Goal: Task Accomplishment & Management: Use online tool/utility

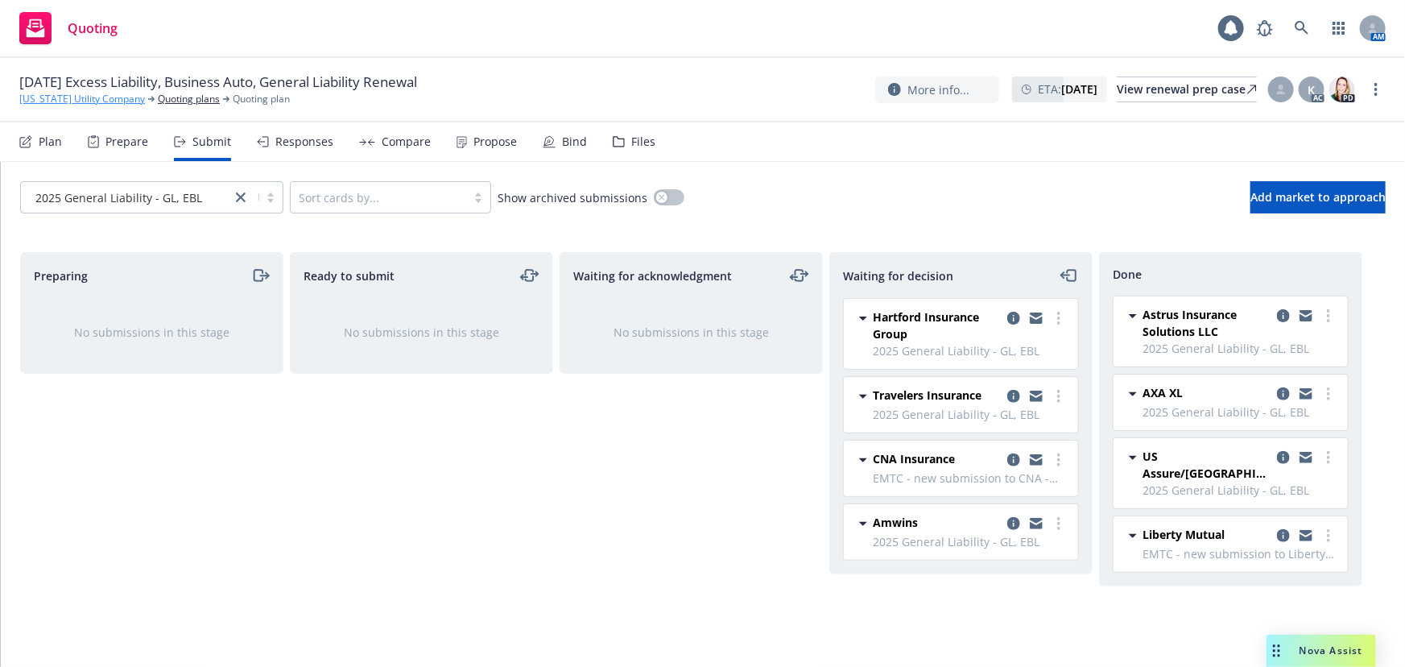
click at [78, 96] on link "California Utility Company" at bounding box center [82, 99] width 126 height 14
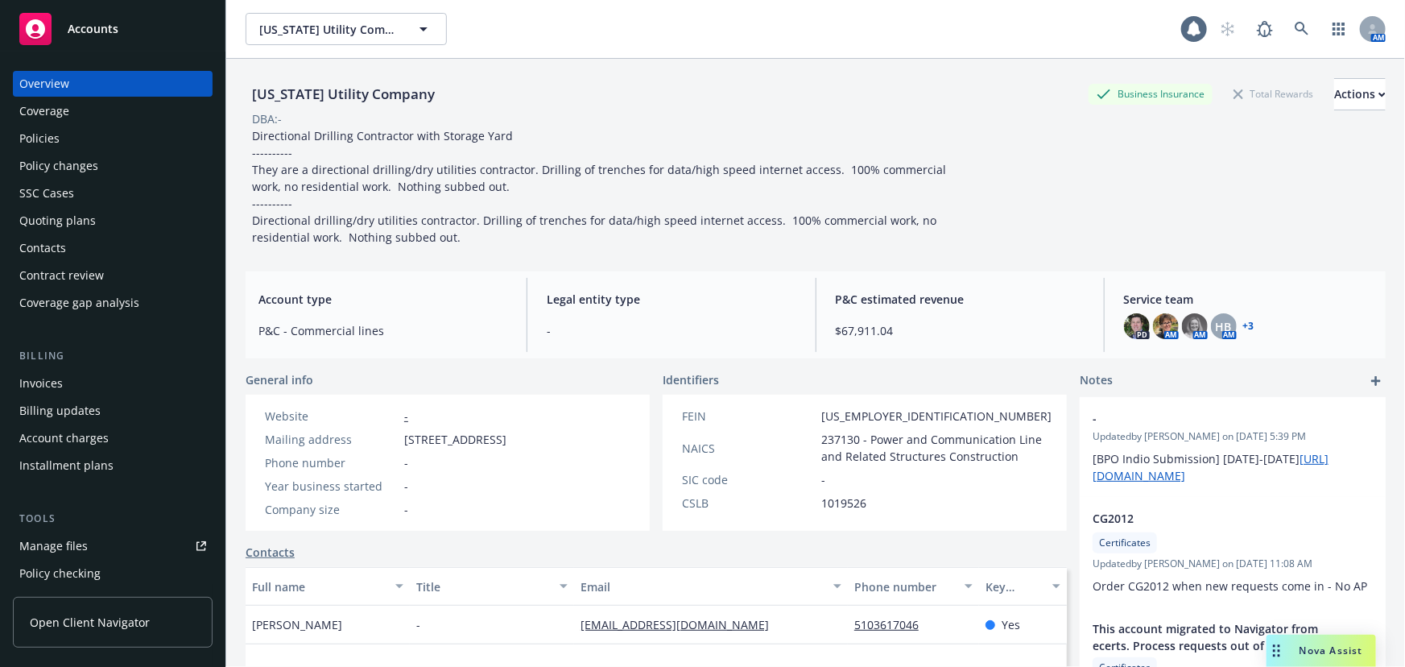
click at [86, 33] on span "Accounts" at bounding box center [93, 29] width 51 height 13
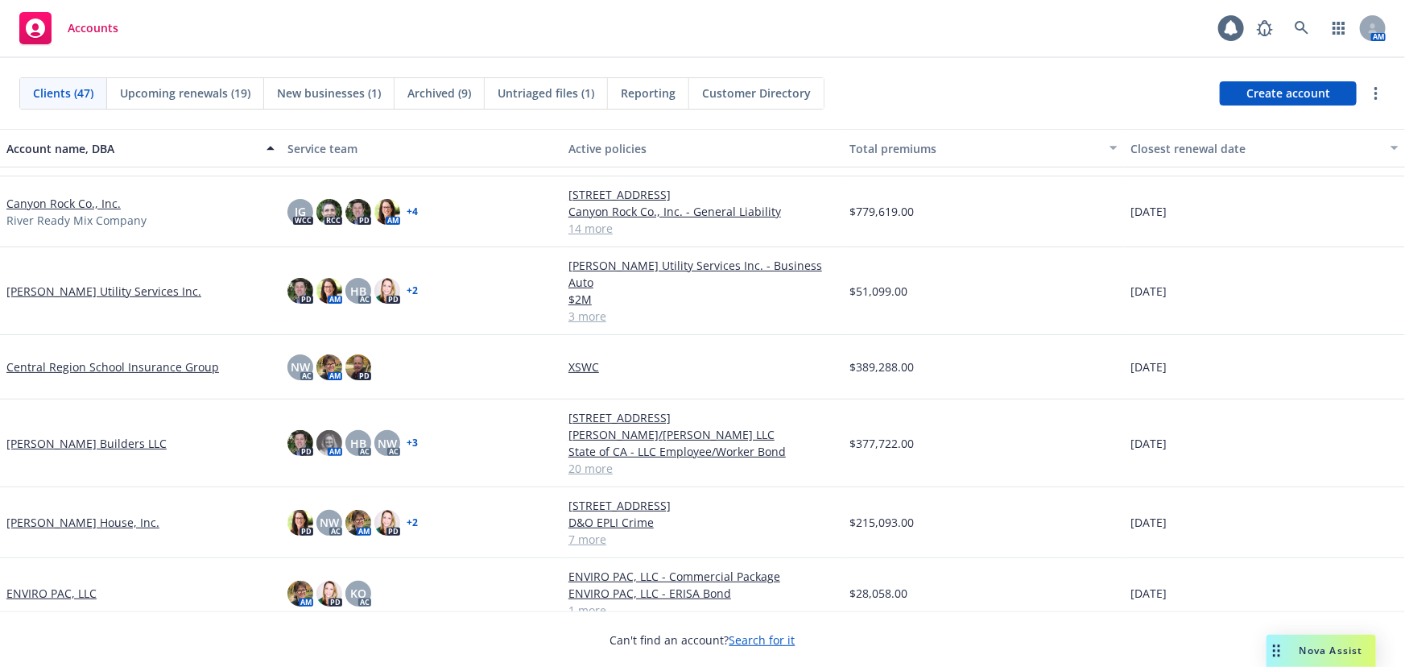
scroll to position [439, 0]
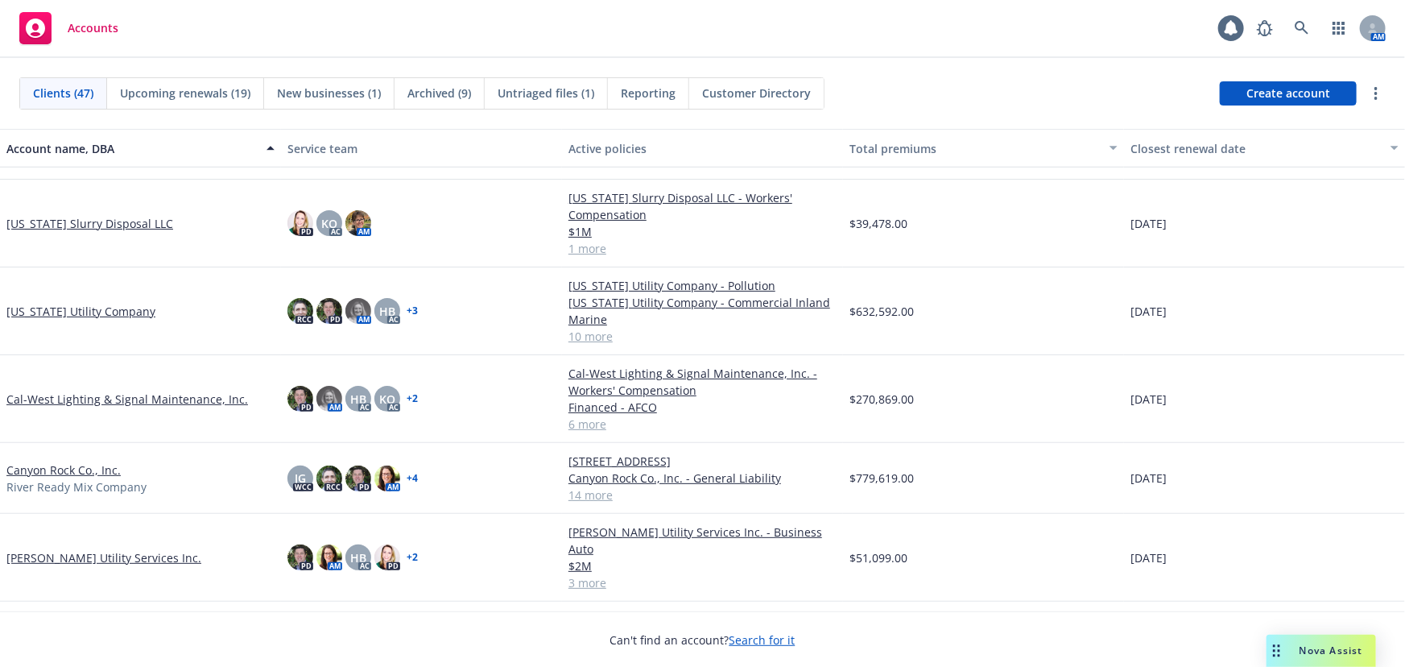
click at [89, 219] on link "[US_STATE] Slurry Disposal LLC" at bounding box center [89, 223] width 167 height 17
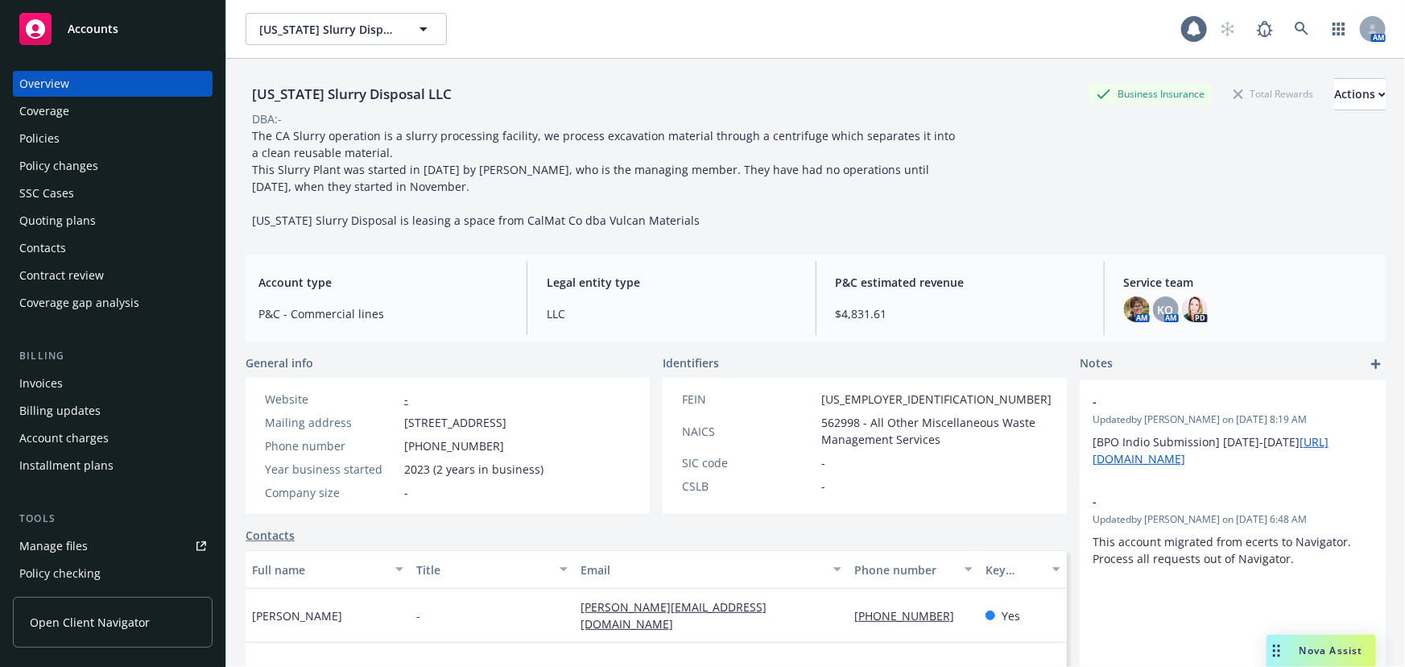
click at [27, 135] on div "Policies" at bounding box center [39, 139] width 40 height 26
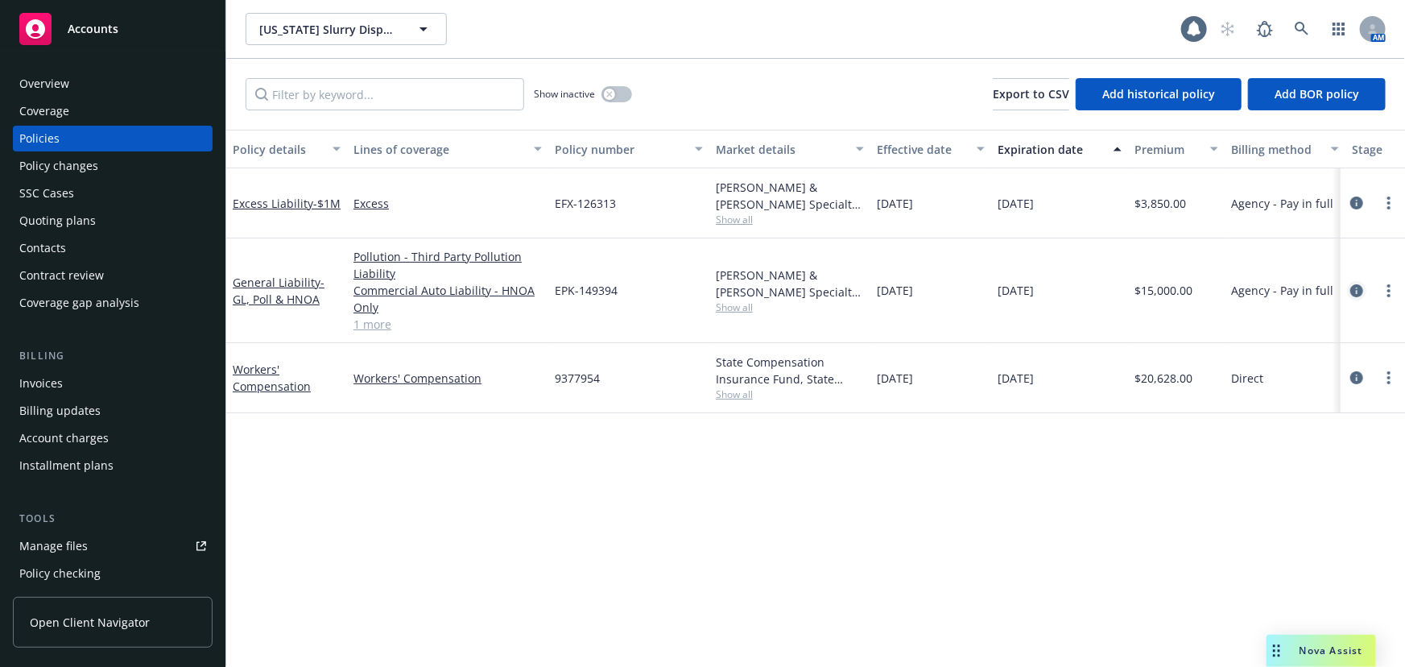
click at [1354, 291] on icon "circleInformation" at bounding box center [1356, 290] width 13 height 13
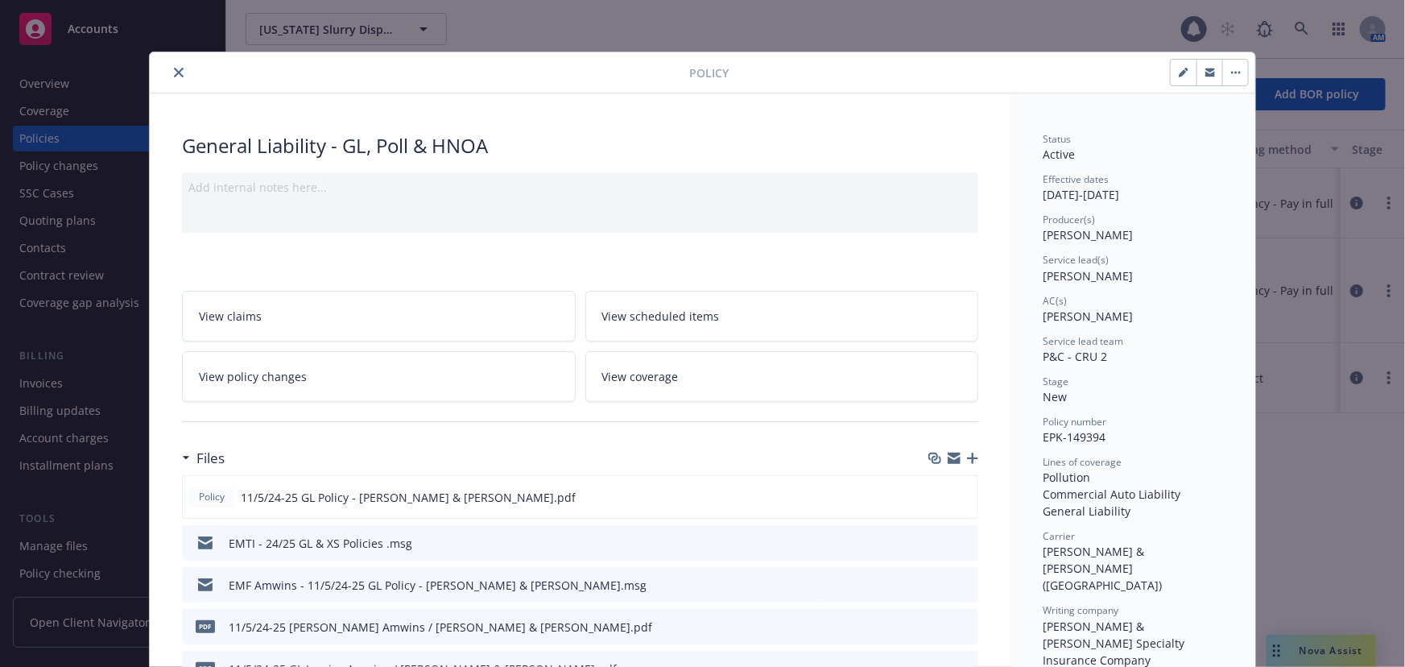
click at [174, 72] on icon "close" at bounding box center [179, 73] width 10 height 10
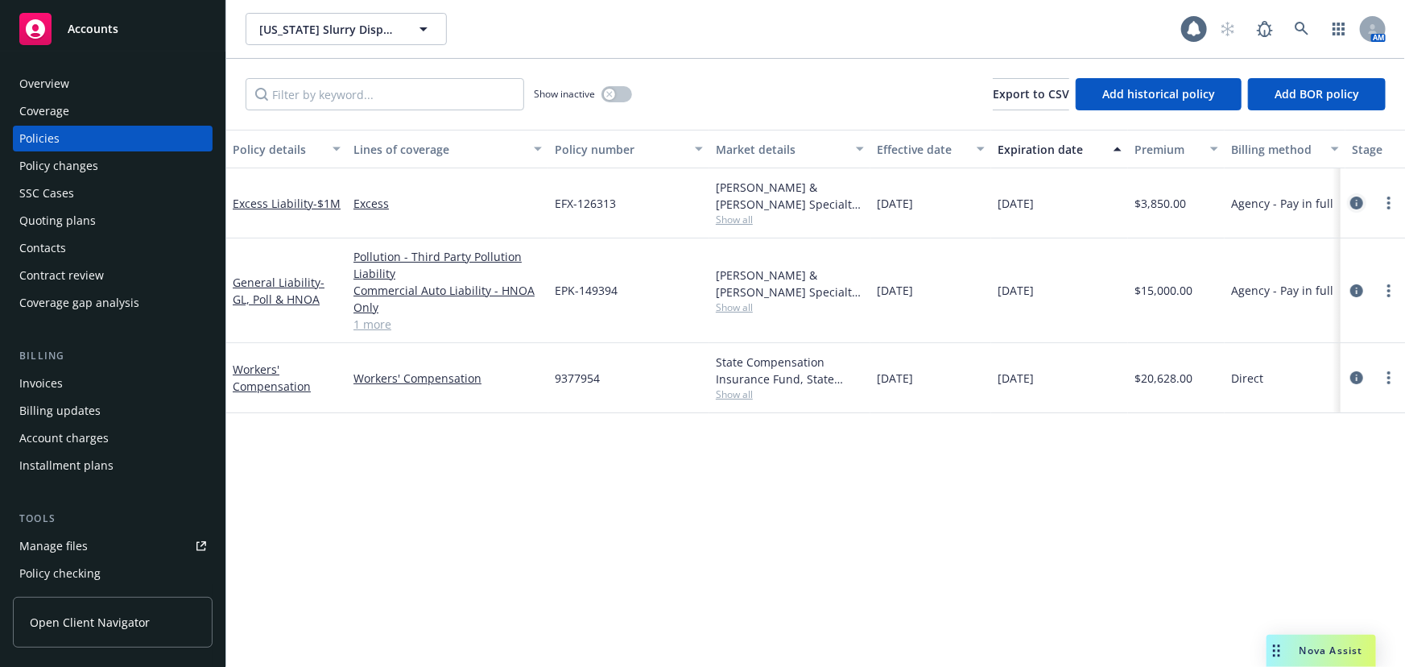
click at [1356, 201] on icon "circleInformation" at bounding box center [1356, 202] width 13 height 13
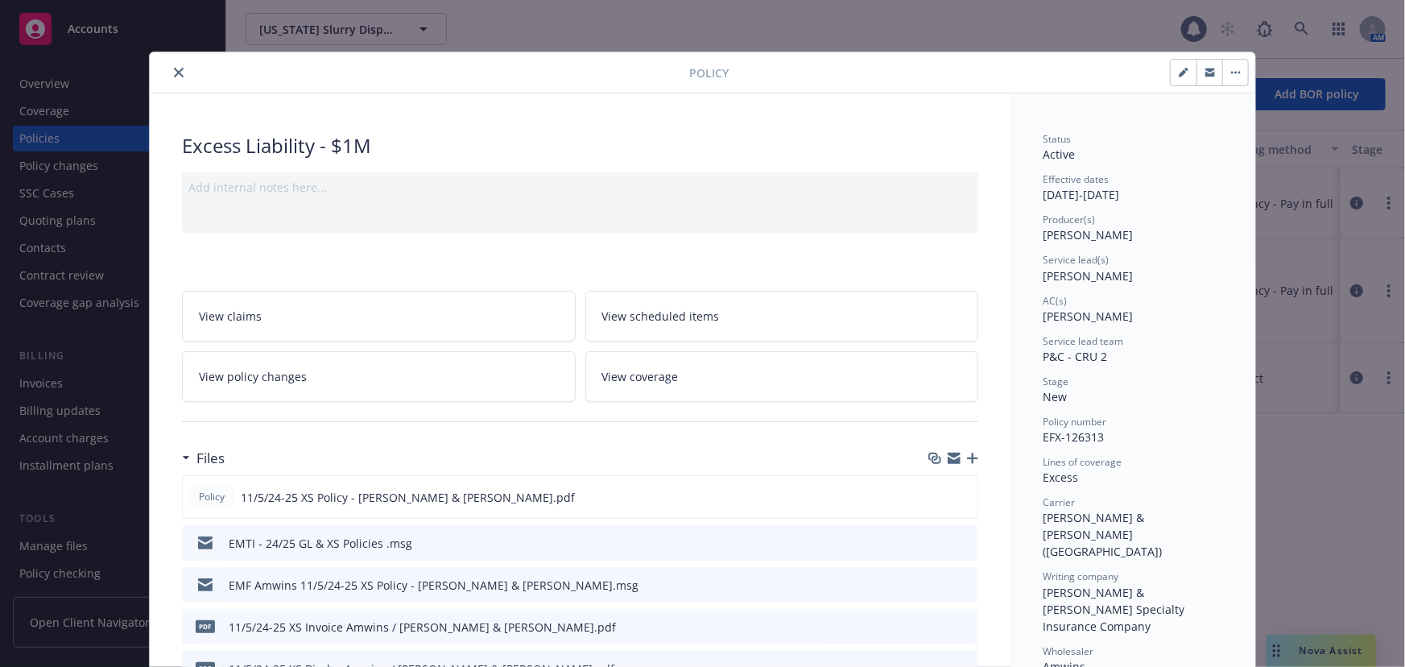
click at [175, 71] on icon "close" at bounding box center [179, 73] width 10 height 10
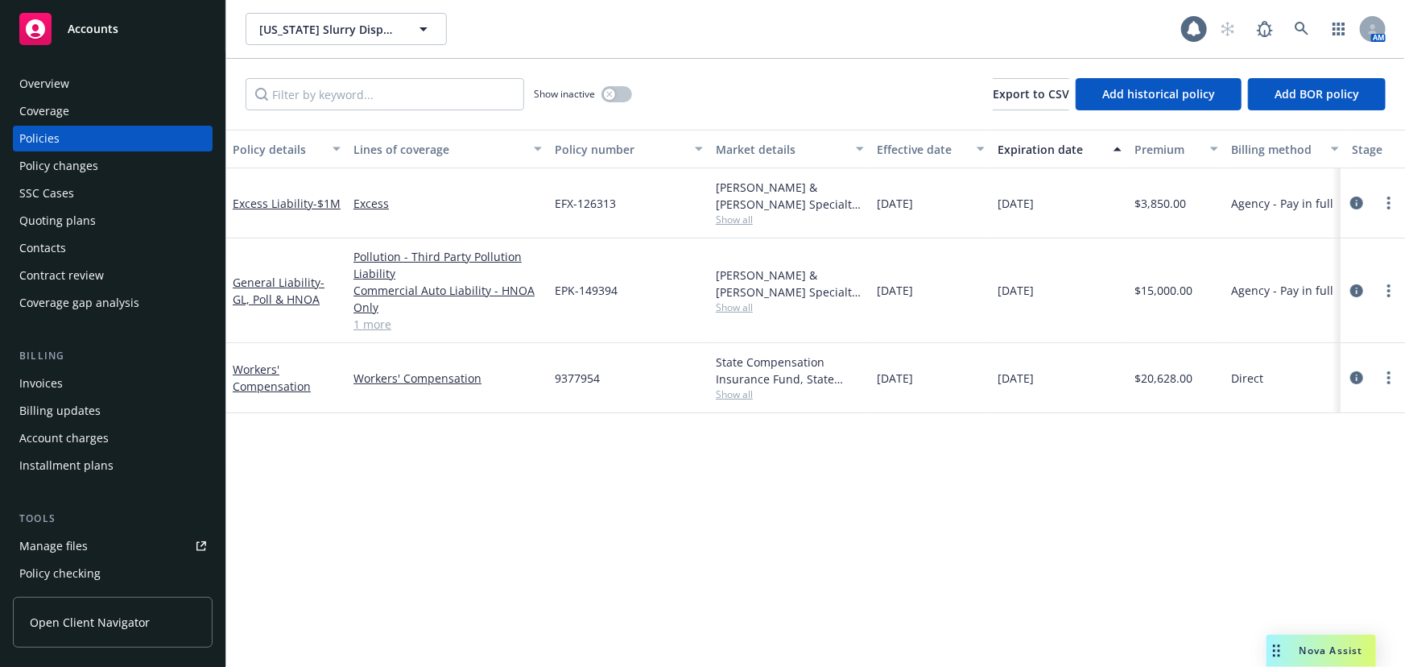
click at [67, 217] on div "Quoting plans" at bounding box center [57, 221] width 77 height 26
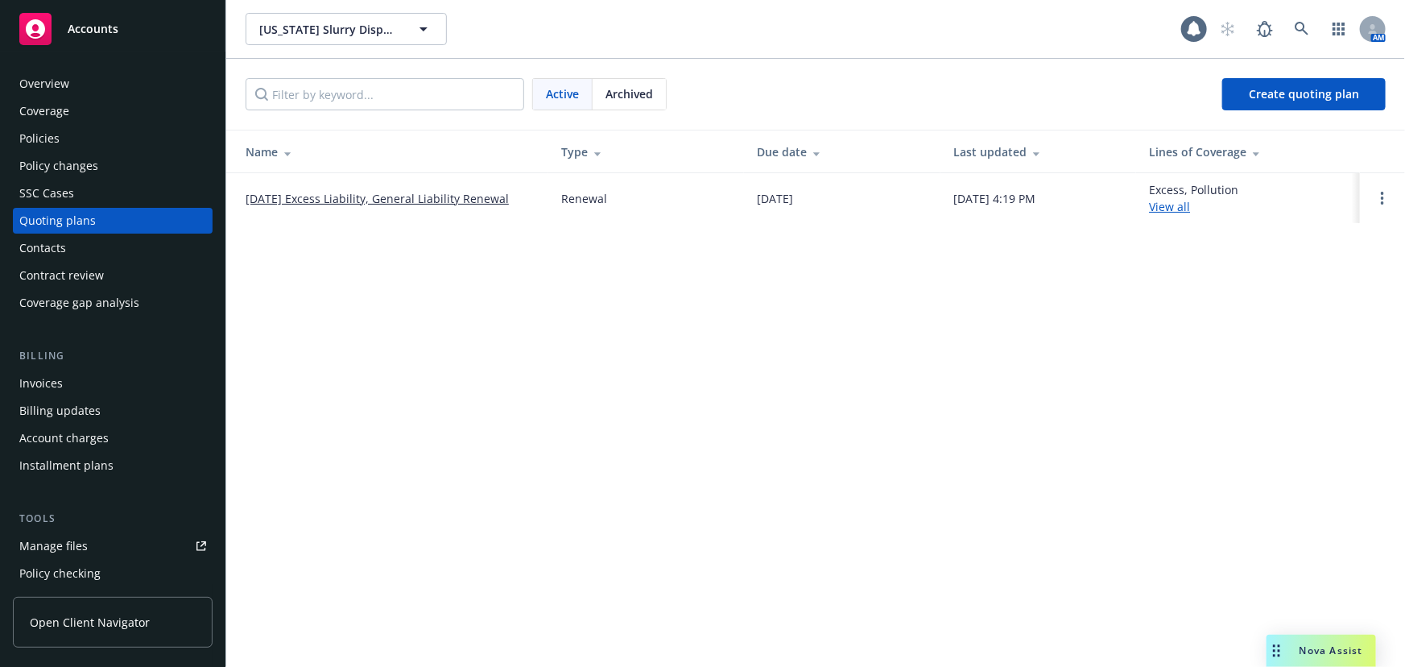
click at [447, 197] on link "11/05/25 Excess Liability, General Liability Renewal" at bounding box center [377, 198] width 263 height 17
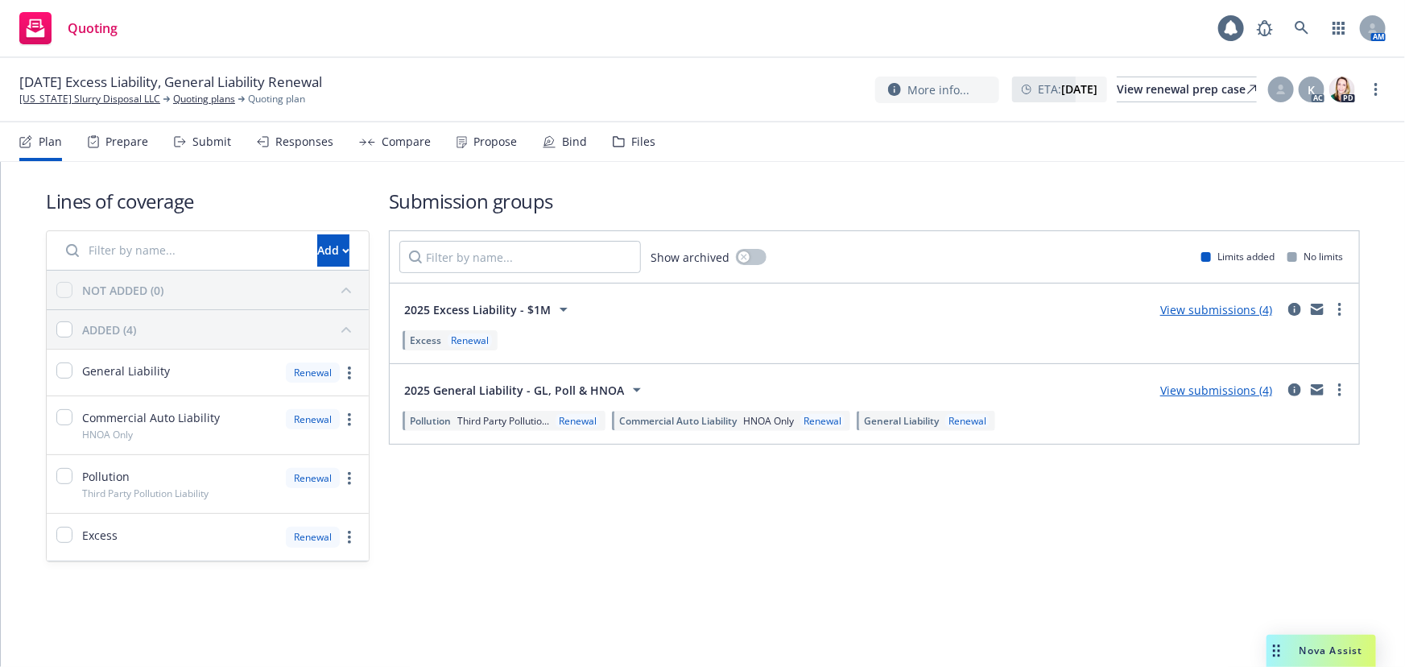
click at [1231, 388] on link "View submissions (4)" at bounding box center [1216, 390] width 112 height 15
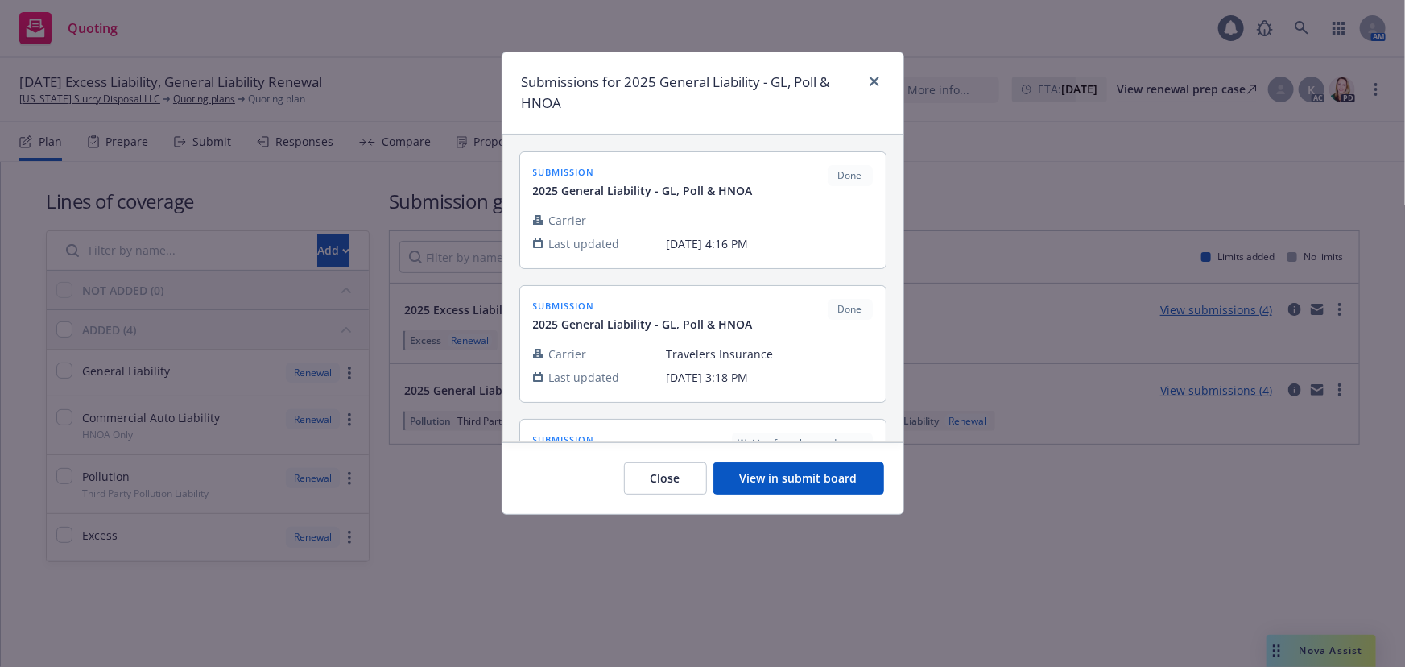
click at [813, 482] on button "View in submit board" at bounding box center [798, 478] width 171 height 32
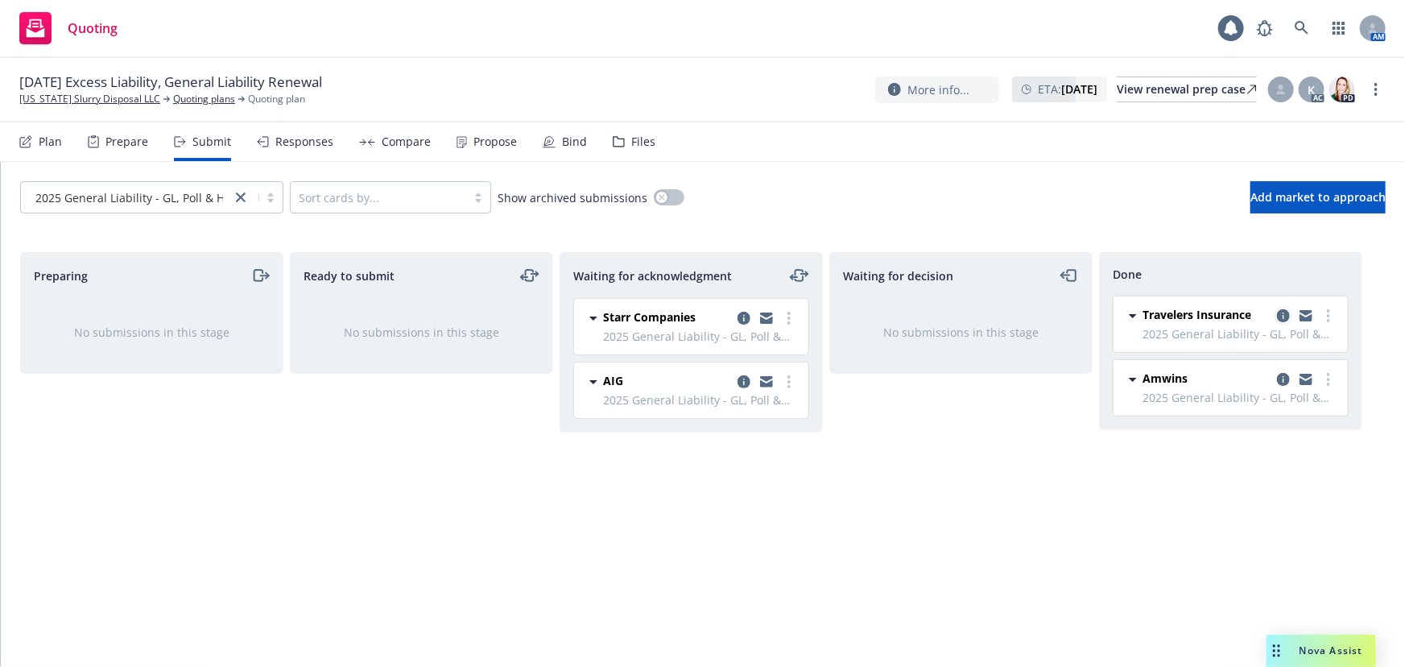
click at [1284, 315] on icon "copy logging email" at bounding box center [1283, 315] width 13 height 13
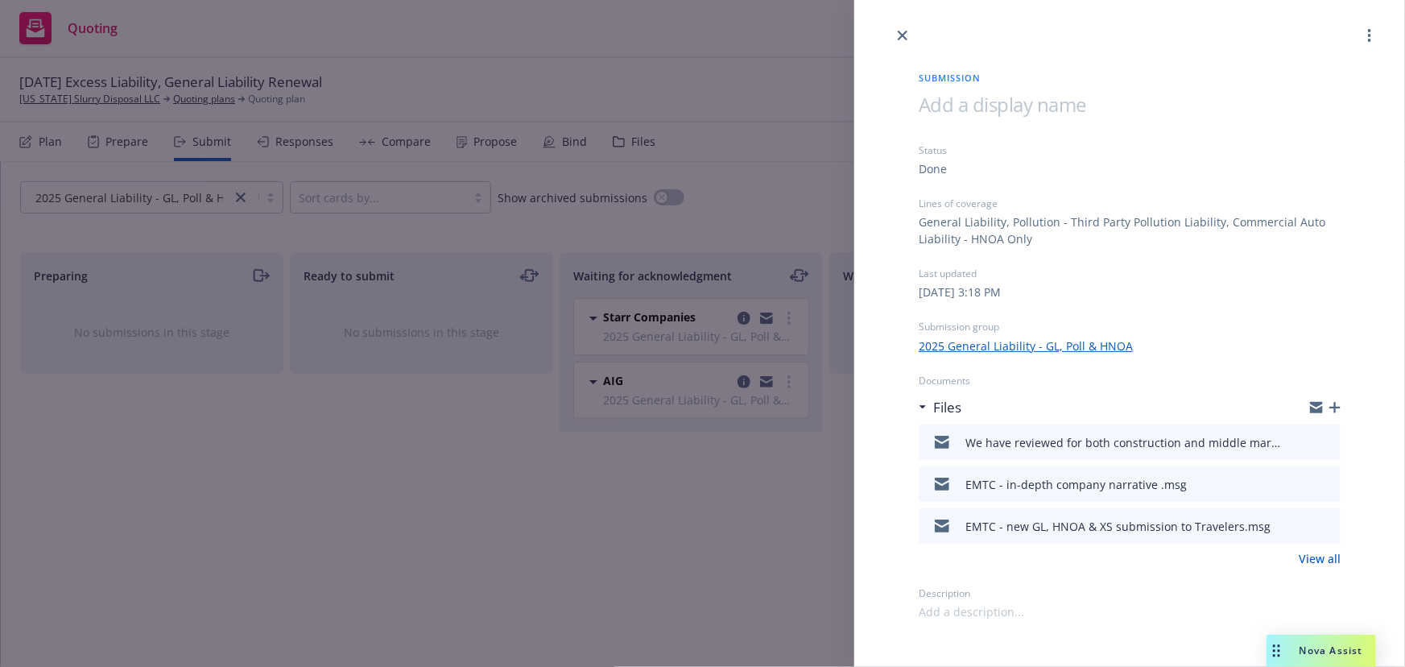
click at [1330, 437] on icon "preview file" at bounding box center [1325, 441] width 14 height 11
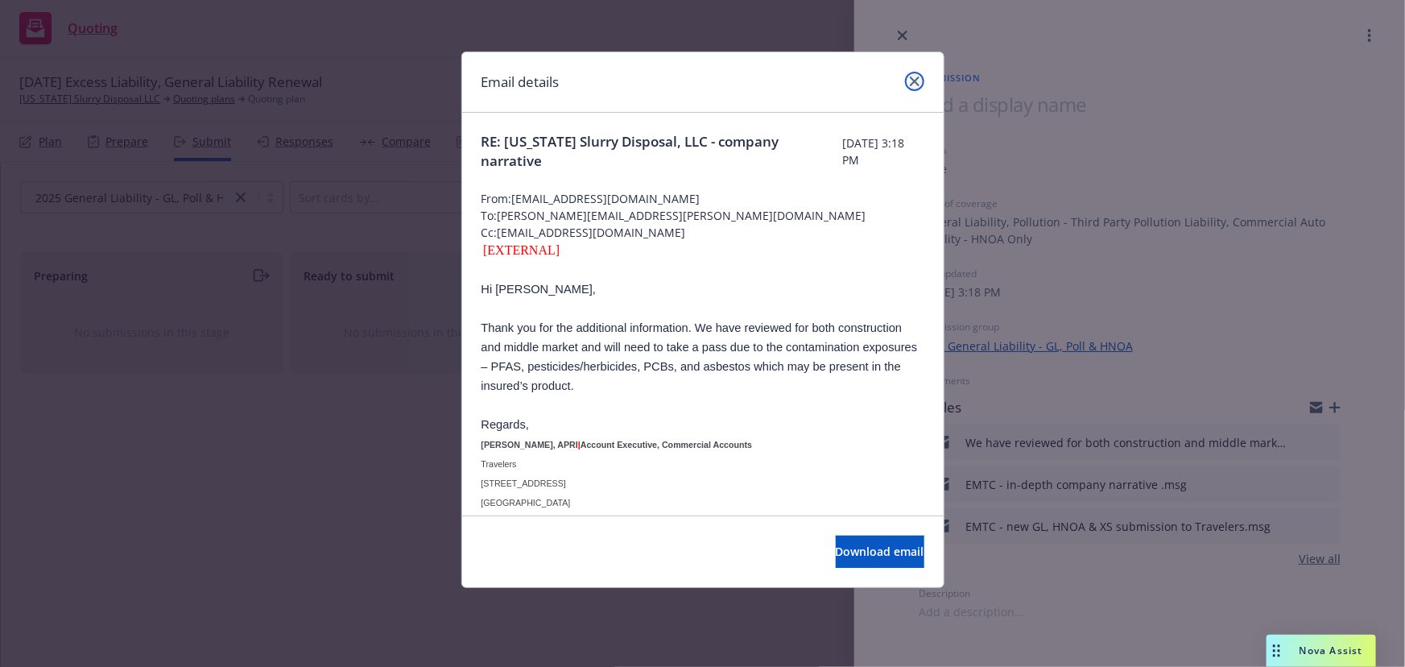
click at [915, 81] on icon "close" at bounding box center [915, 82] width 10 height 10
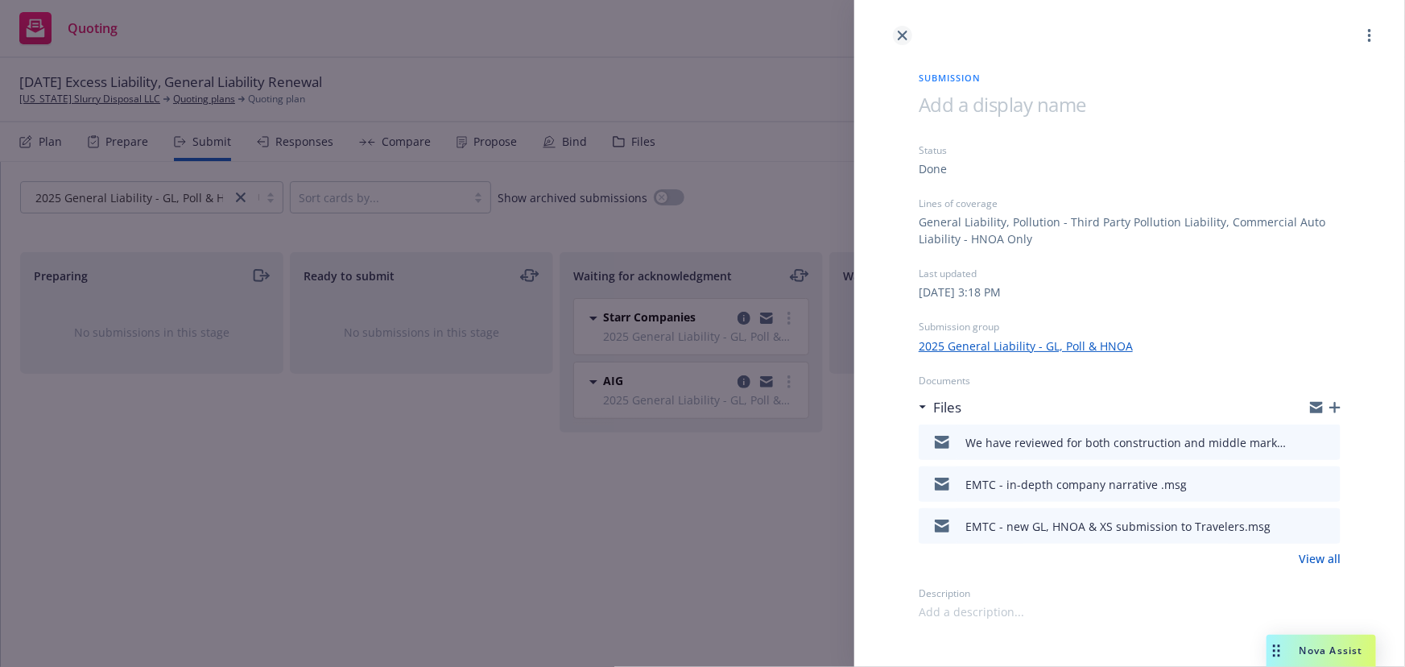
click at [903, 33] on icon "close" at bounding box center [903, 36] width 10 height 10
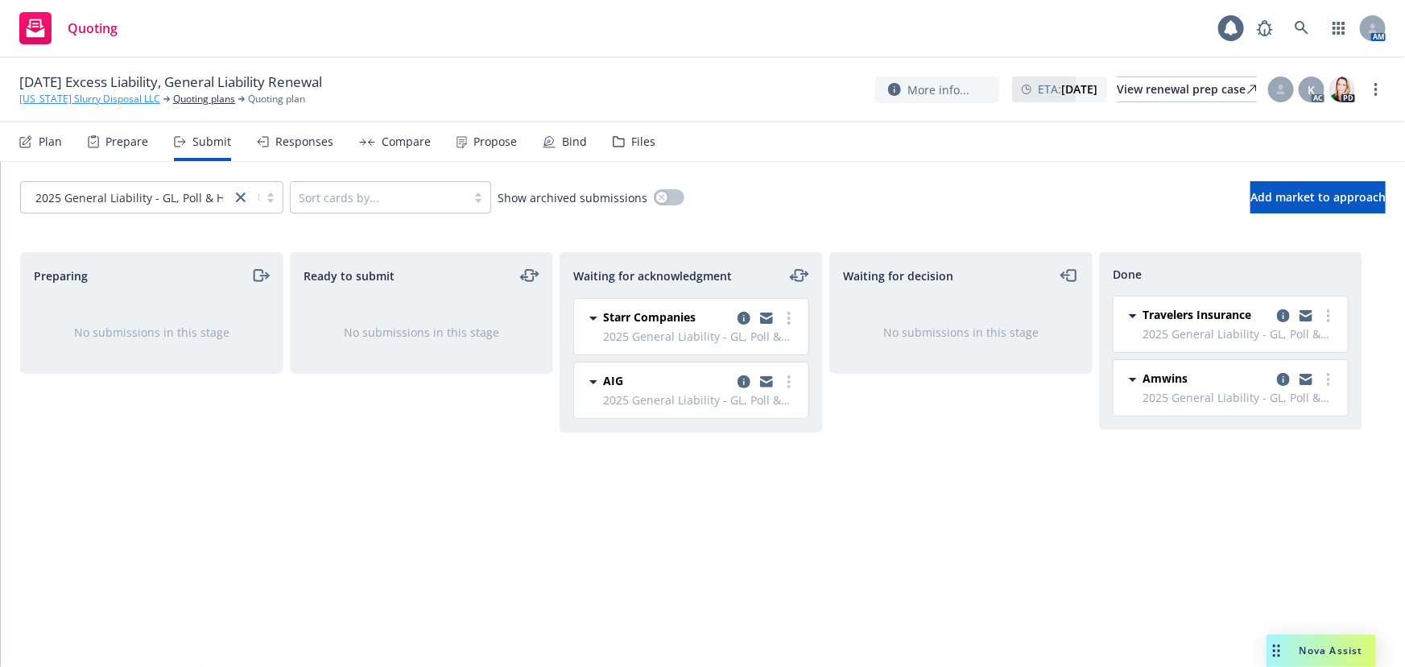
click at [56, 98] on link "California Slurry Disposal LLC" at bounding box center [89, 99] width 141 height 14
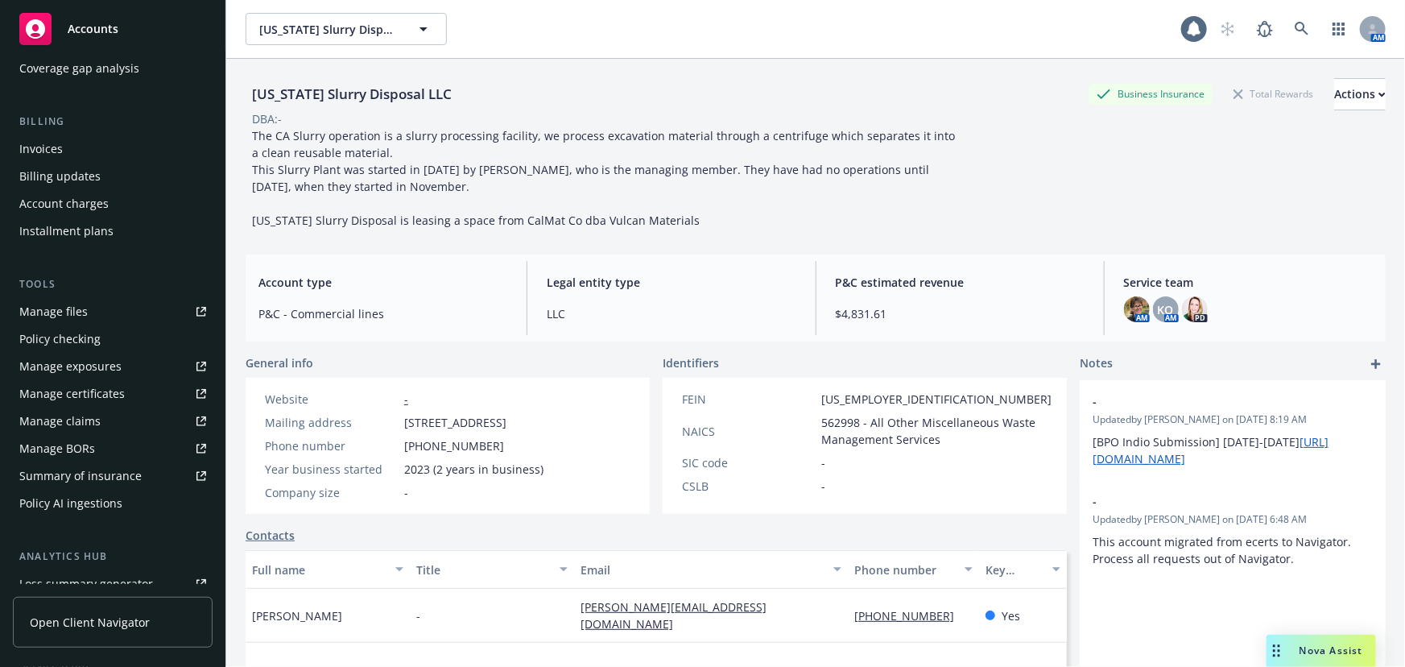
scroll to position [292, 0]
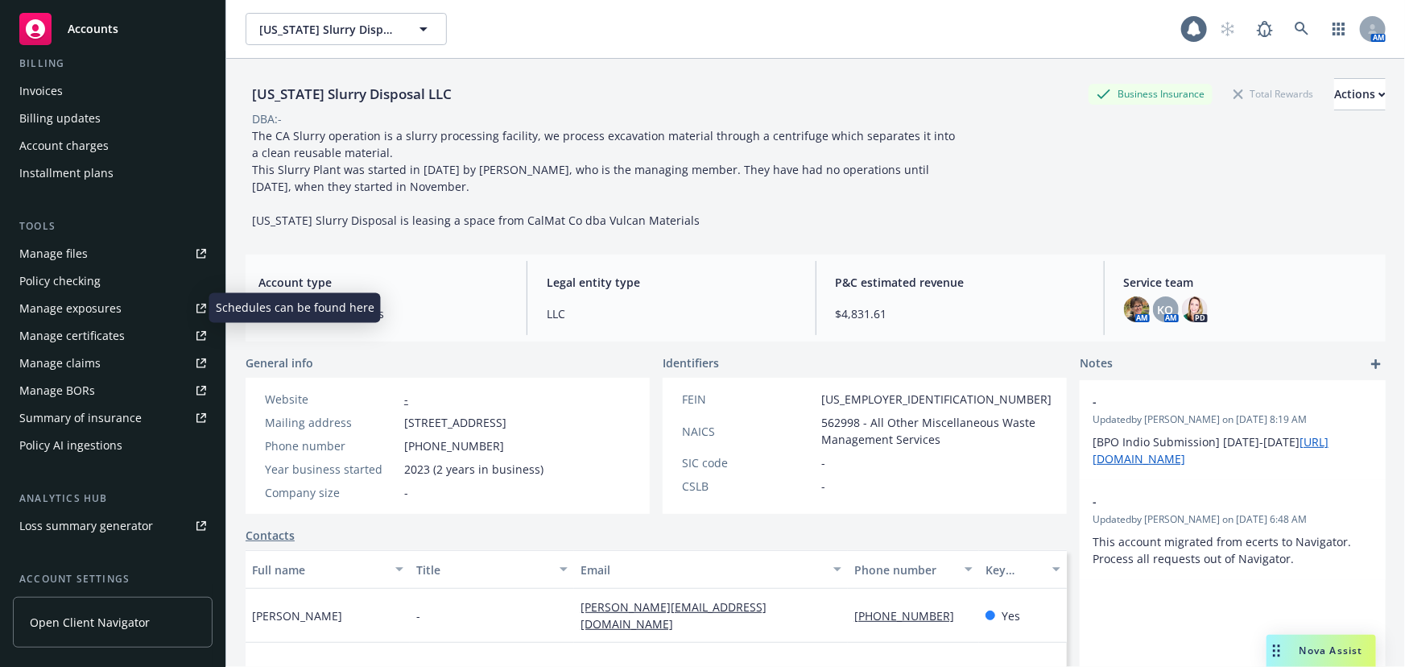
click at [68, 317] on div "Manage exposures" at bounding box center [70, 309] width 102 height 26
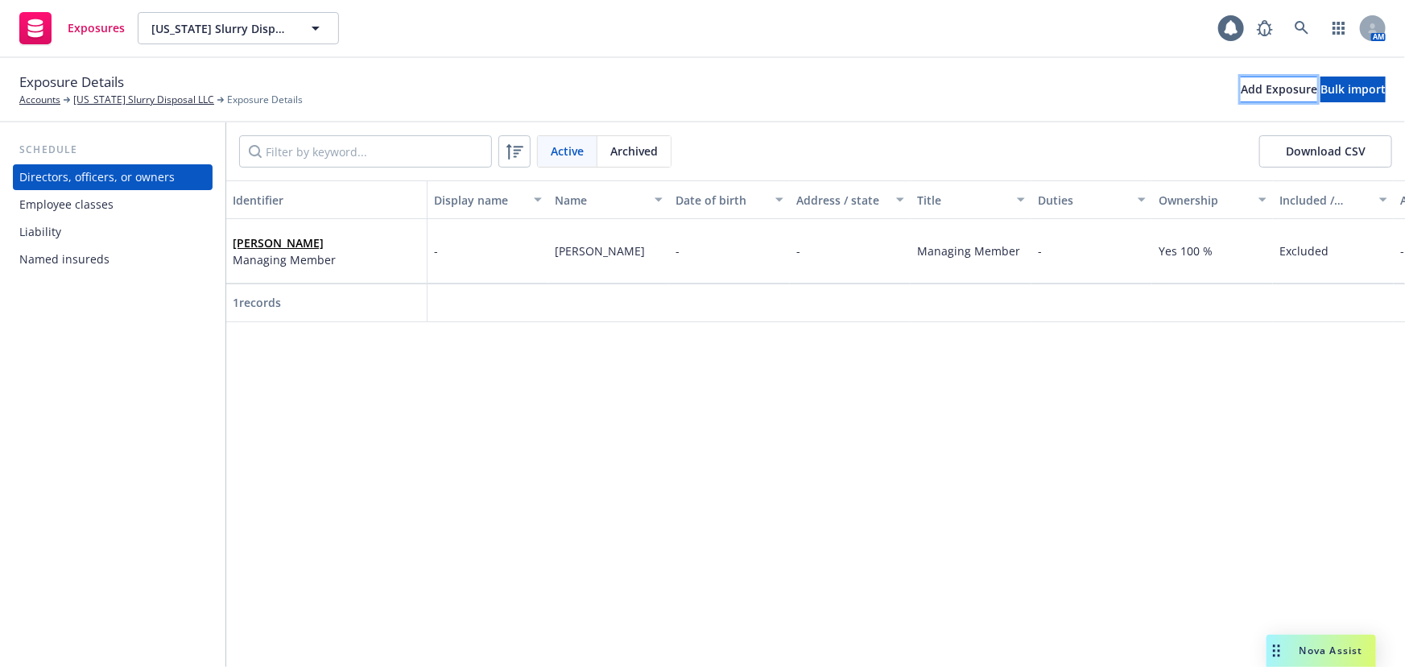
click at [1241, 89] on div "Add Exposure" at bounding box center [1279, 89] width 77 height 24
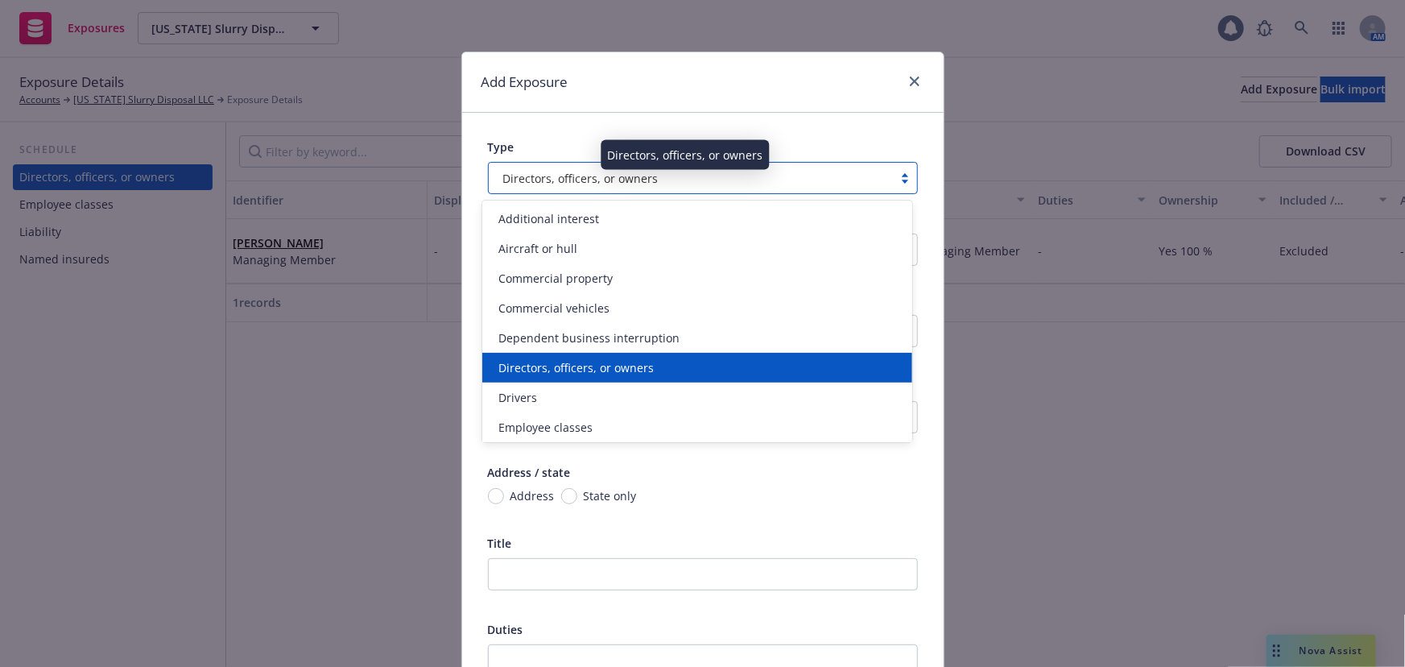
click at [901, 178] on div at bounding box center [905, 178] width 24 height 13
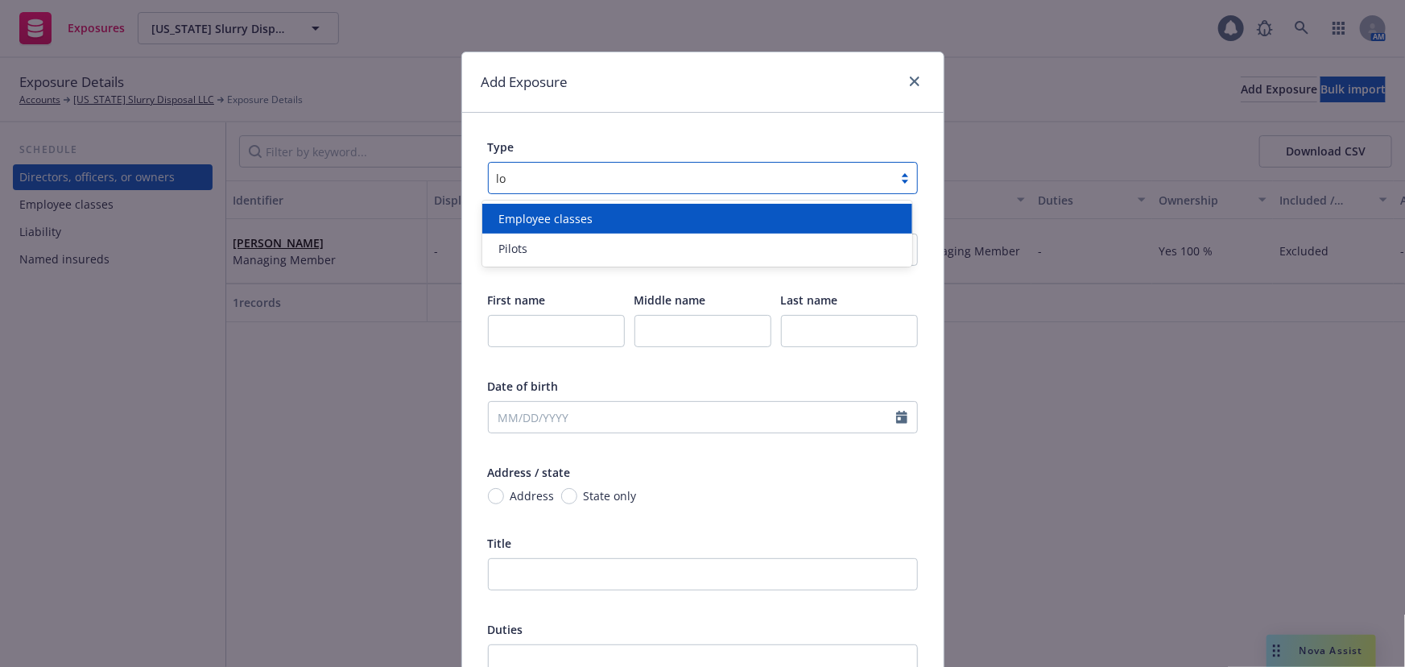
type input "loc"
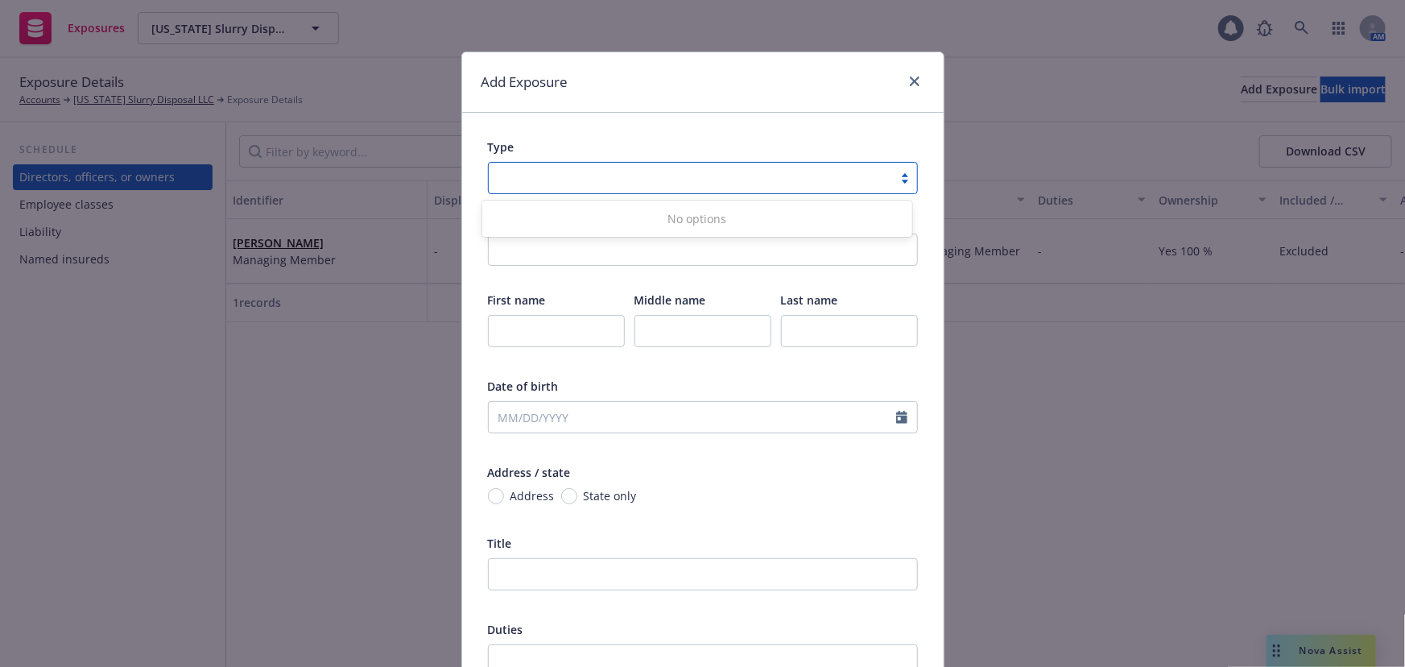
click at [899, 177] on div at bounding box center [905, 178] width 24 height 13
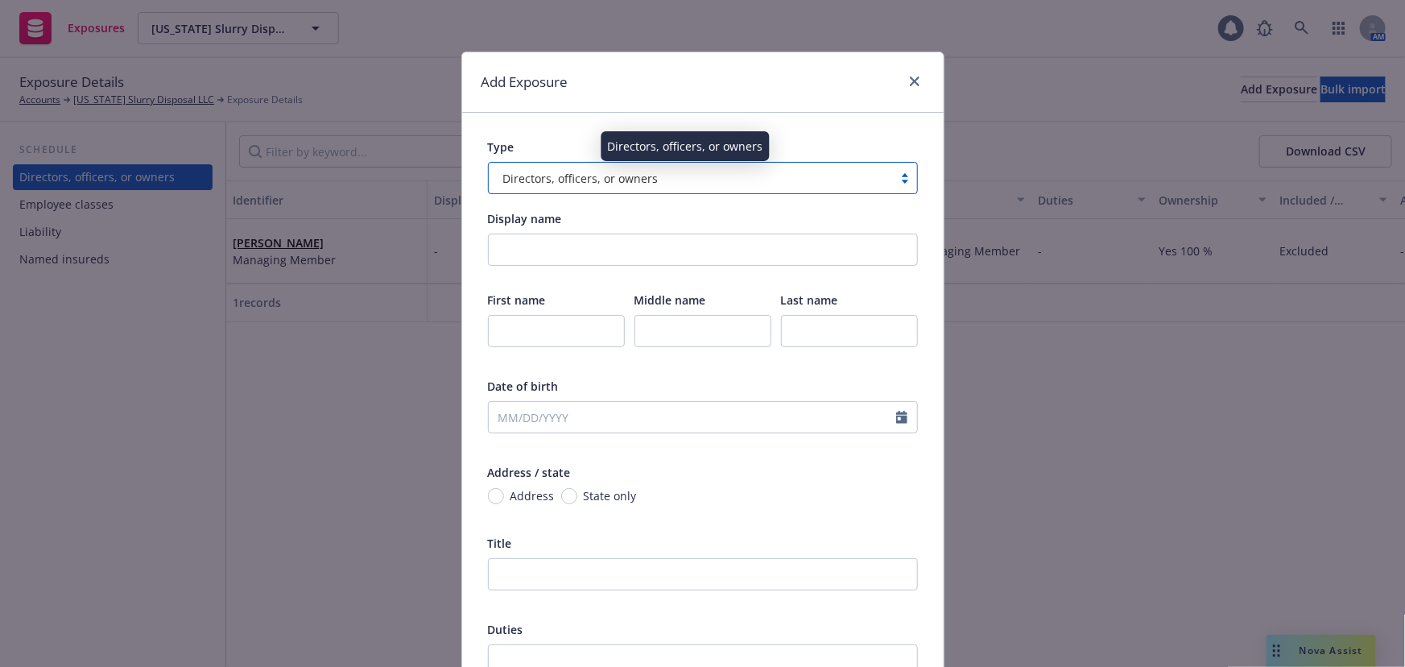
click at [628, 182] on span "Directors, officers, or owners" at bounding box center [580, 178] width 155 height 17
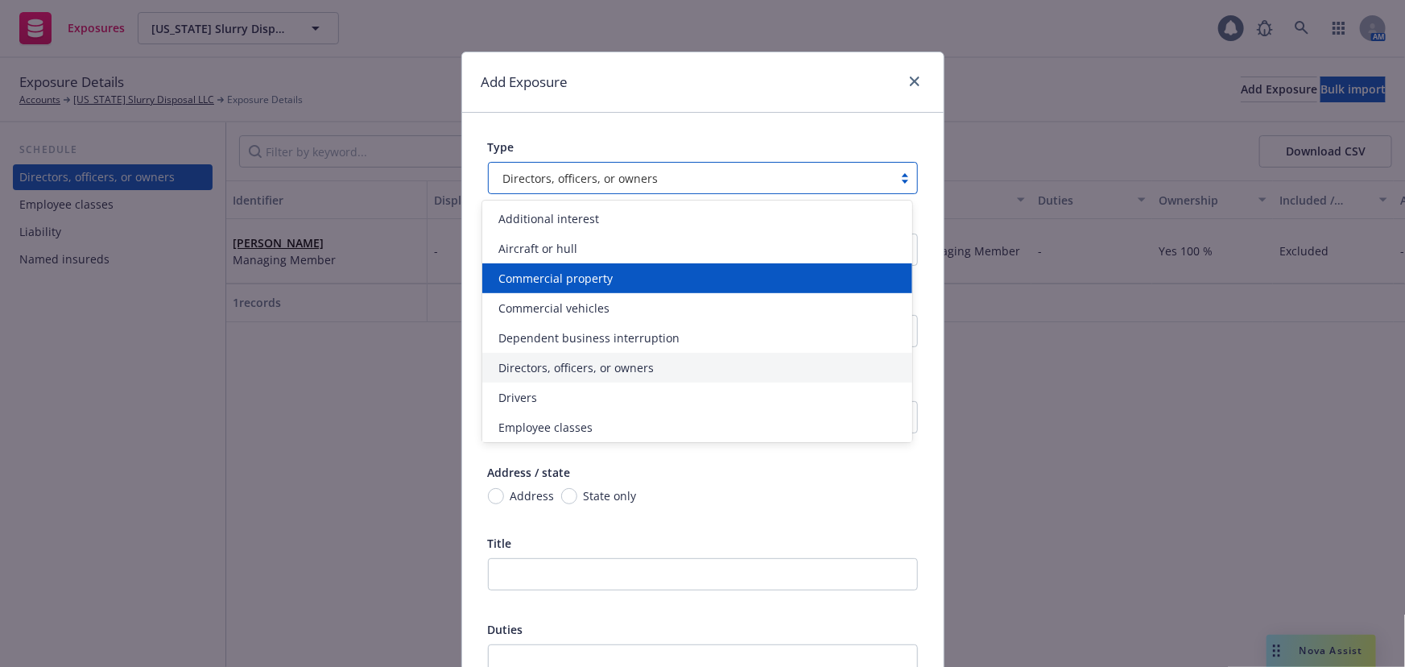
click at [613, 275] on div "Commercial property" at bounding box center [697, 278] width 411 height 17
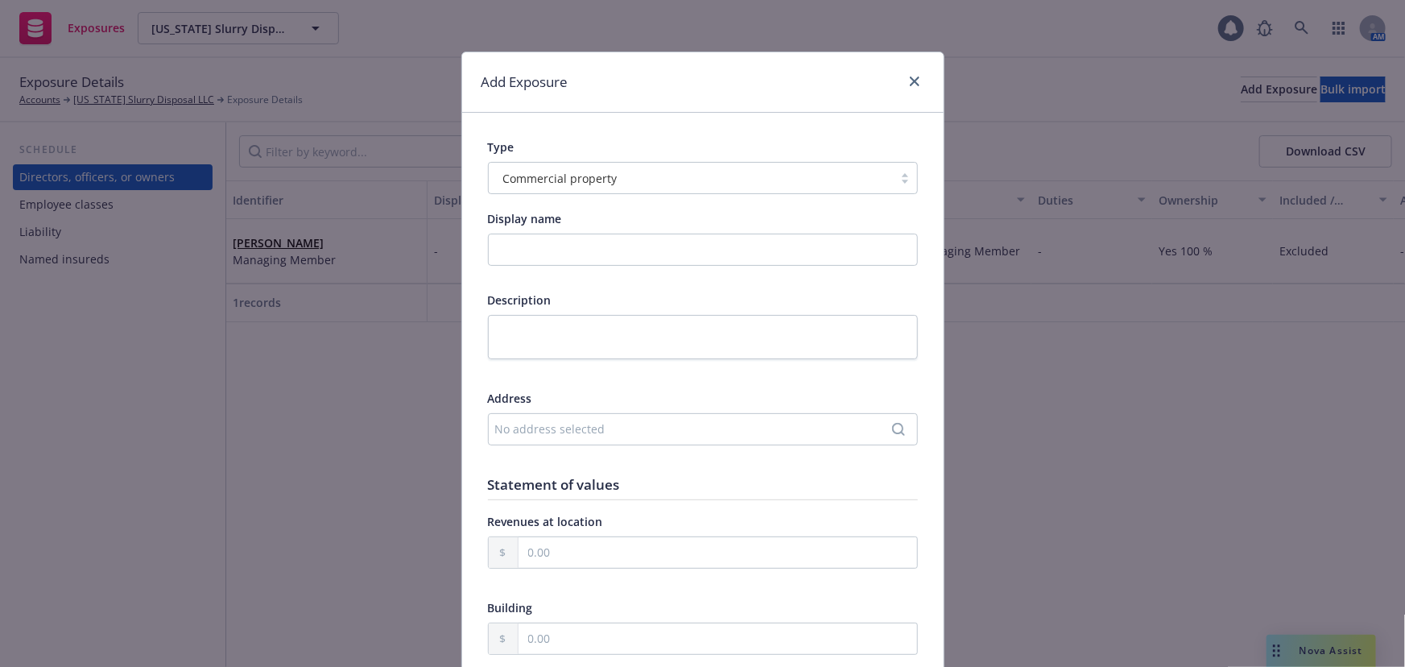
click at [582, 427] on div "No address selected" at bounding box center [694, 428] width 399 height 17
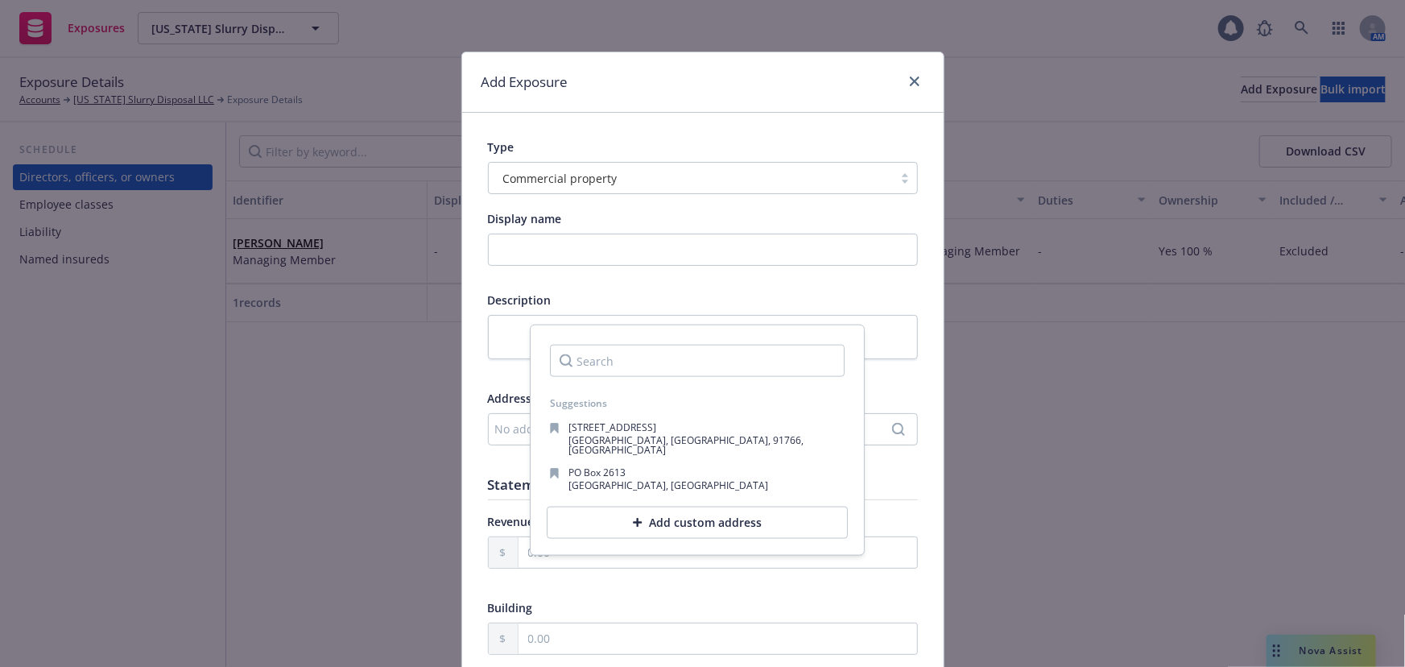
click at [679, 507] on div "Add custom address" at bounding box center [697, 523] width 301 height 32
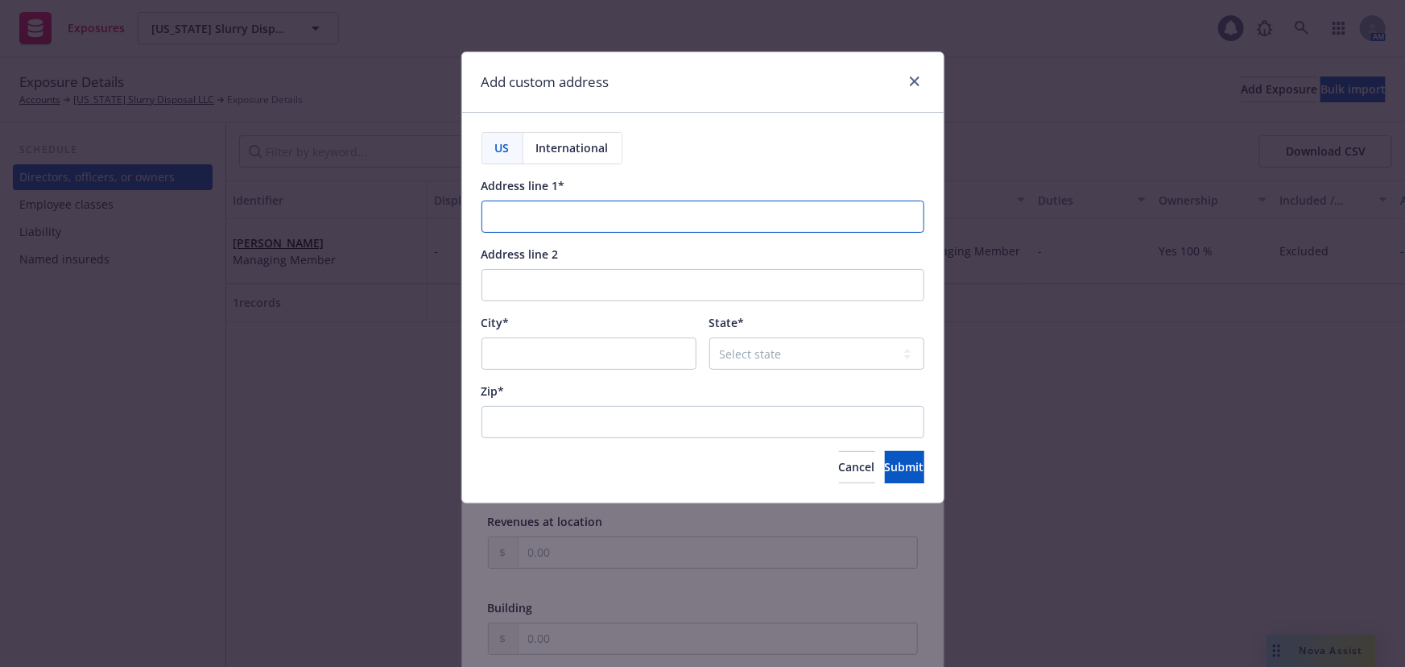
click at [518, 213] on input "Address line 1*" at bounding box center [703, 217] width 443 height 32
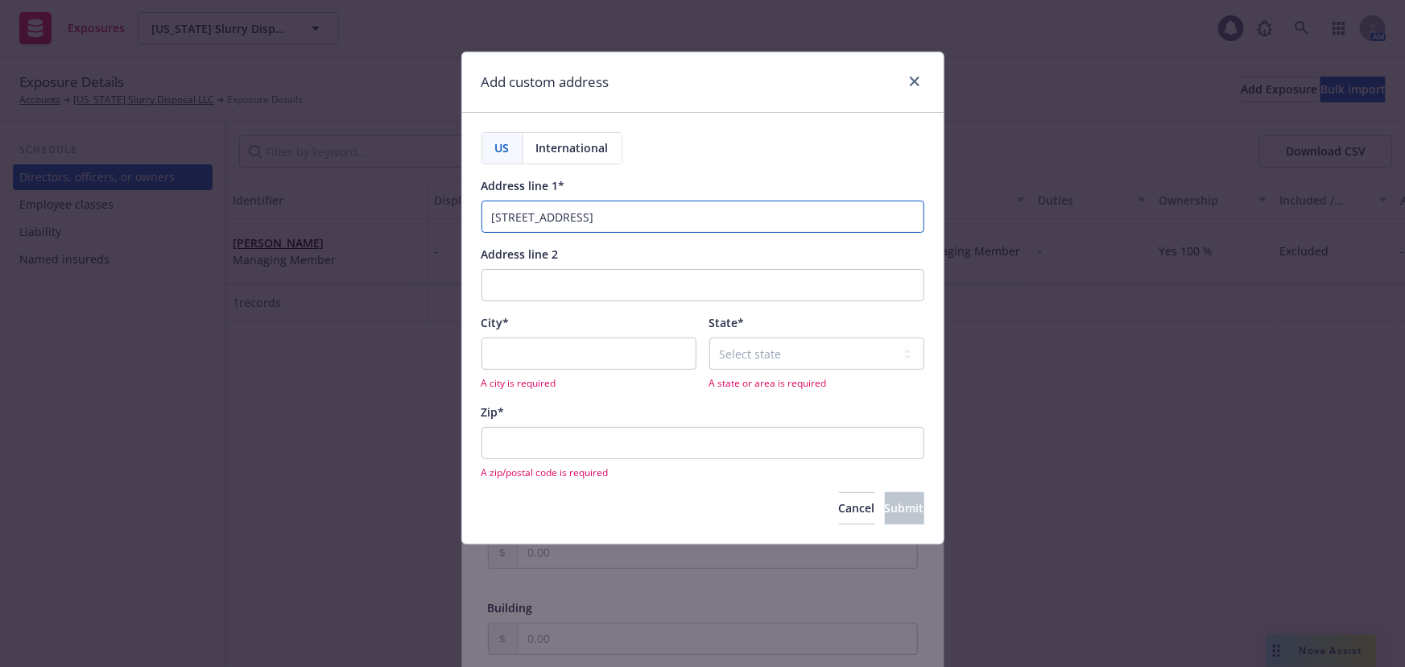
type input "[STREET_ADDRESS]"
click at [526, 352] on input "City*" at bounding box center [589, 353] width 215 height 32
type input "[GEOGRAPHIC_DATA]"
select select "CA"
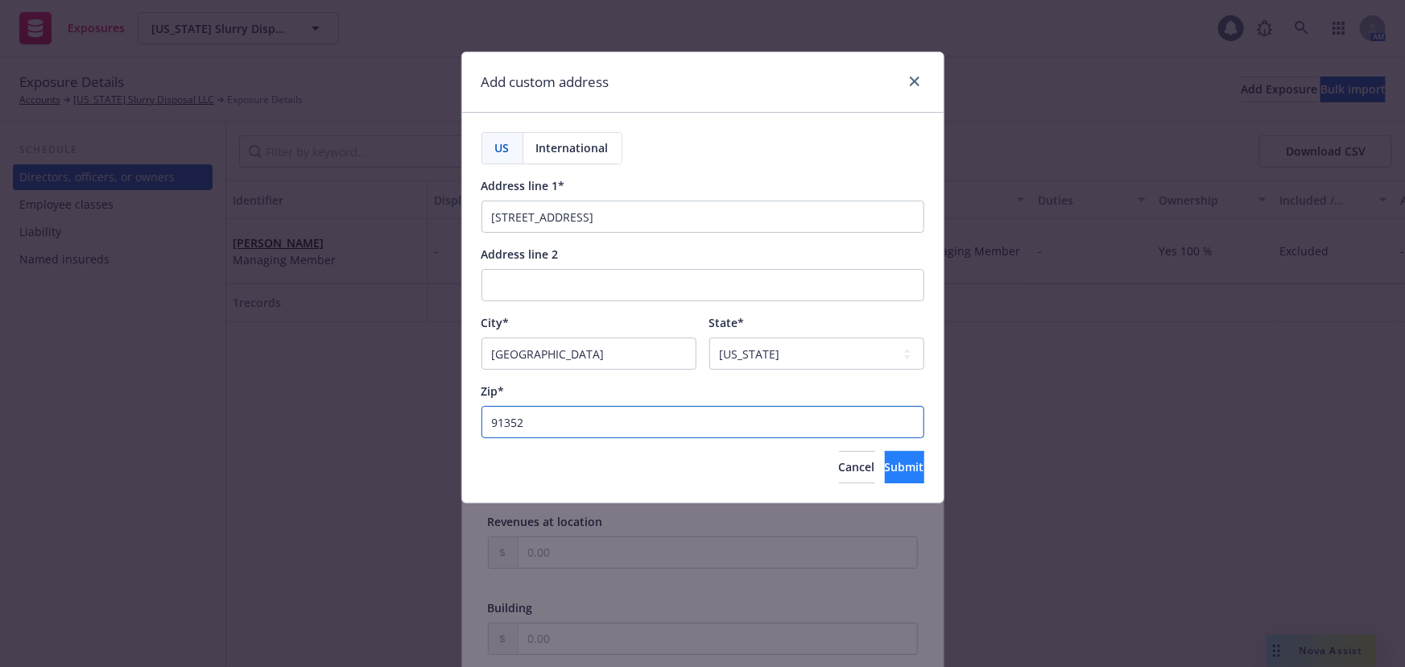
type input "91352"
click at [885, 469] on span "Submit" at bounding box center [904, 466] width 39 height 15
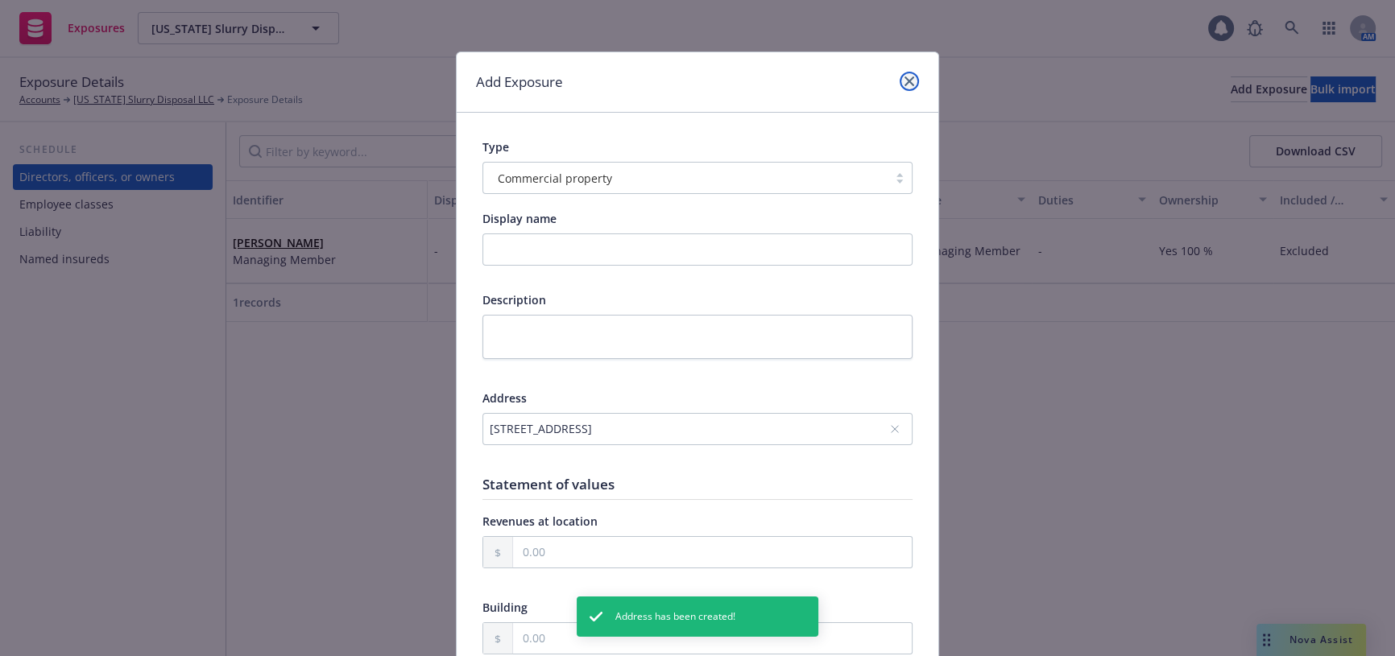
click at [904, 80] on icon "close" at bounding box center [909, 82] width 10 height 10
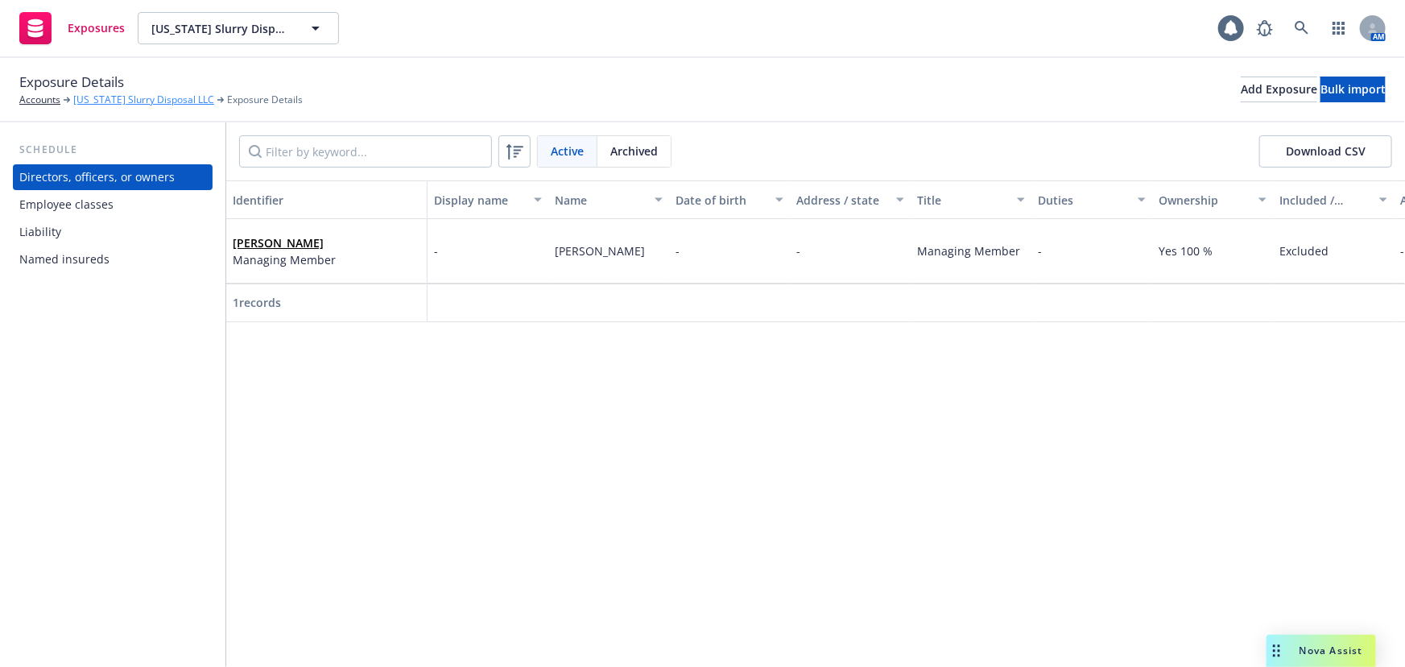
click at [116, 100] on link "[US_STATE] Slurry Disposal LLC" at bounding box center [143, 100] width 141 height 14
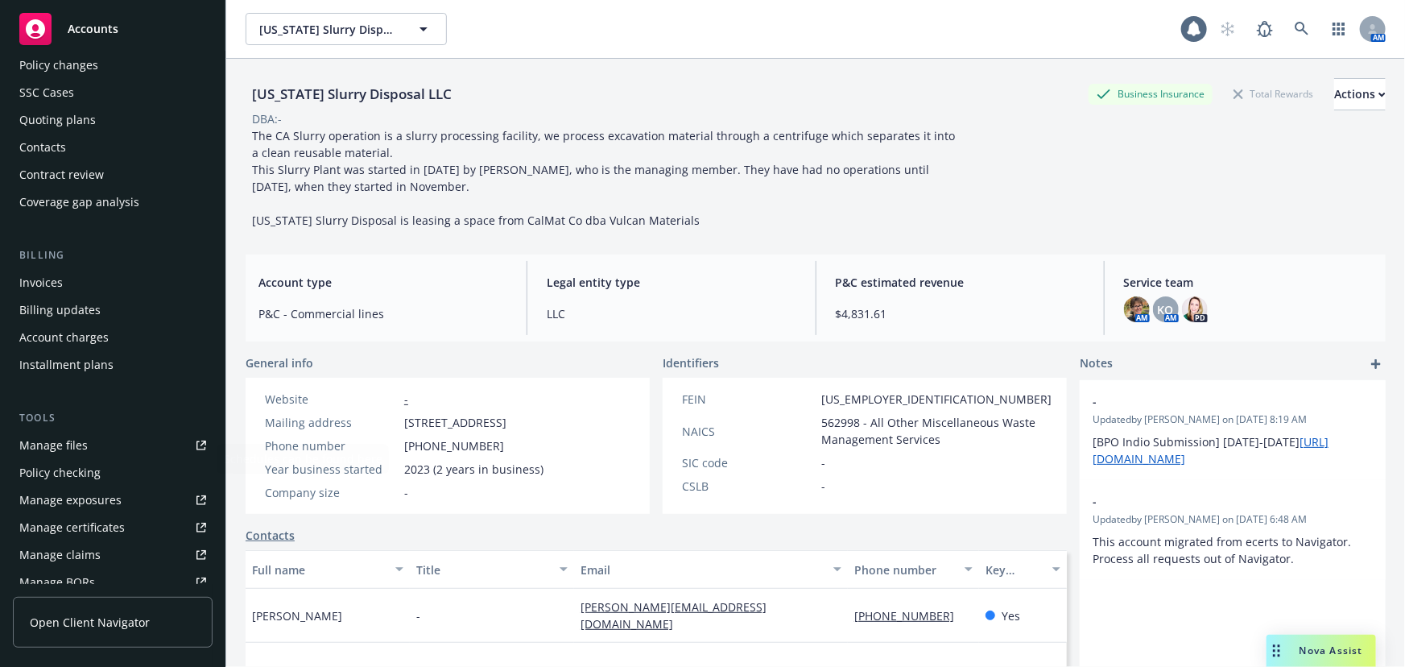
scroll to position [146, 0]
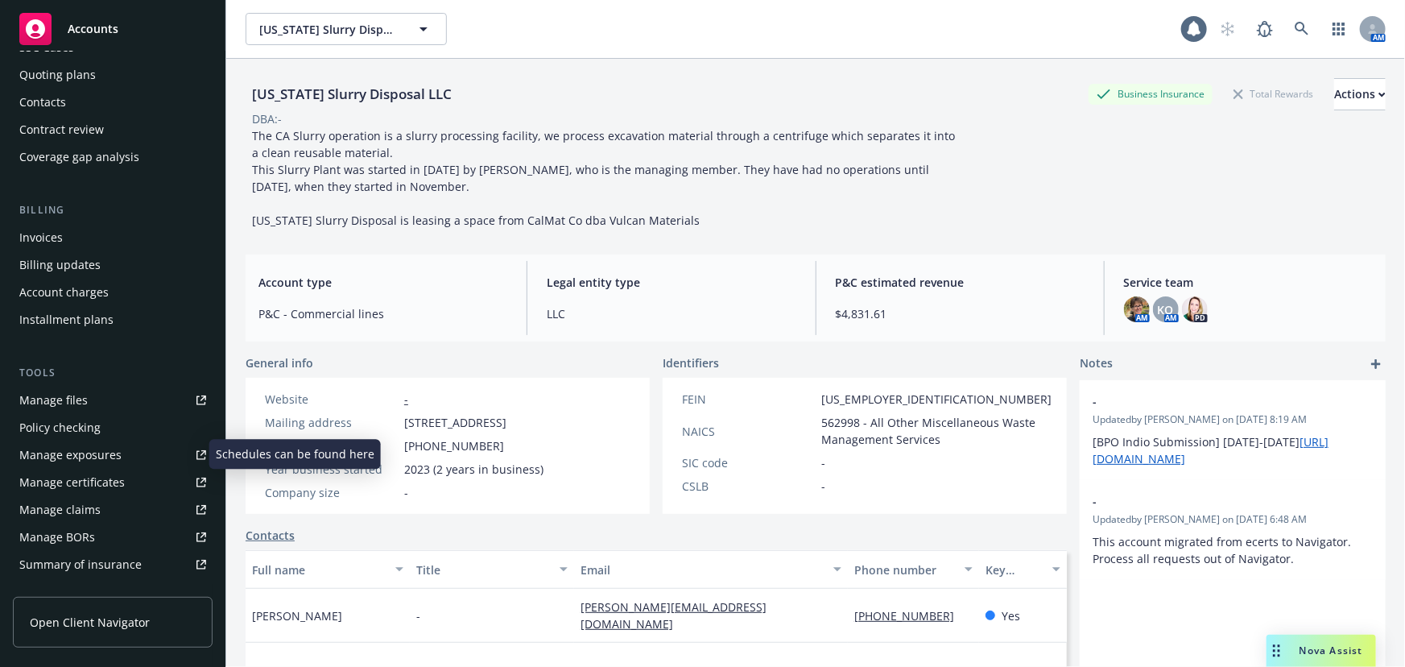
click at [80, 454] on div "Manage exposures" at bounding box center [70, 455] width 102 height 26
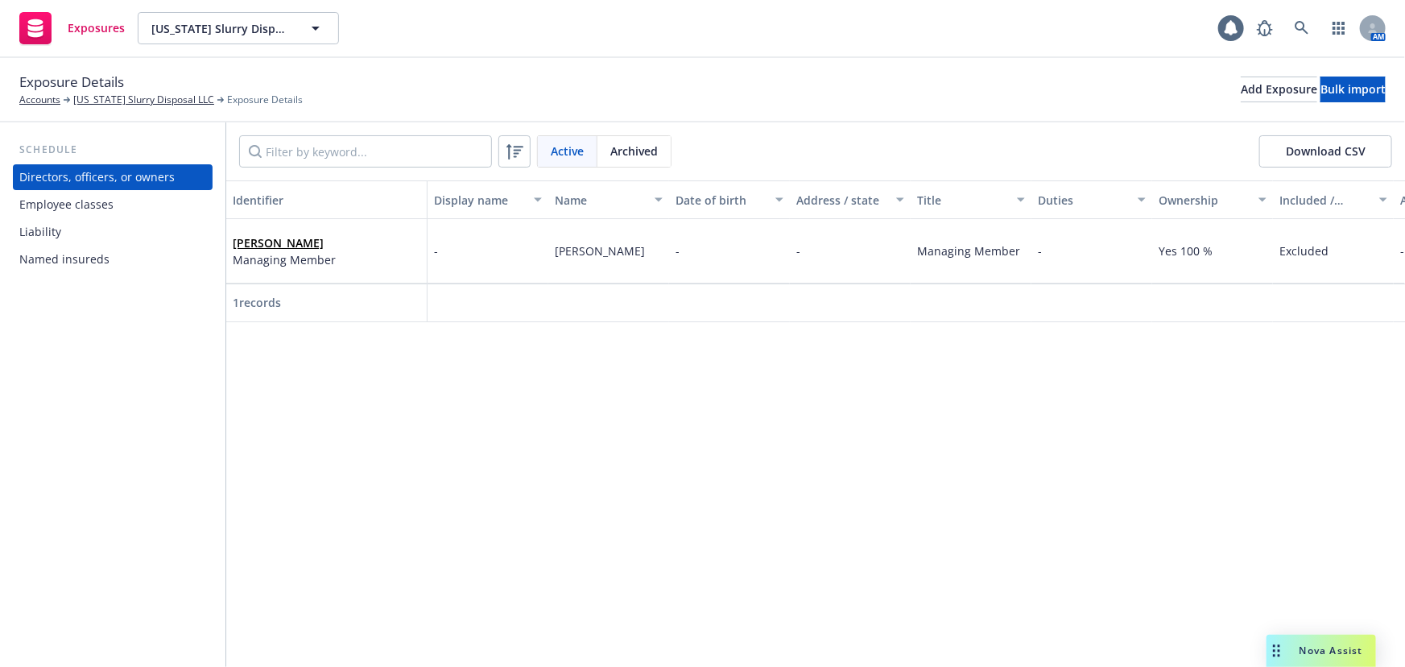
click at [48, 223] on div "Liability" at bounding box center [40, 232] width 42 height 26
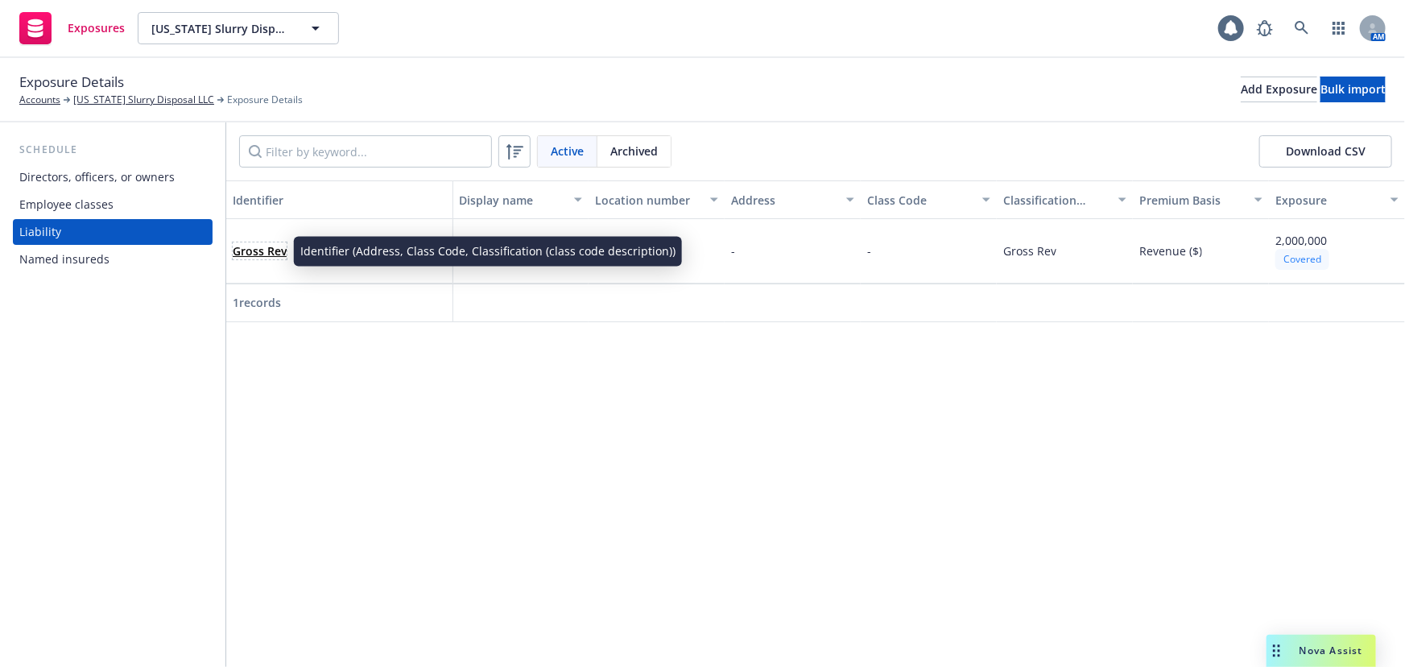
click at [266, 253] on link "Gross Rev" at bounding box center [260, 250] width 54 height 15
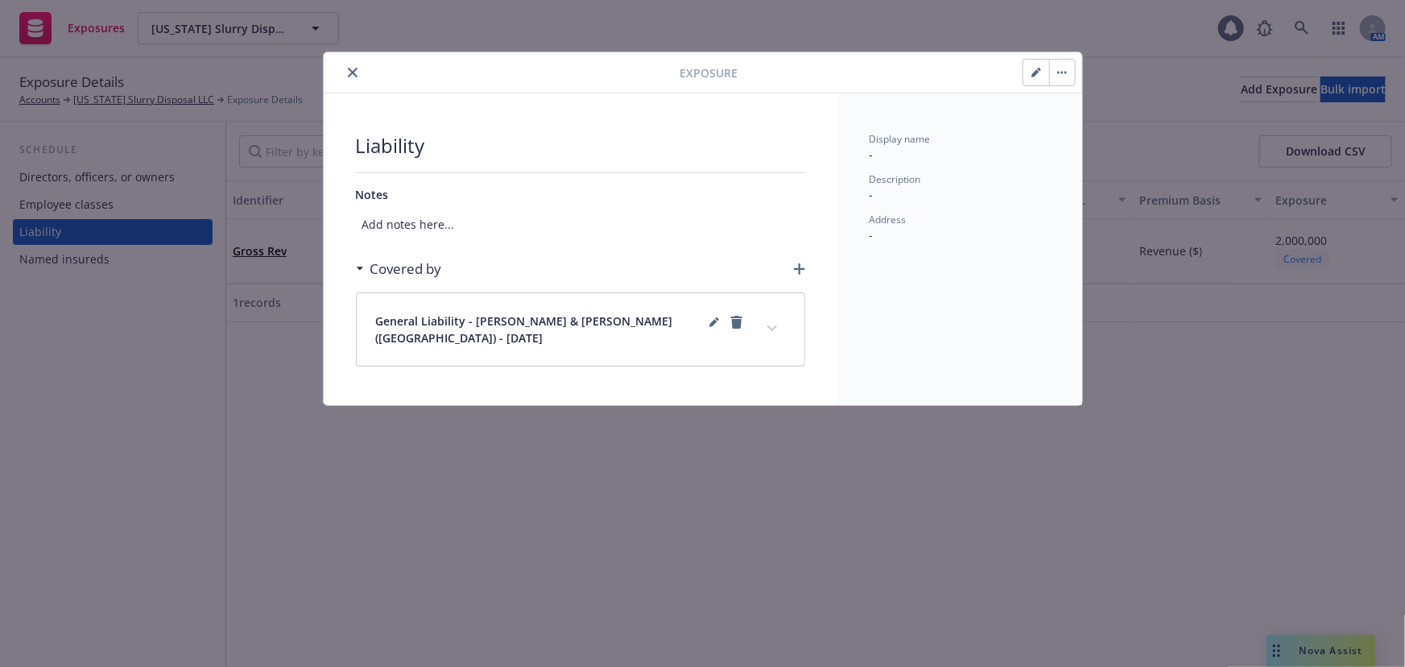
click at [1039, 75] on icon "button" at bounding box center [1037, 73] width 10 height 10
select select "REVENUE"
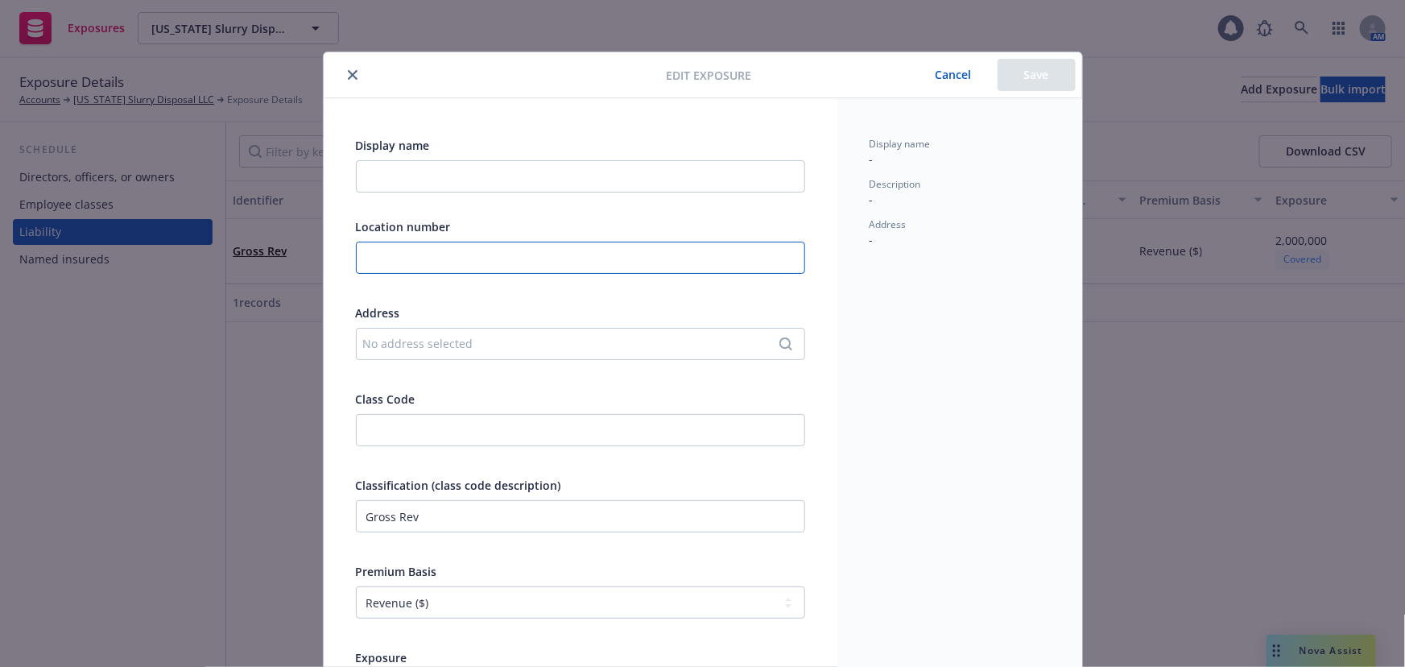
click at [579, 250] on input "text" at bounding box center [580, 258] width 449 height 32
type input "1"
click at [509, 350] on div "No address selected" at bounding box center [572, 343] width 419 height 17
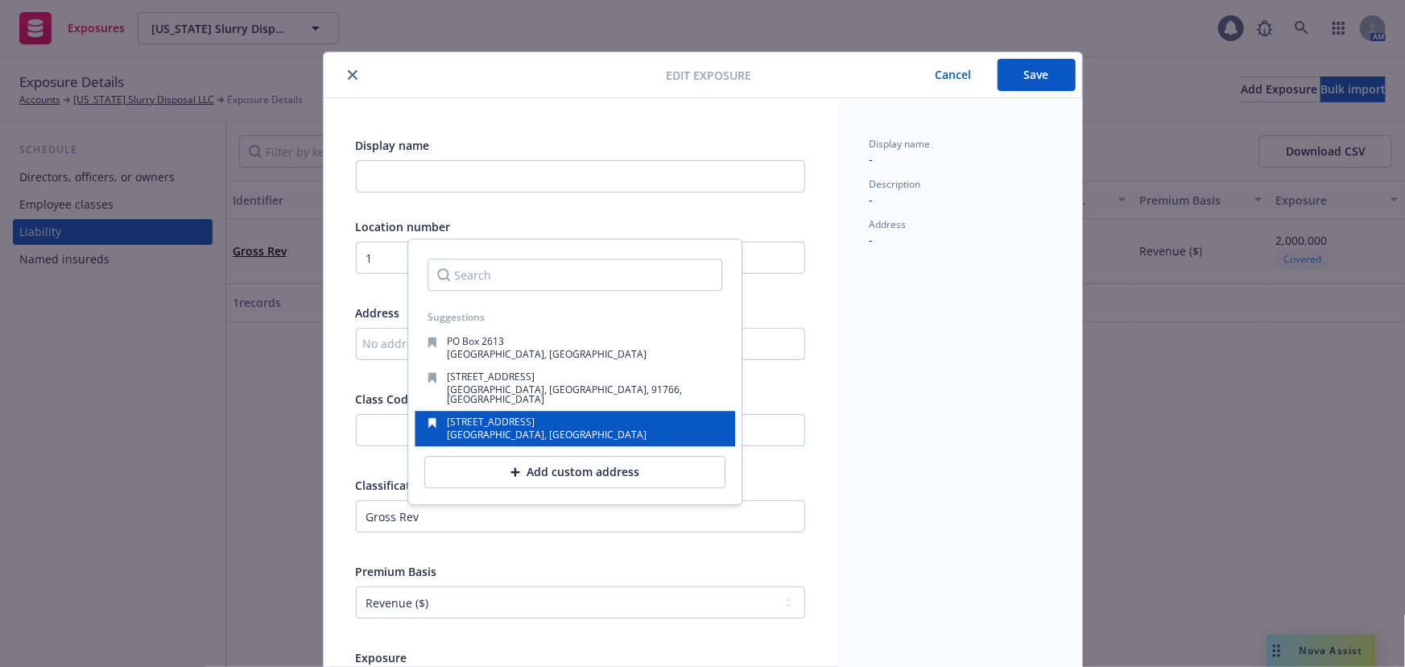
click at [505, 416] on span "[STREET_ADDRESS]" at bounding box center [491, 423] width 88 height 14
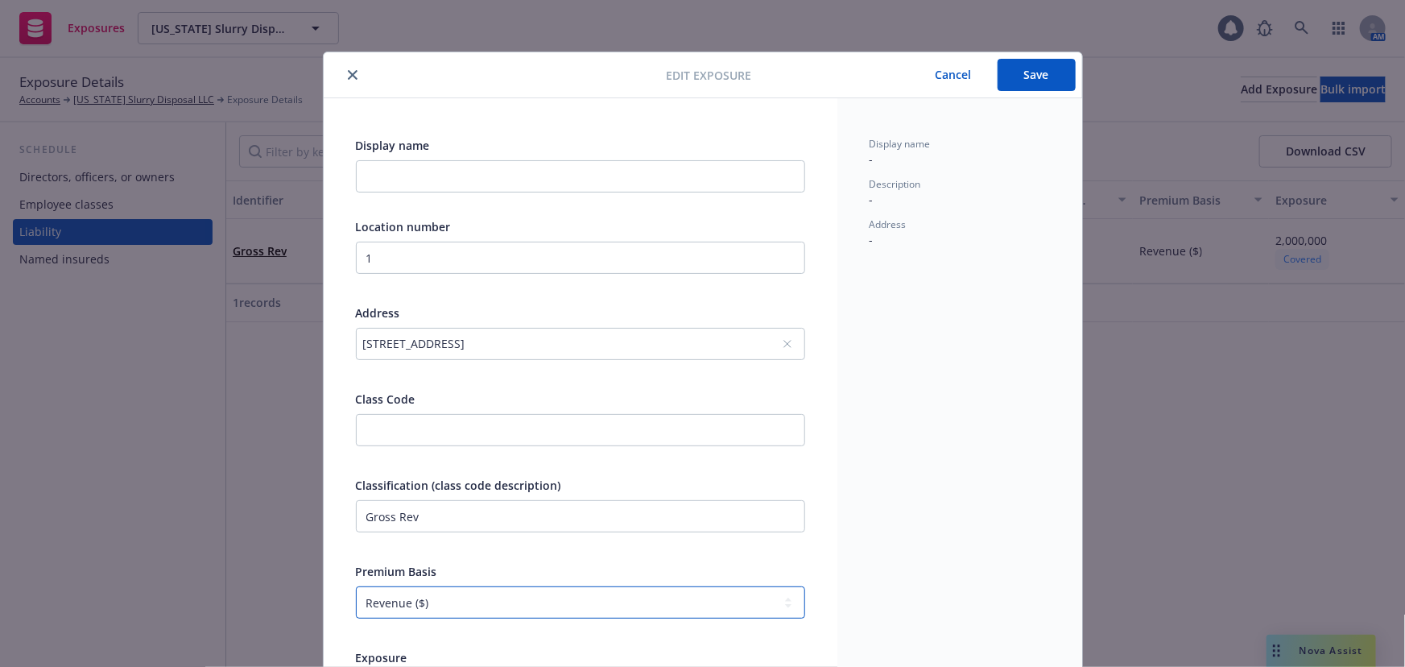
click at [465, 606] on select "-- select an option -- Revenue ($) Payroll ($) Square footage Headcount Unit Ac…" at bounding box center [580, 602] width 449 height 32
click at [1178, 501] on div "Edit exposure Cancel Save Display name Location number 1 Address [STREET_ADDRES…" at bounding box center [702, 333] width 1405 height 667
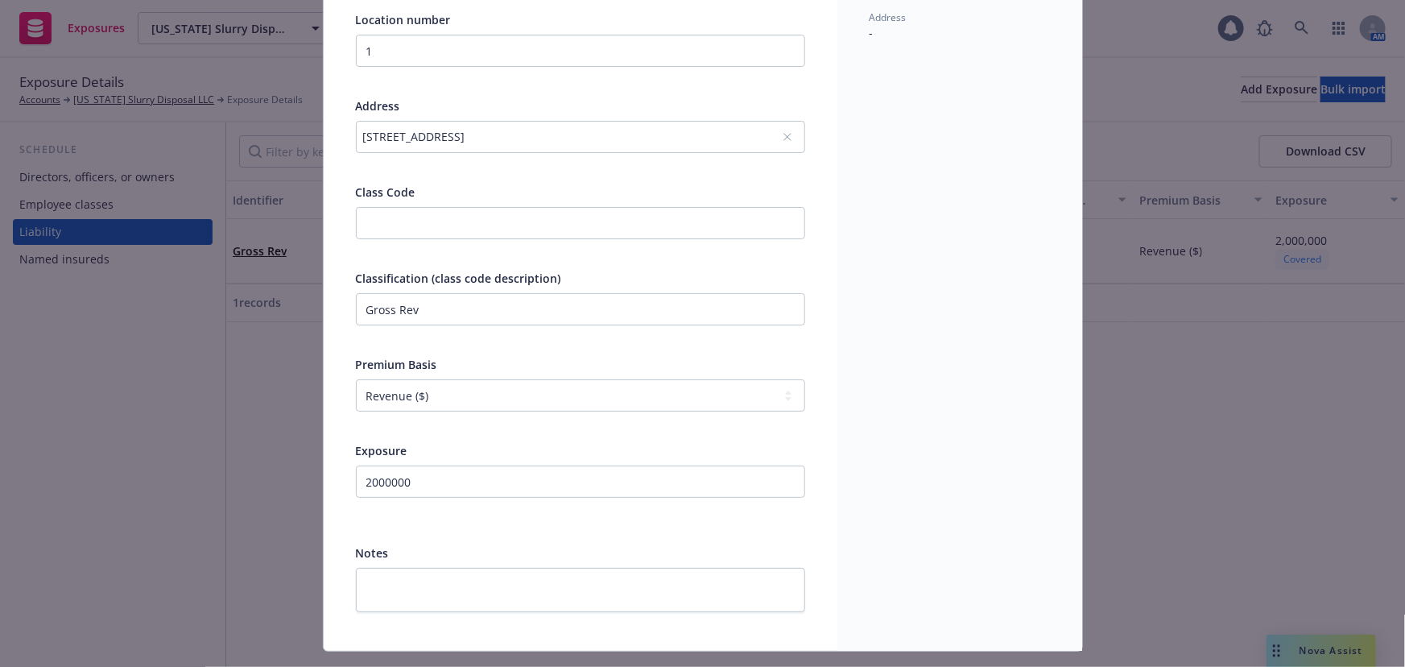
scroll to position [242, 0]
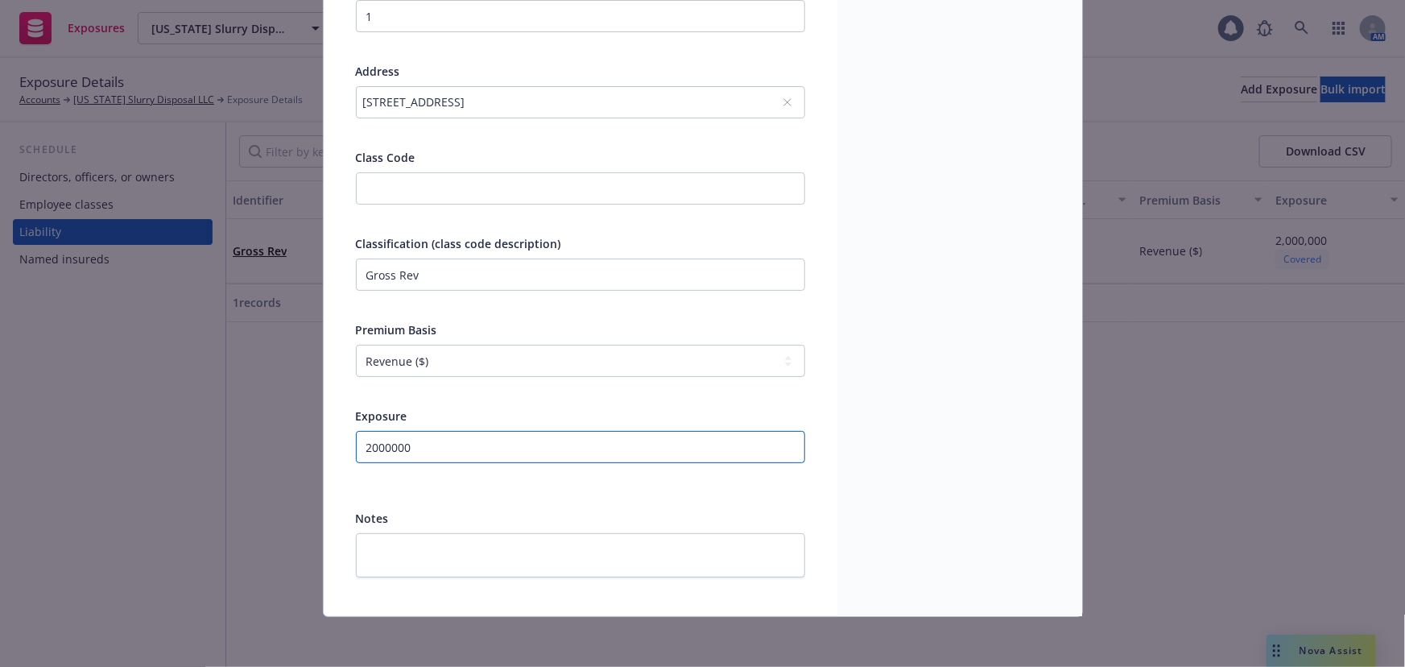
drag, startPoint x: 440, startPoint y: 443, endPoint x: 272, endPoint y: 421, distance: 168.9
click at [304, 432] on div "Edit exposure Cancel Save Display name Location number 1 Address [STREET_ADDRES…" at bounding box center [702, 333] width 1405 height 667
type input "2000000"
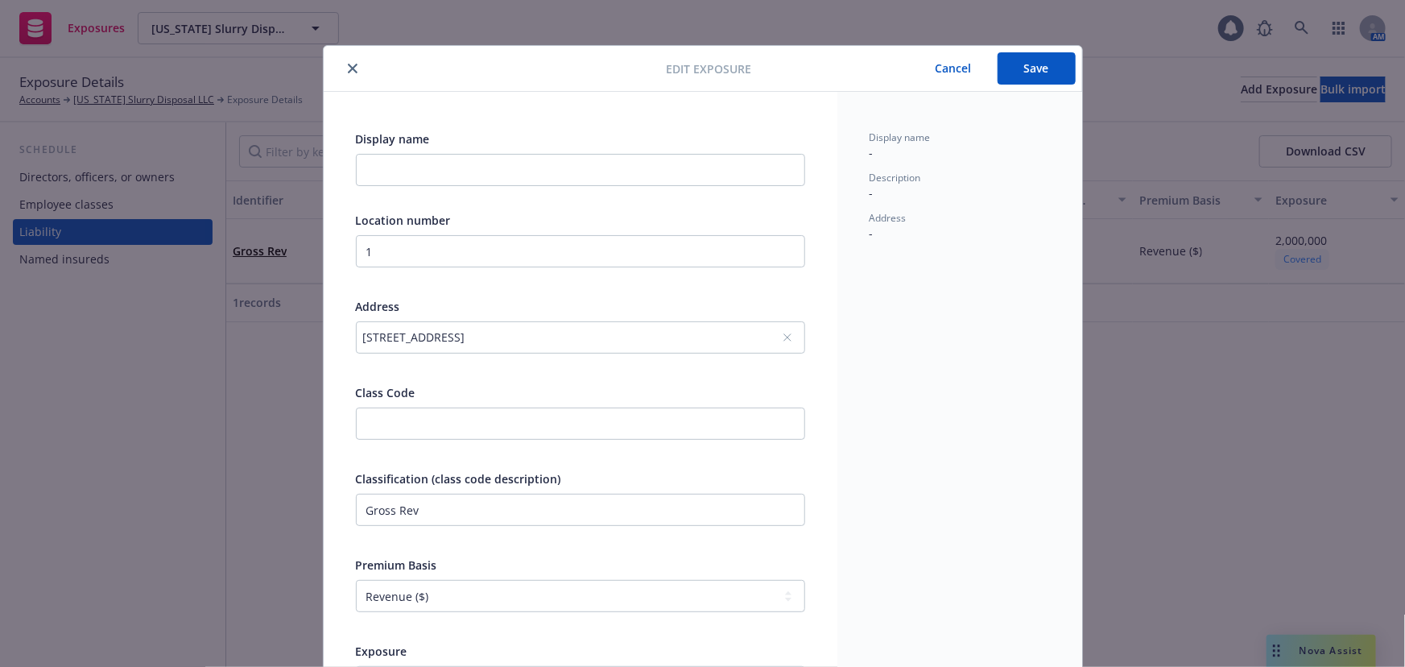
scroll to position [0, 0]
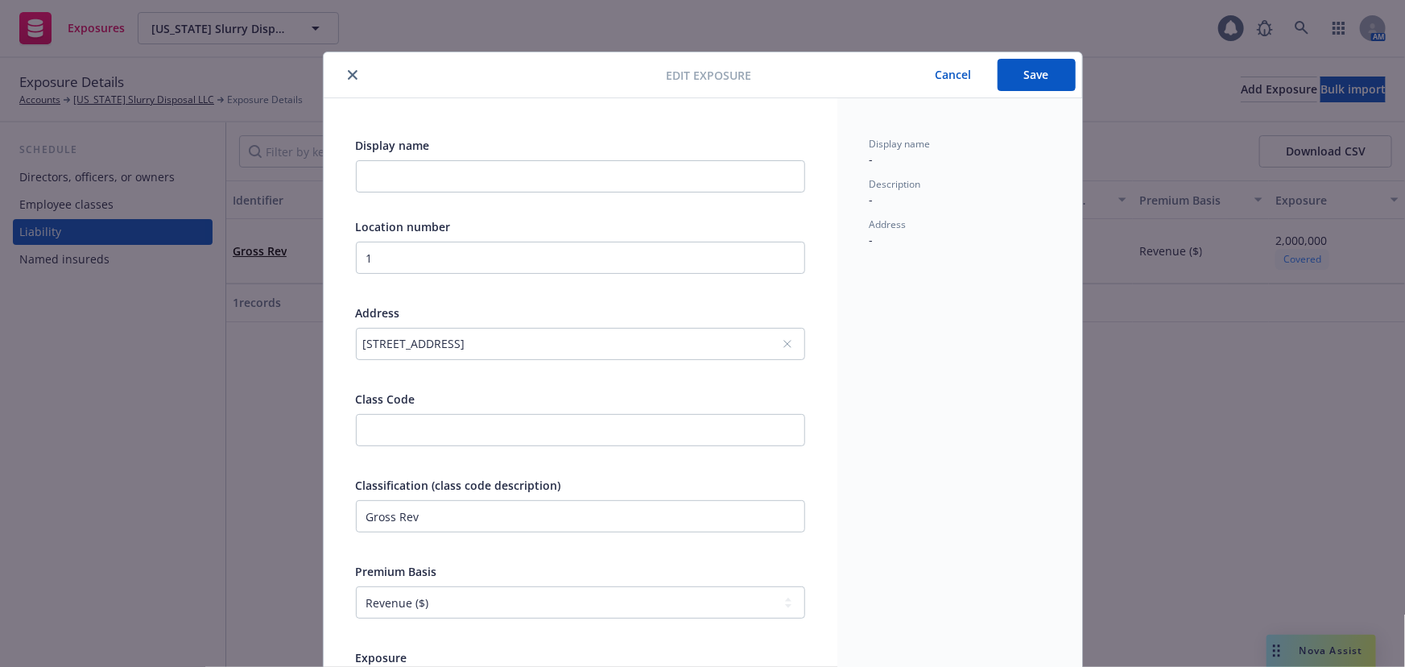
click at [1042, 60] on button "Save" at bounding box center [1037, 75] width 78 height 32
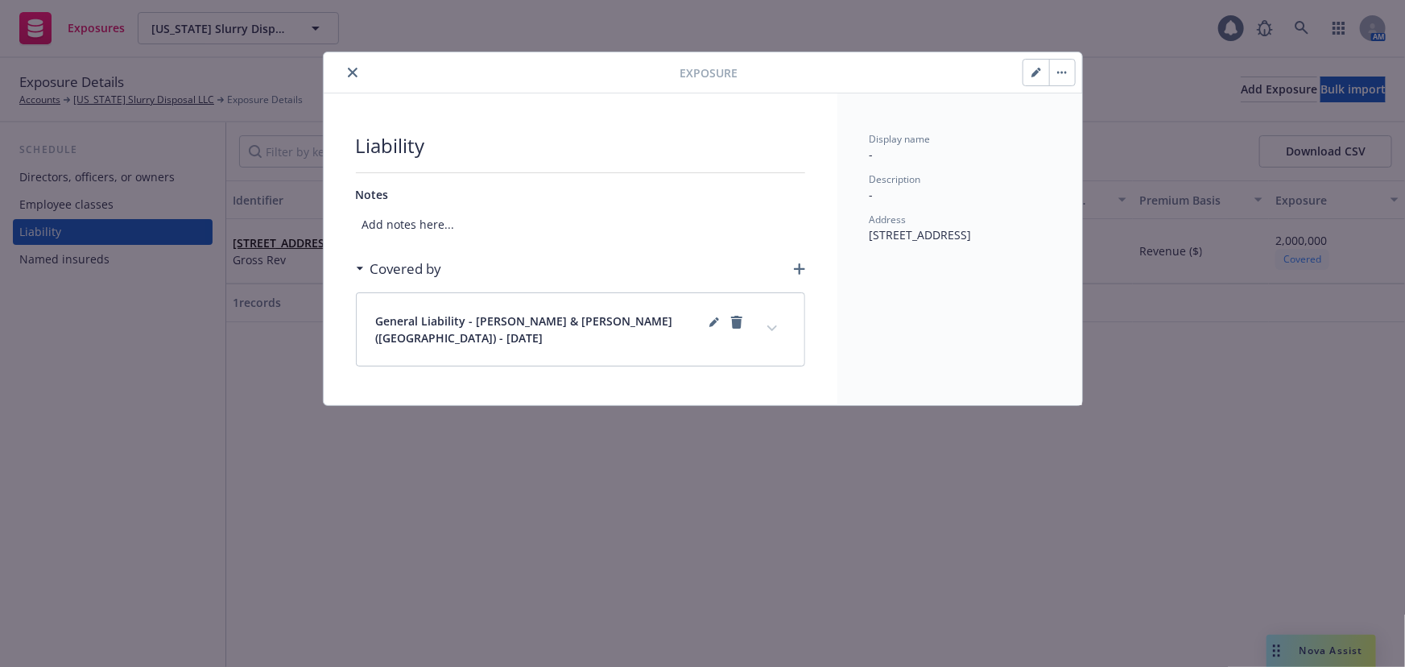
click at [354, 71] on icon "close" at bounding box center [353, 73] width 10 height 10
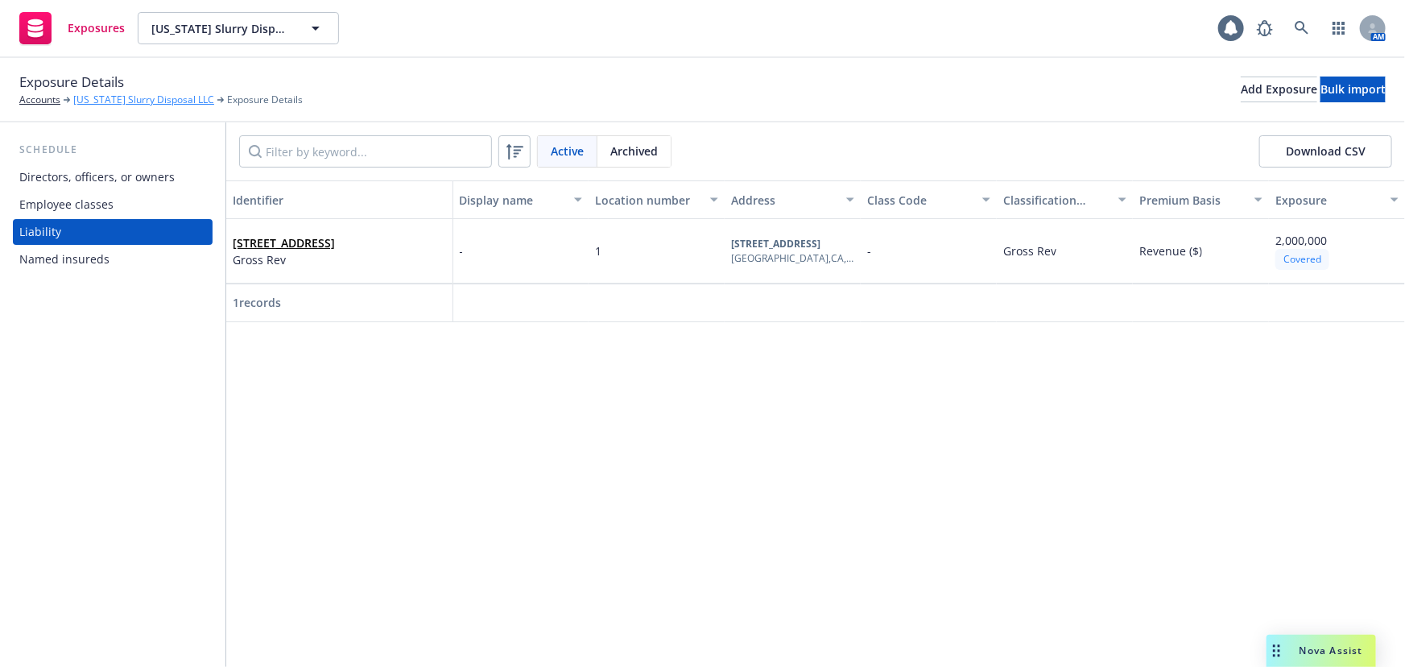
click at [94, 105] on link "[US_STATE] Slurry Disposal LLC" at bounding box center [143, 100] width 141 height 14
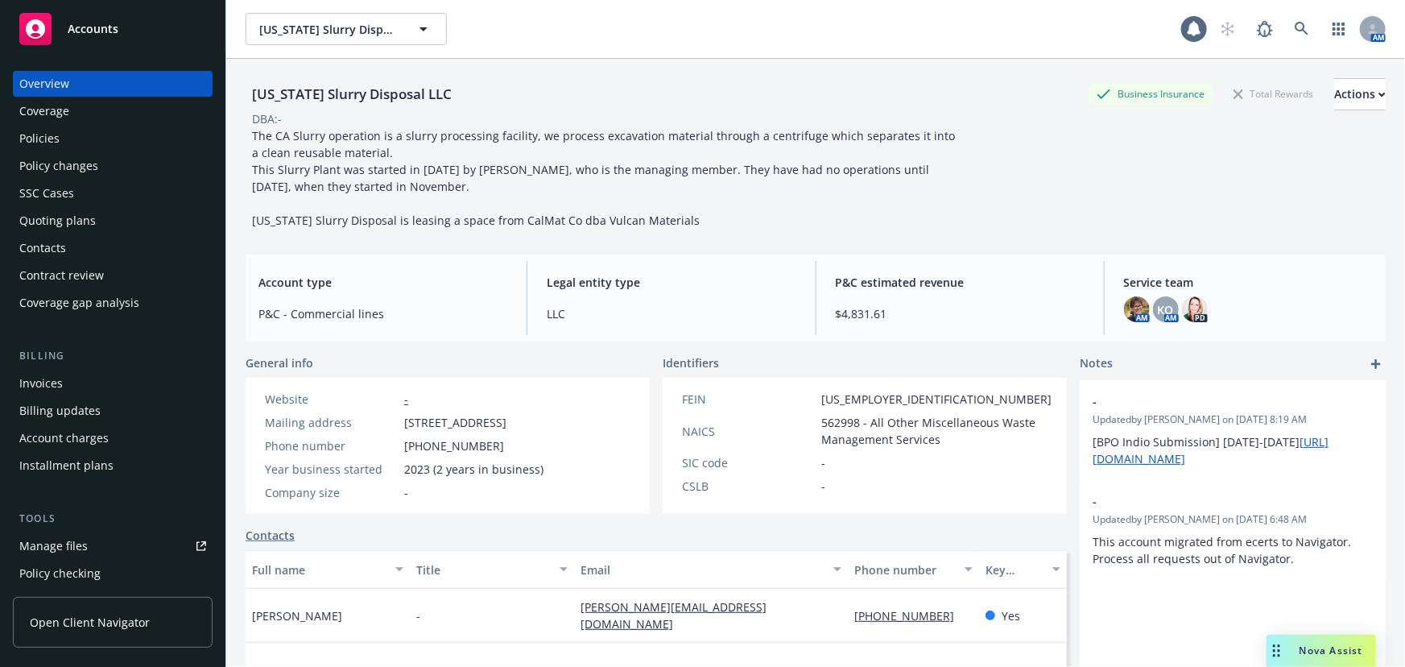
click at [46, 221] on div "Quoting plans" at bounding box center [57, 221] width 77 height 26
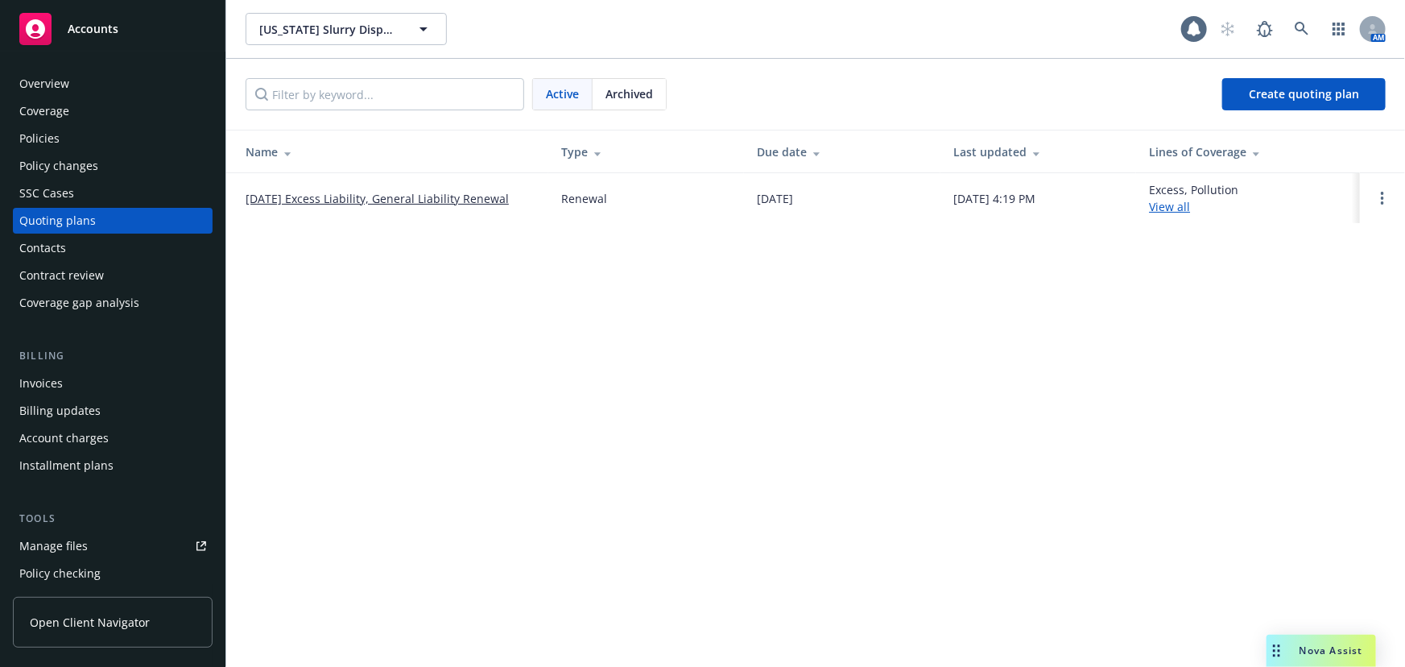
click at [394, 195] on link "11/05/25 Excess Liability, General Liability Renewal" at bounding box center [377, 198] width 263 height 17
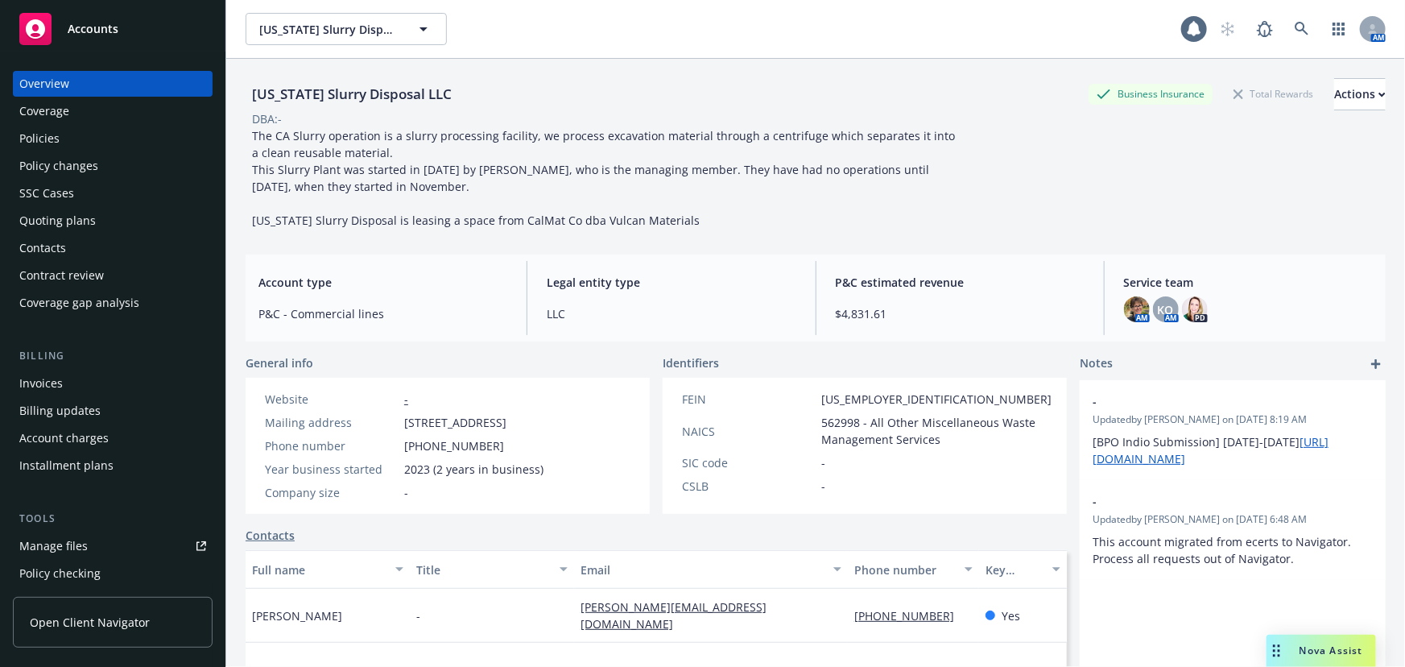
click at [68, 545] on div "Manage files" at bounding box center [53, 546] width 68 height 26
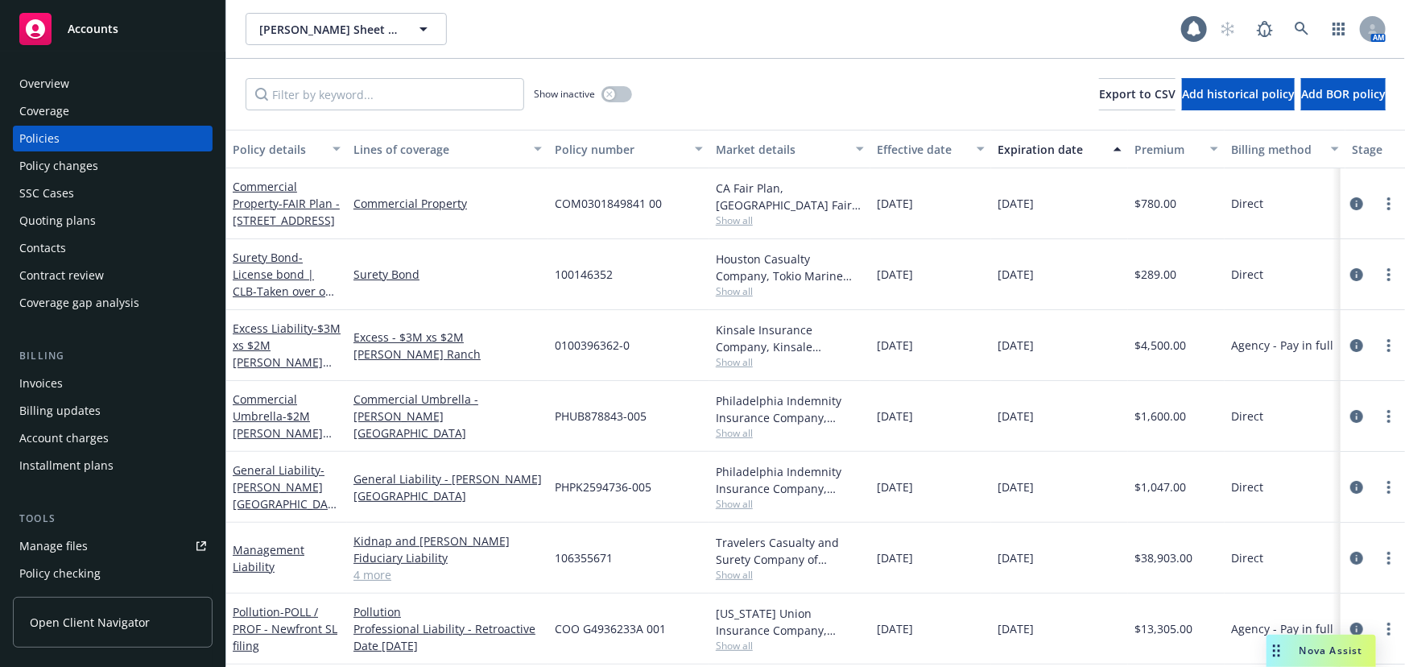
click at [98, 32] on span "Accounts" at bounding box center [93, 29] width 51 height 13
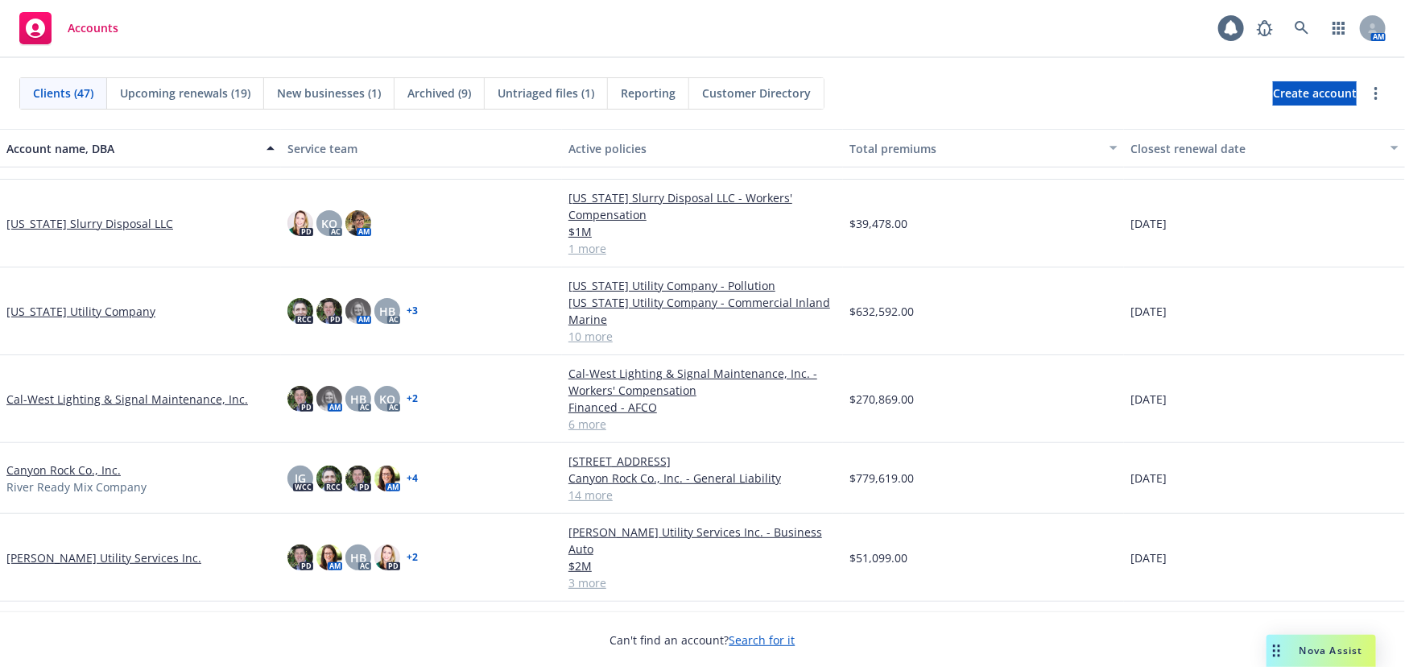
scroll to position [659, 0]
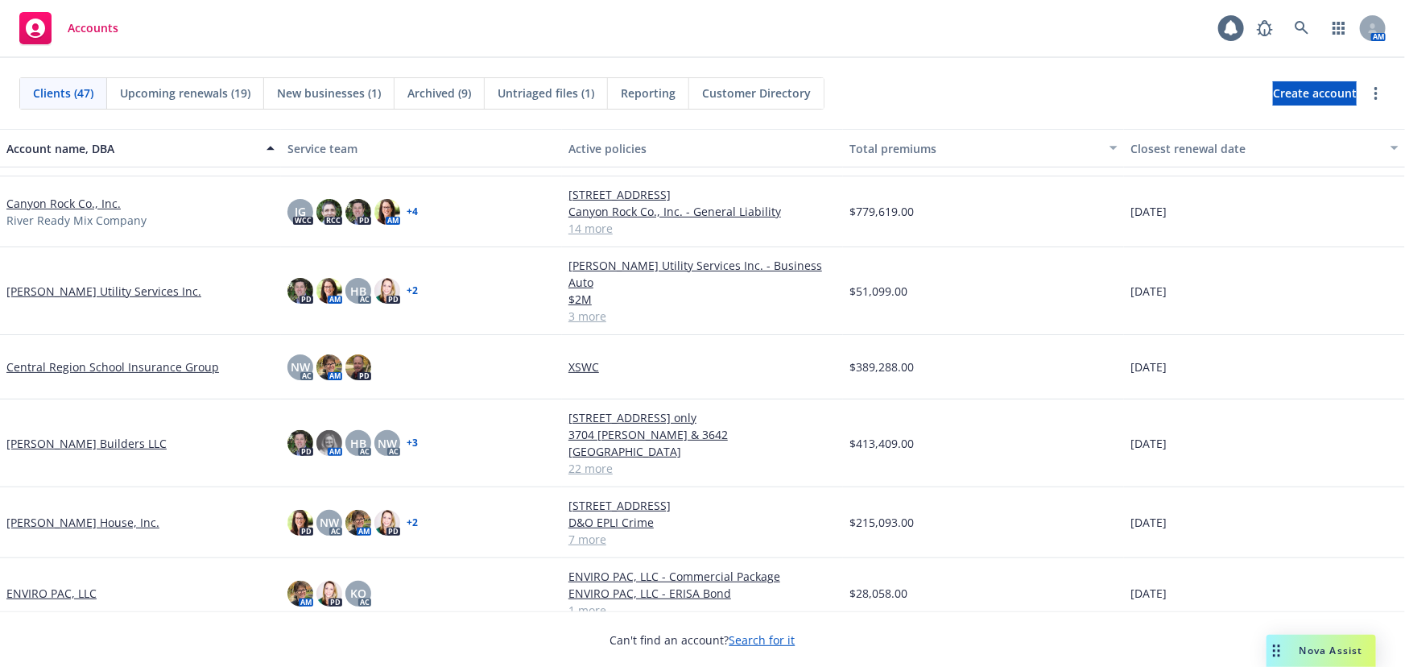
click at [61, 514] on link "[PERSON_NAME] House, Inc." at bounding box center [82, 522] width 153 height 17
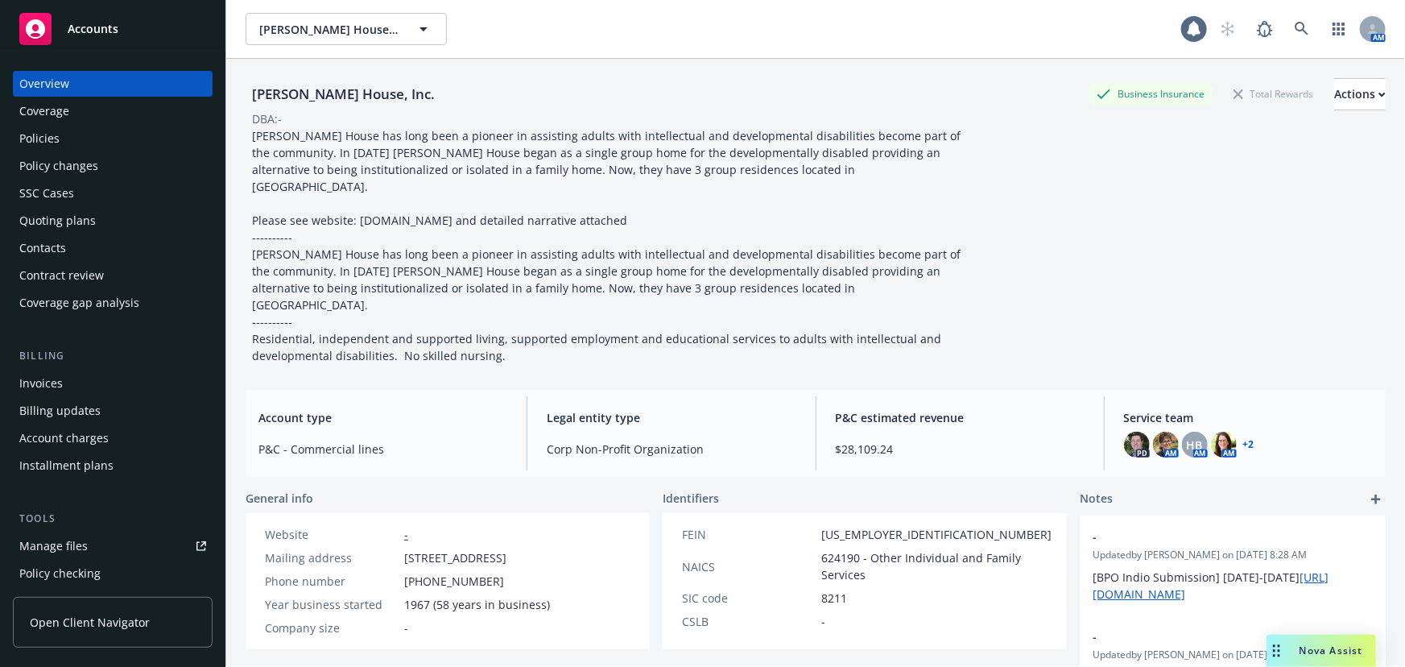
click at [30, 139] on div "Policies" at bounding box center [39, 139] width 40 height 26
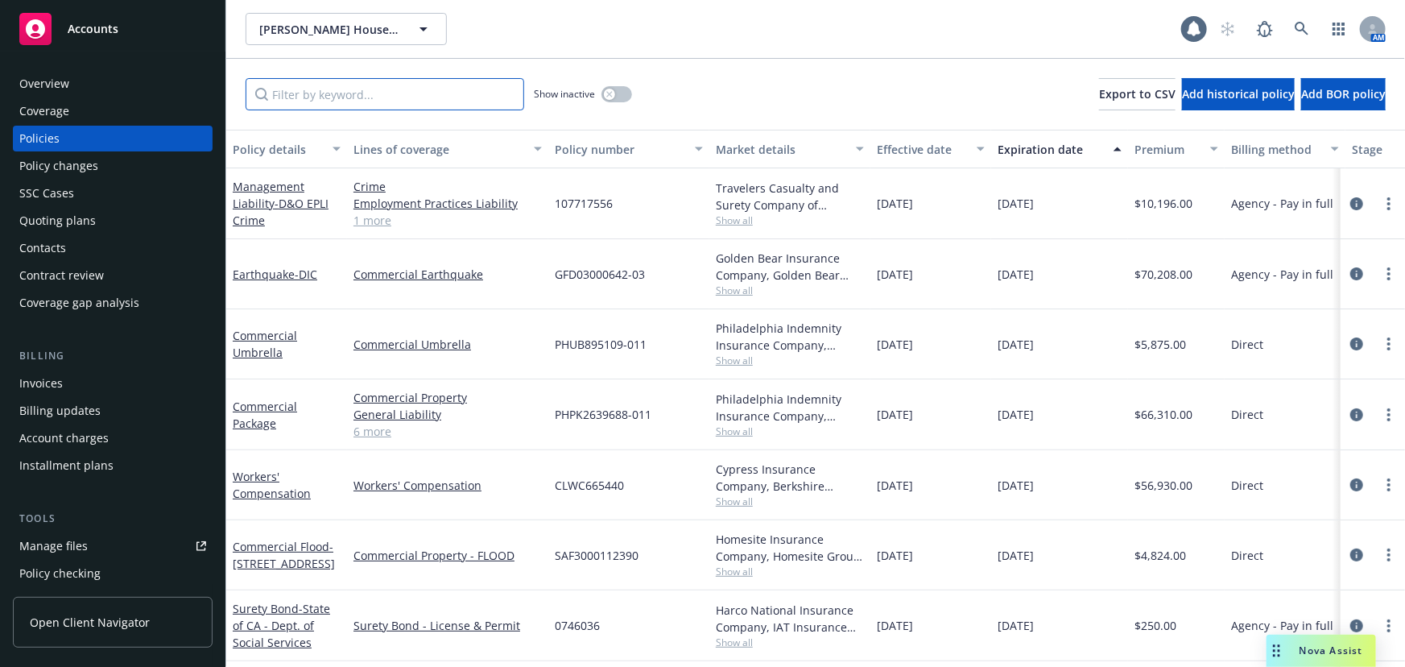
click at [341, 92] on input "Filter by keyword..." at bounding box center [385, 94] width 279 height 32
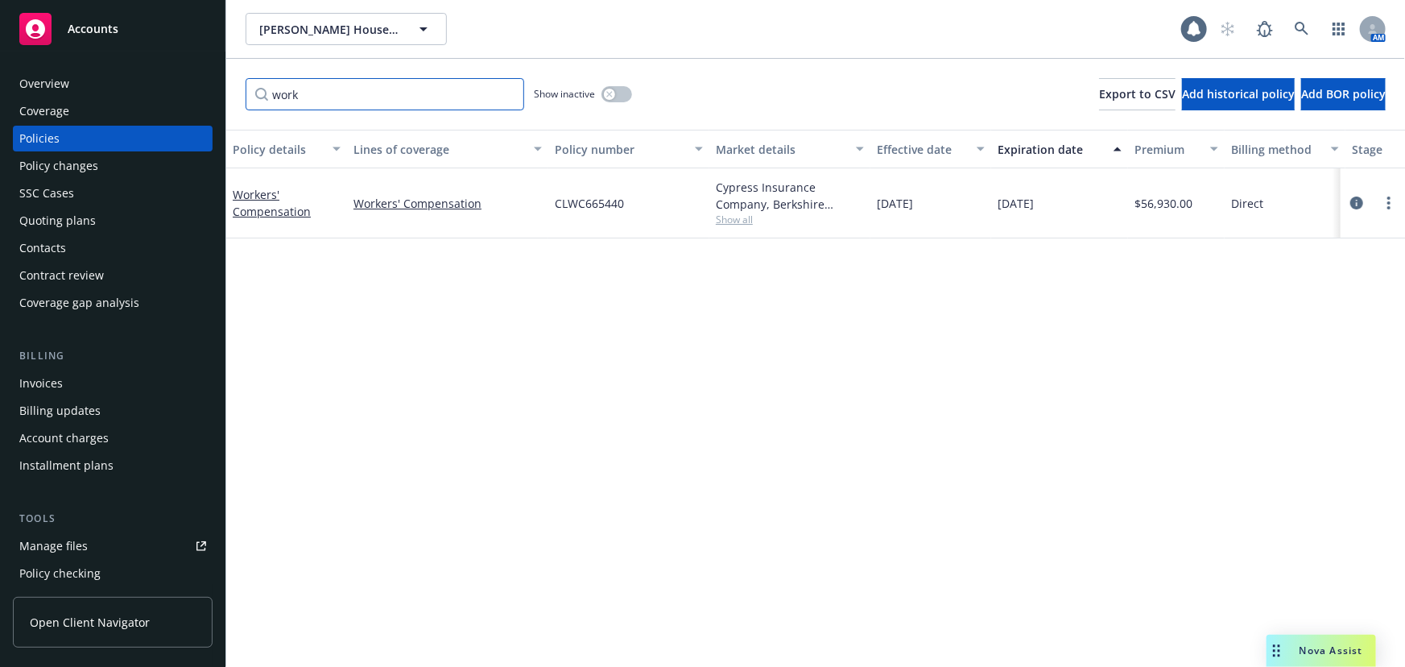
type input "work"
click at [623, 93] on button "button" at bounding box center [617, 94] width 31 height 16
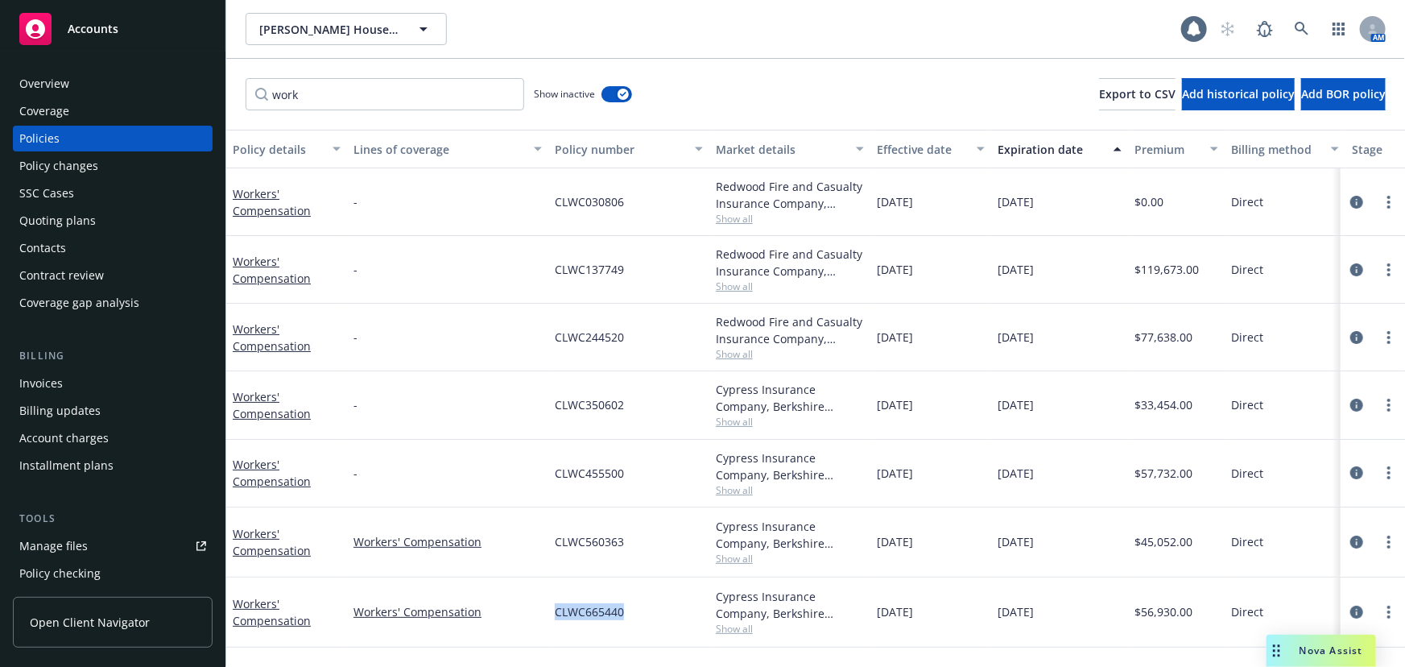
drag, startPoint x: 554, startPoint y: 615, endPoint x: 651, endPoint y: 618, distance: 96.7
click at [651, 618] on div "CLWC665440" at bounding box center [628, 612] width 161 height 70
copy span "CLWC665440"
click at [96, 544] on link "Manage files" at bounding box center [113, 546] width 200 height 26
click at [122, 81] on div "Overview" at bounding box center [112, 84] width 187 height 26
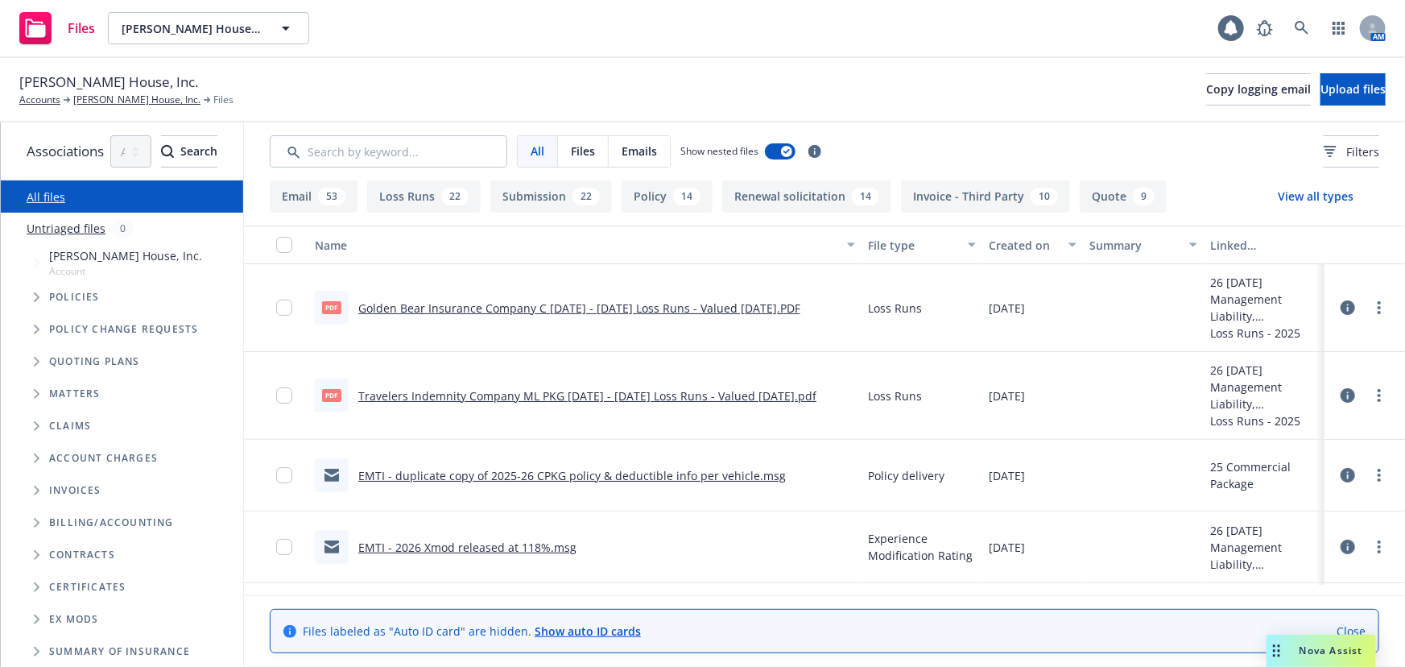
click at [481, 198] on button "Loss Runs 22" at bounding box center [424, 196] width 114 height 32
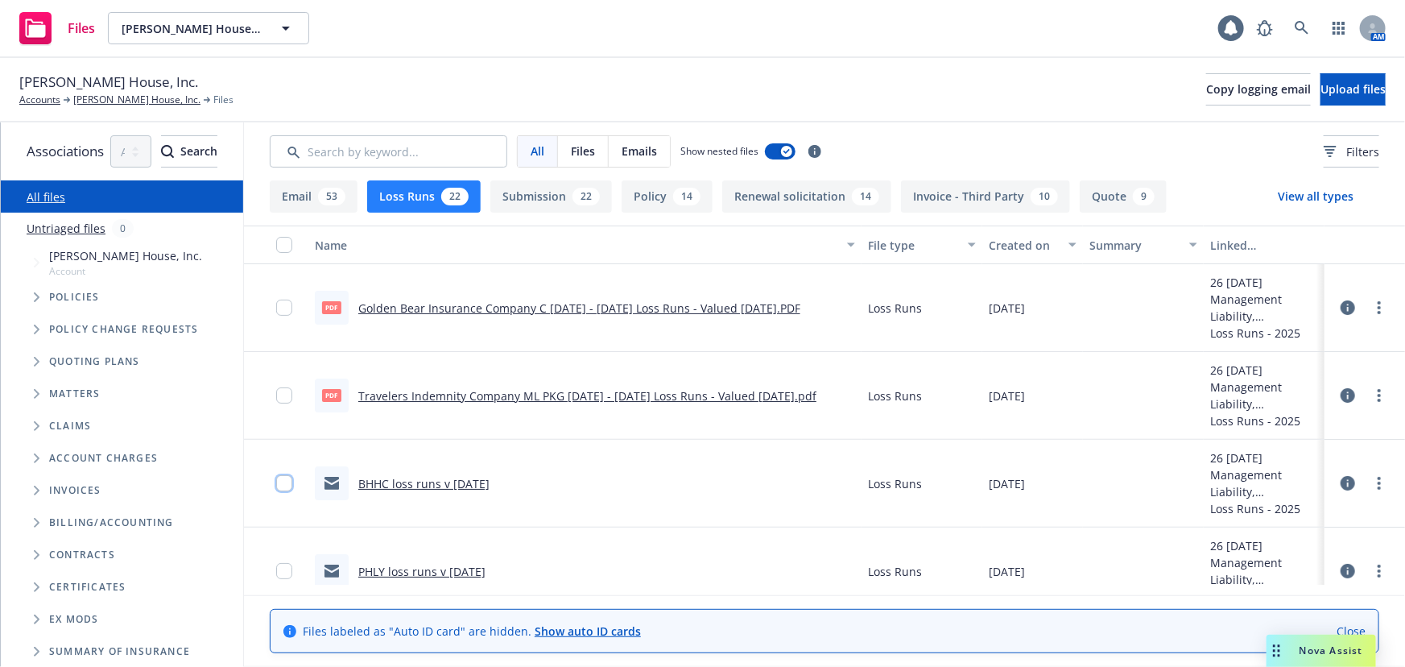
click at [292, 490] on input "checkbox" at bounding box center [284, 483] width 16 height 16
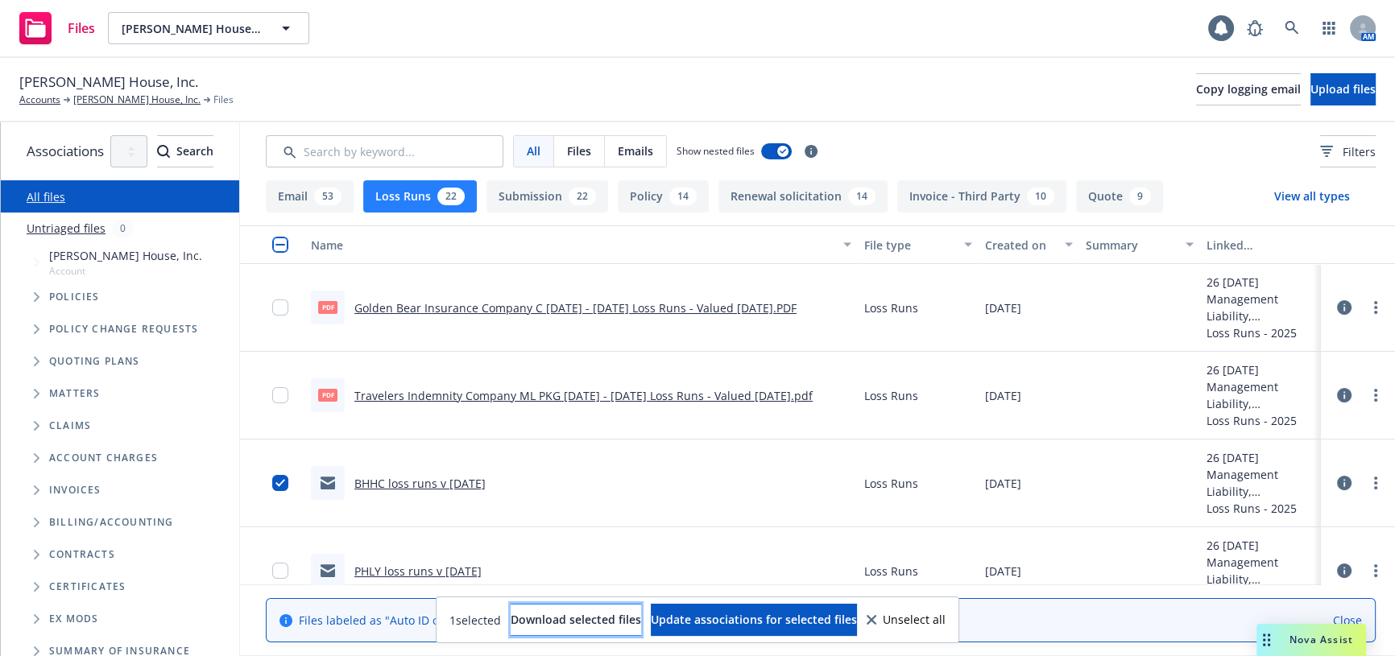
click at [543, 619] on span "Download selected files" at bounding box center [576, 619] width 130 height 15
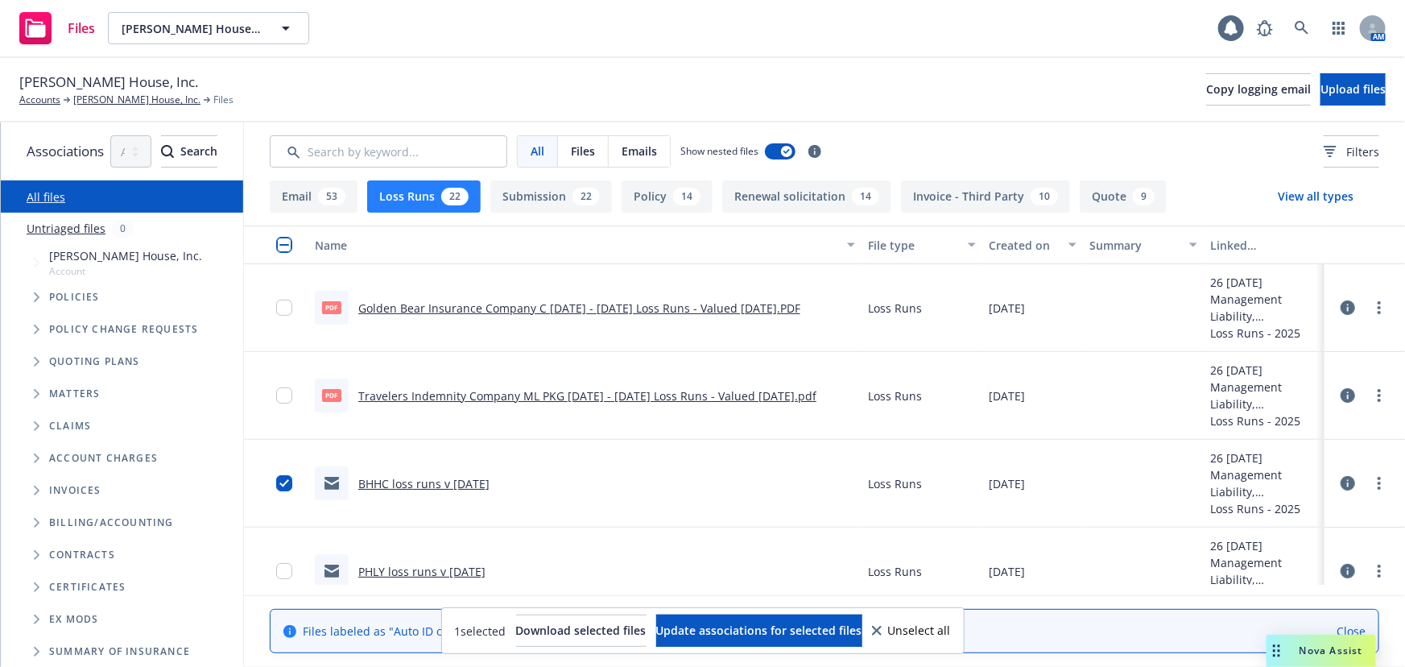
click at [490, 483] on link "BHHC loss runs v 10/3/2025" at bounding box center [423, 483] width 131 height 15
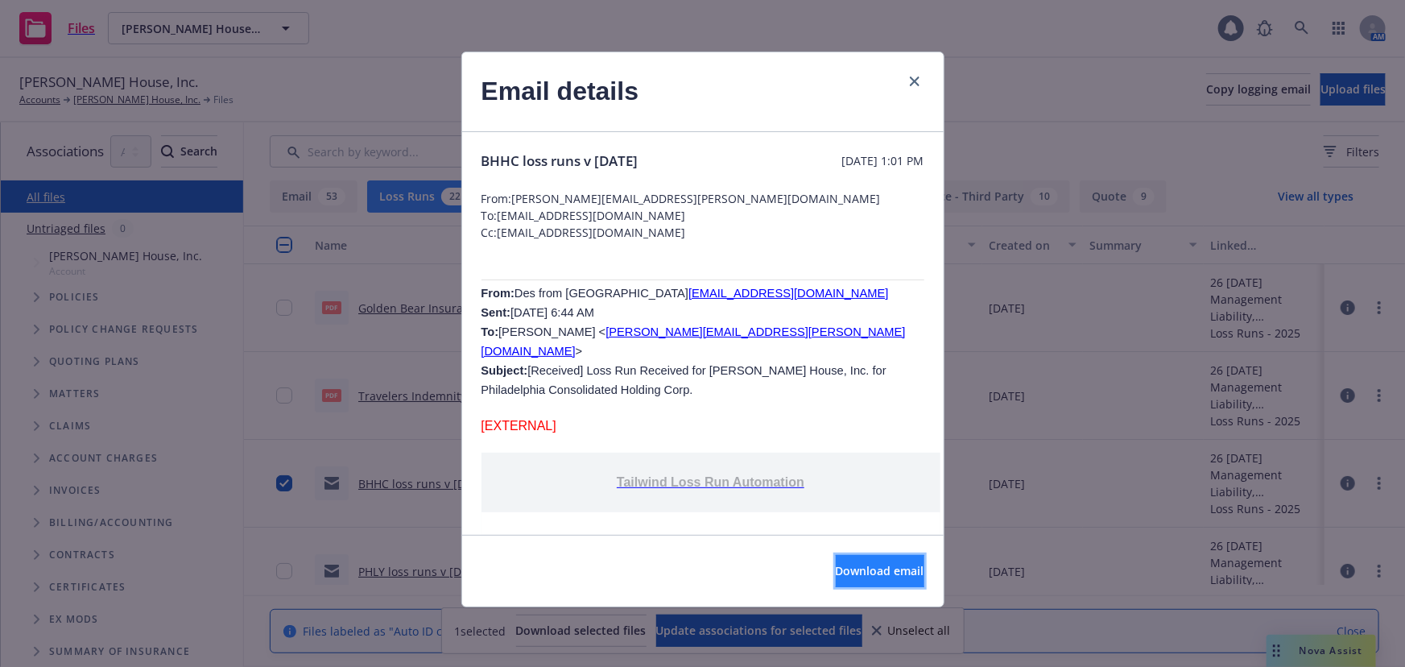
click at [872, 579] on button "Download email" at bounding box center [880, 571] width 89 height 32
click at [918, 85] on icon "close" at bounding box center [915, 82] width 10 height 10
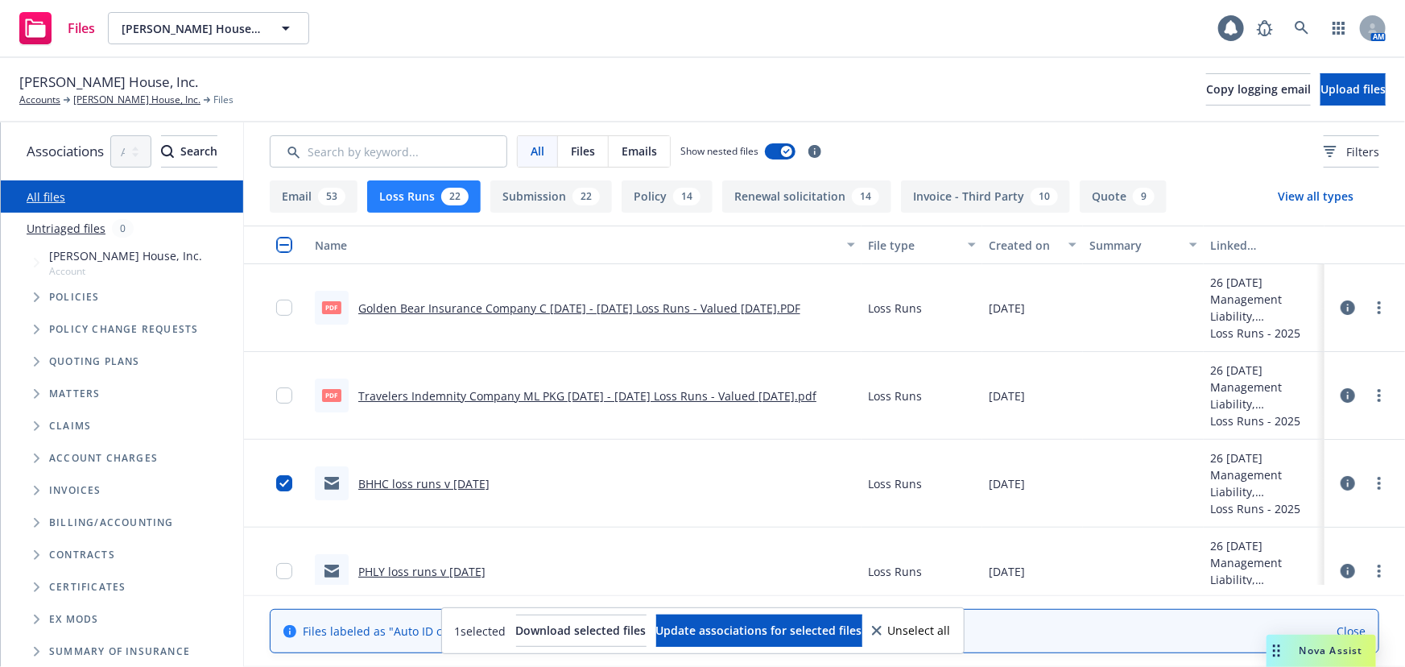
click at [448, 572] on link "PHLY loss runs v 10/3/2025" at bounding box center [421, 571] width 127 height 15
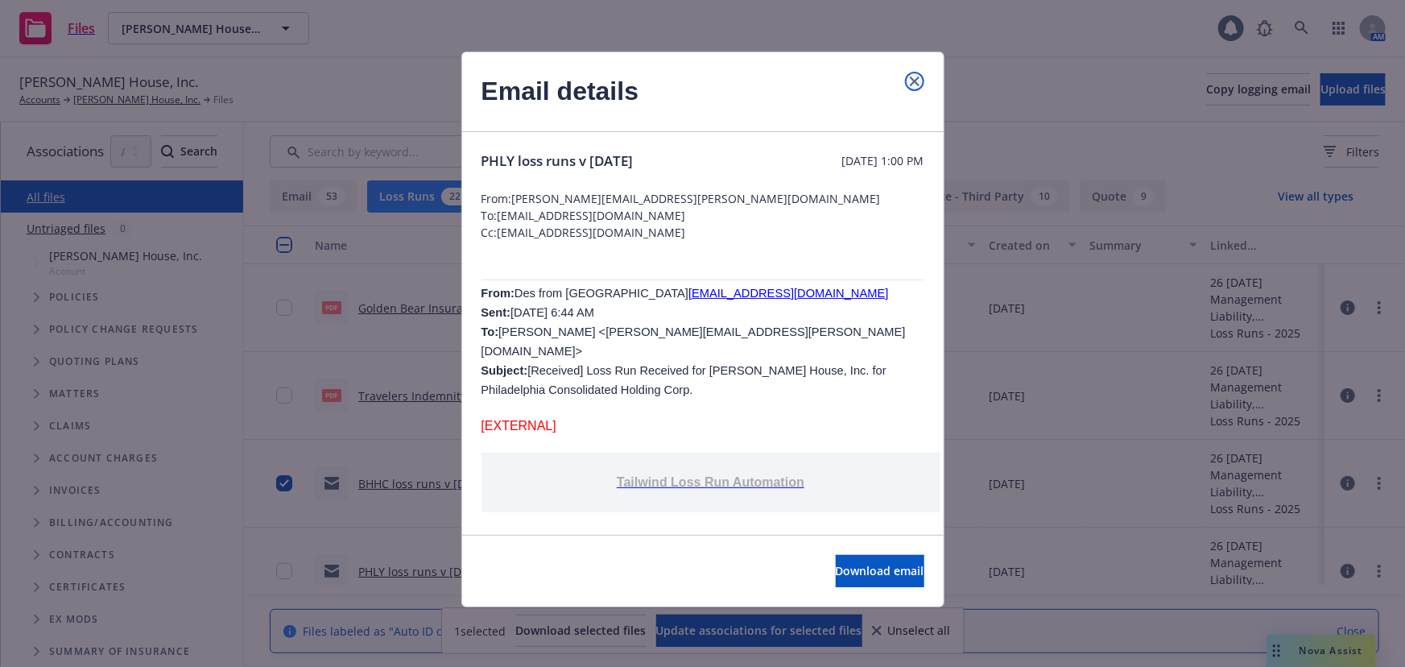
click at [924, 77] on link "close" at bounding box center [914, 81] width 19 height 19
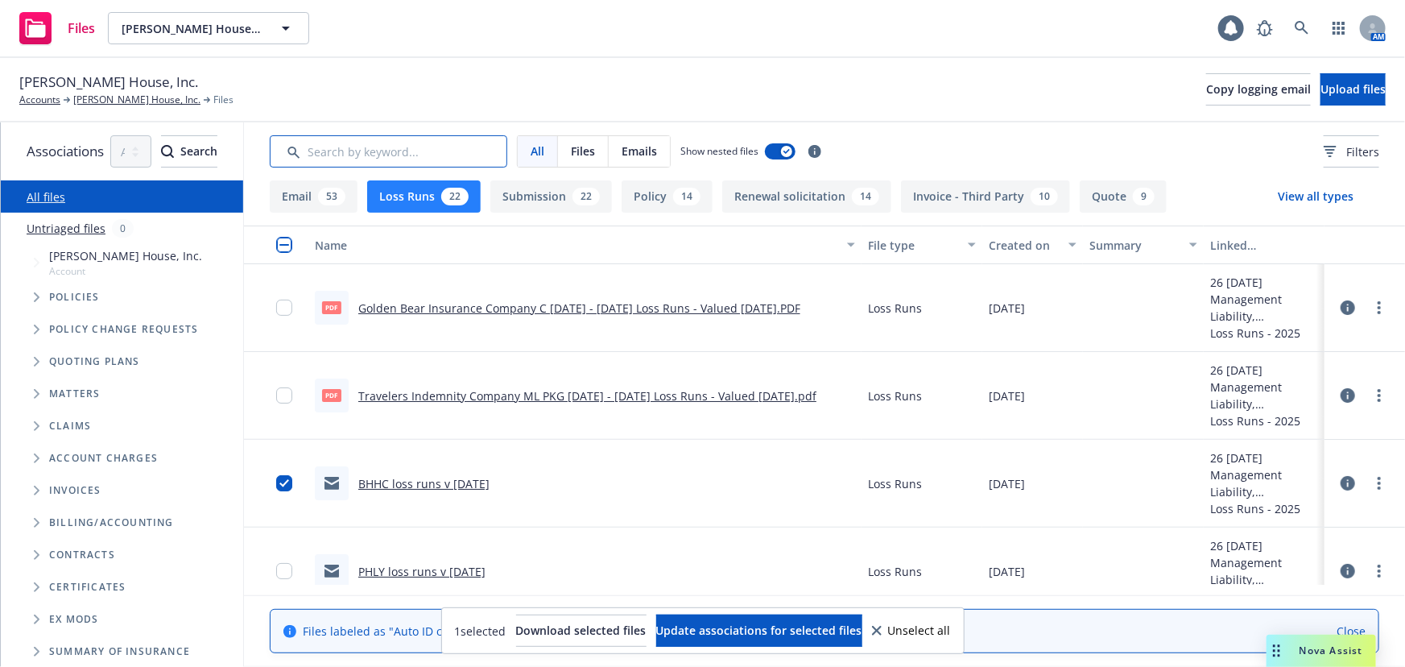
click at [453, 145] on input "Search by keyword..." at bounding box center [389, 151] width 238 height 32
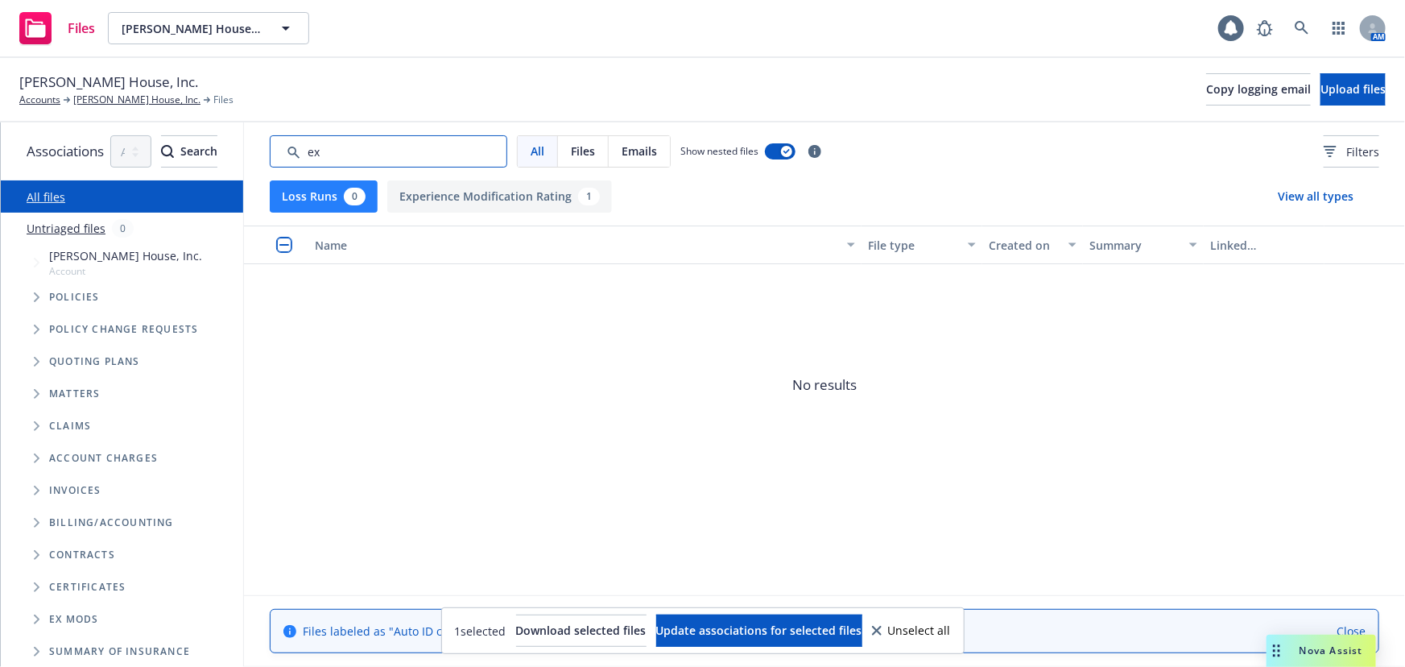
type input "ex"
click at [584, 184] on button "Experience Modification Rating 1" at bounding box center [499, 196] width 225 height 32
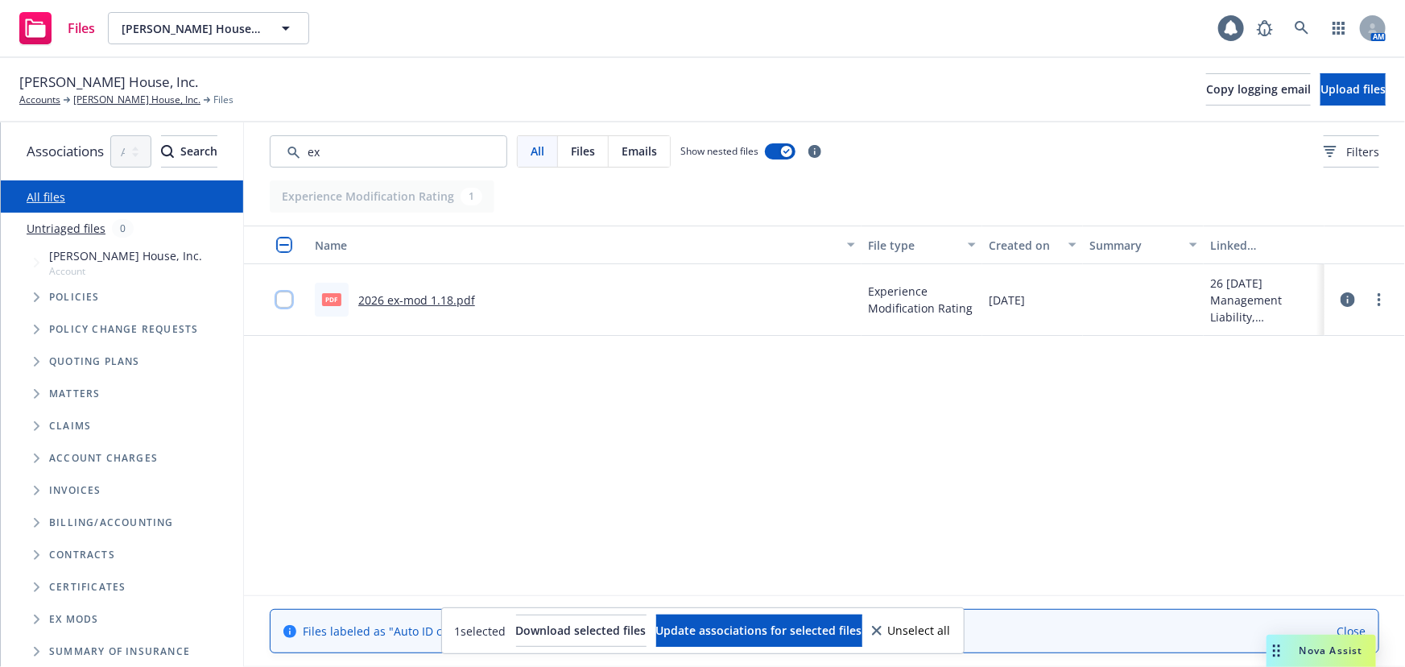
click at [292, 299] on input "checkbox" at bounding box center [284, 300] width 16 height 16
click at [530, 631] on span "Download selected files" at bounding box center [581, 629] width 130 height 15
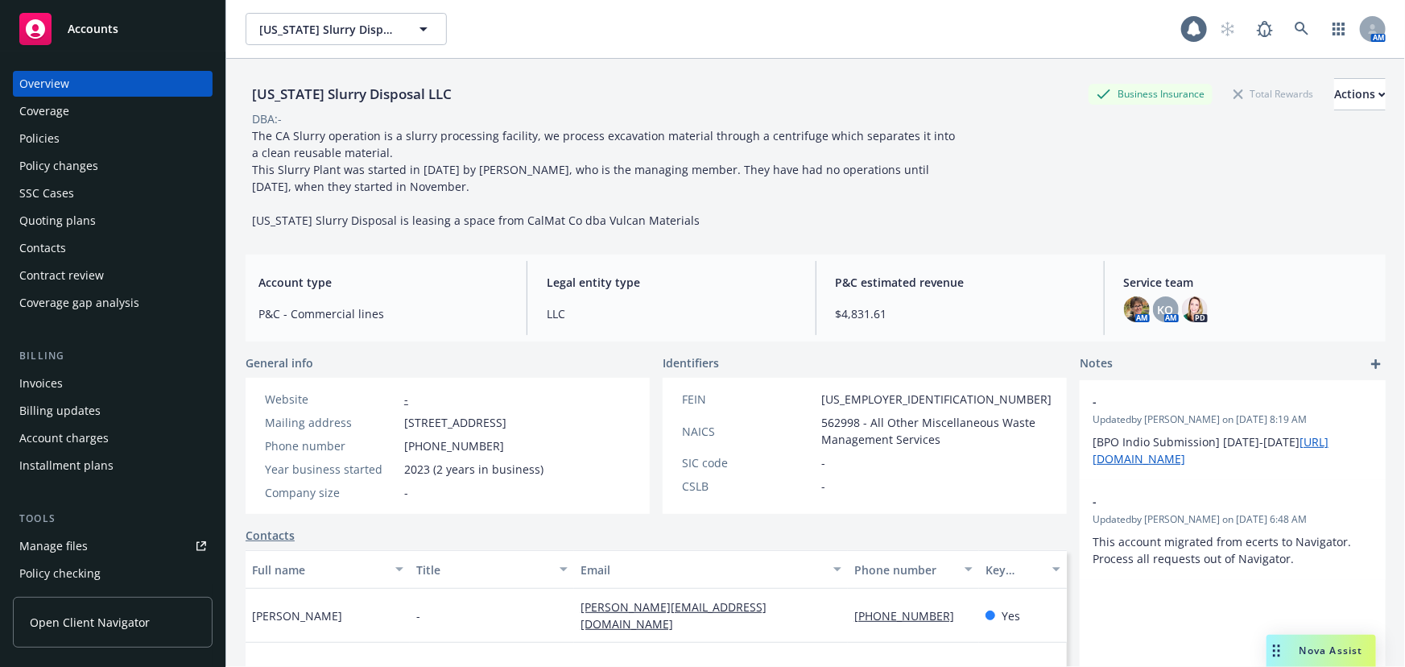
click at [32, 221] on div "Quoting plans" at bounding box center [57, 221] width 77 height 26
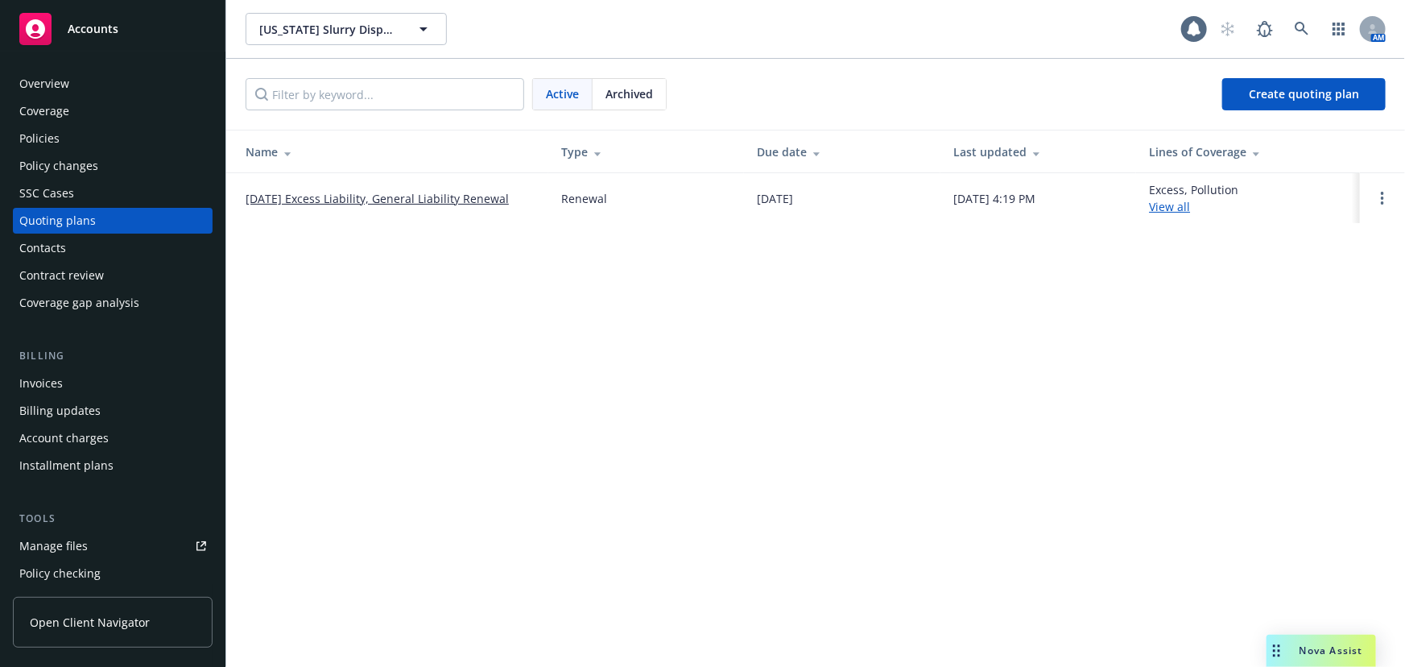
click at [336, 202] on link "[DATE] Excess Liability, General Liability Renewal" at bounding box center [377, 198] width 263 height 17
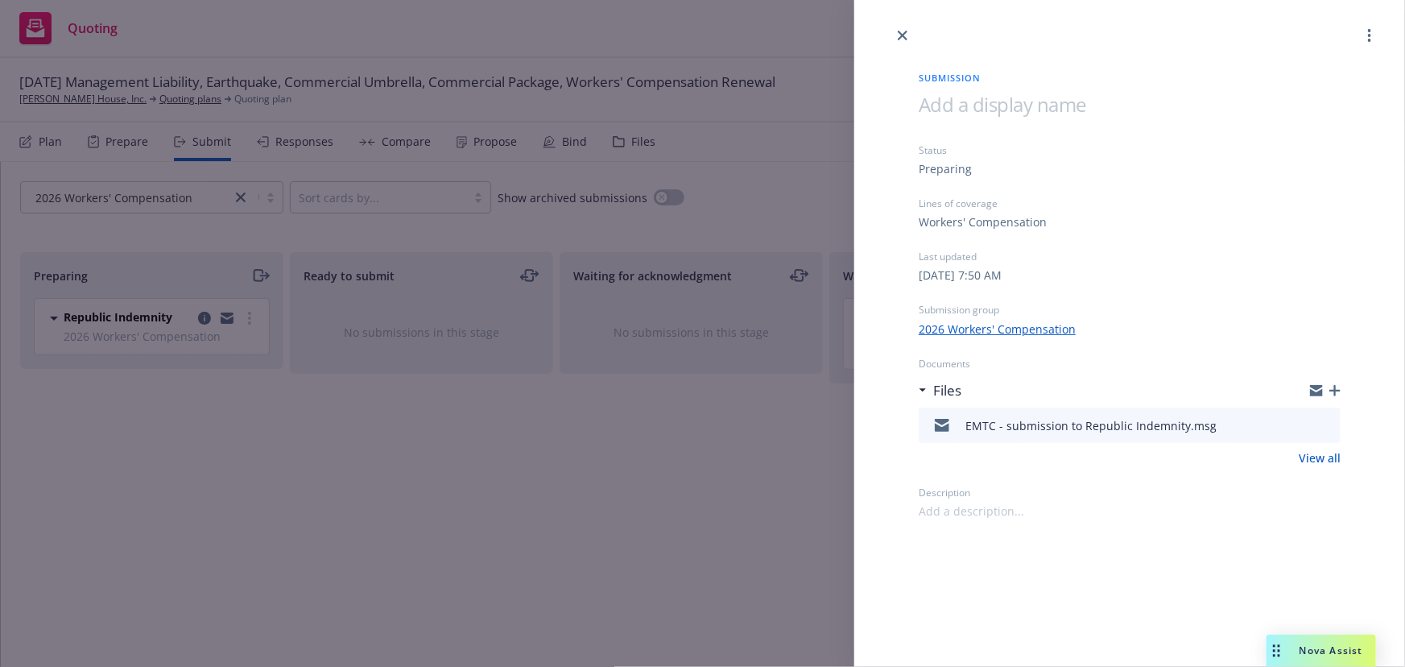
click at [1334, 392] on icon "button" at bounding box center [1335, 390] width 11 height 11
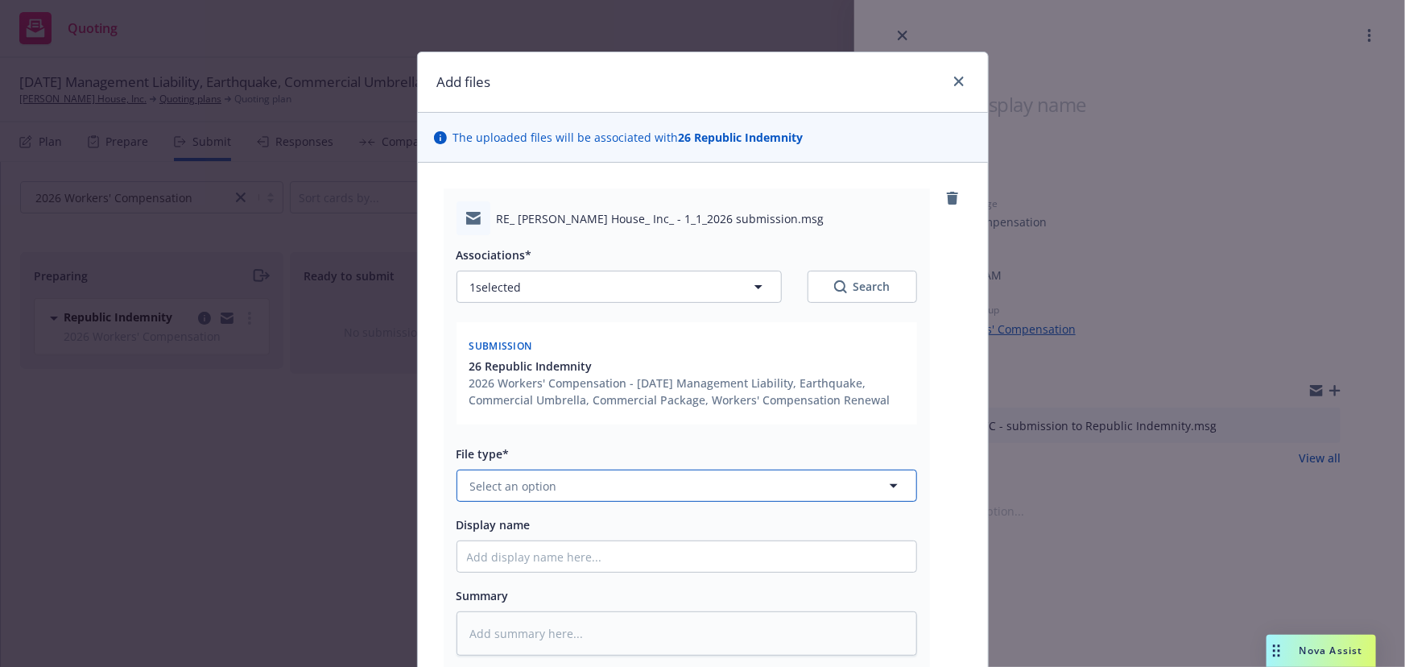
click at [508, 486] on span "Select an option" at bounding box center [513, 486] width 87 height 17
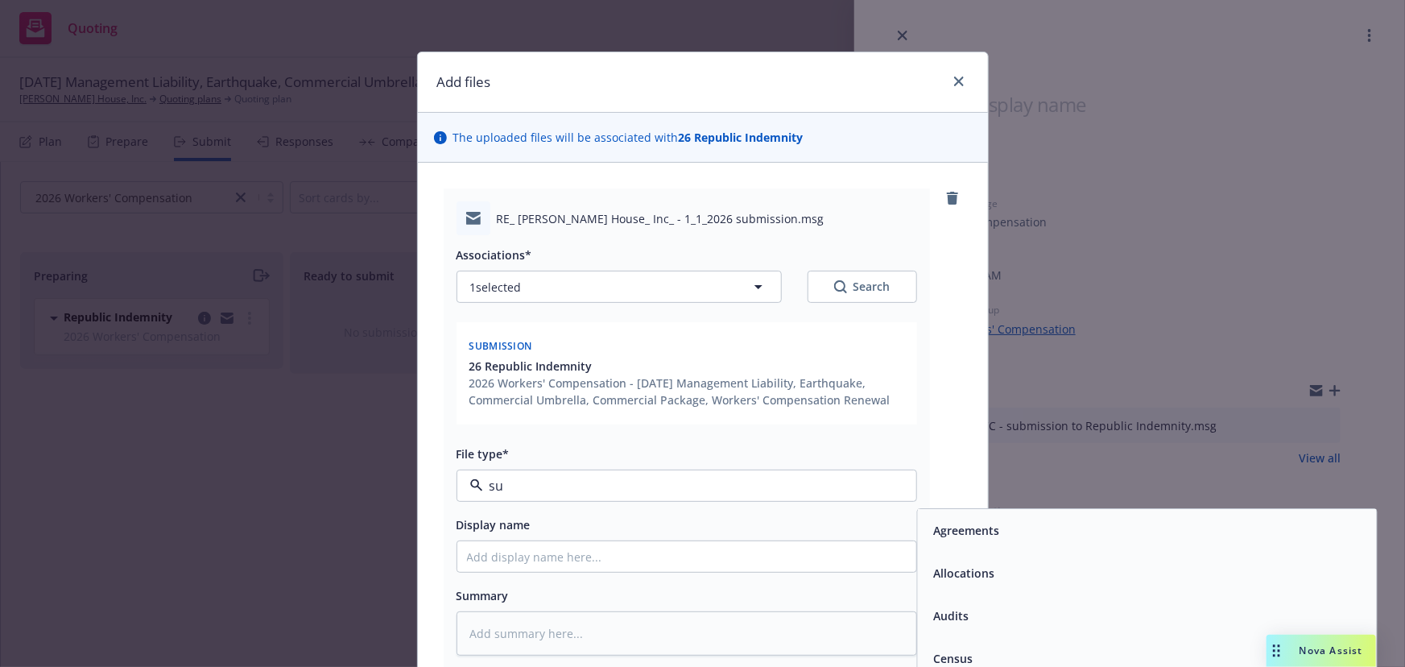
type input "sub"
click at [946, 576] on span "Submission" at bounding box center [965, 573] width 64 height 17
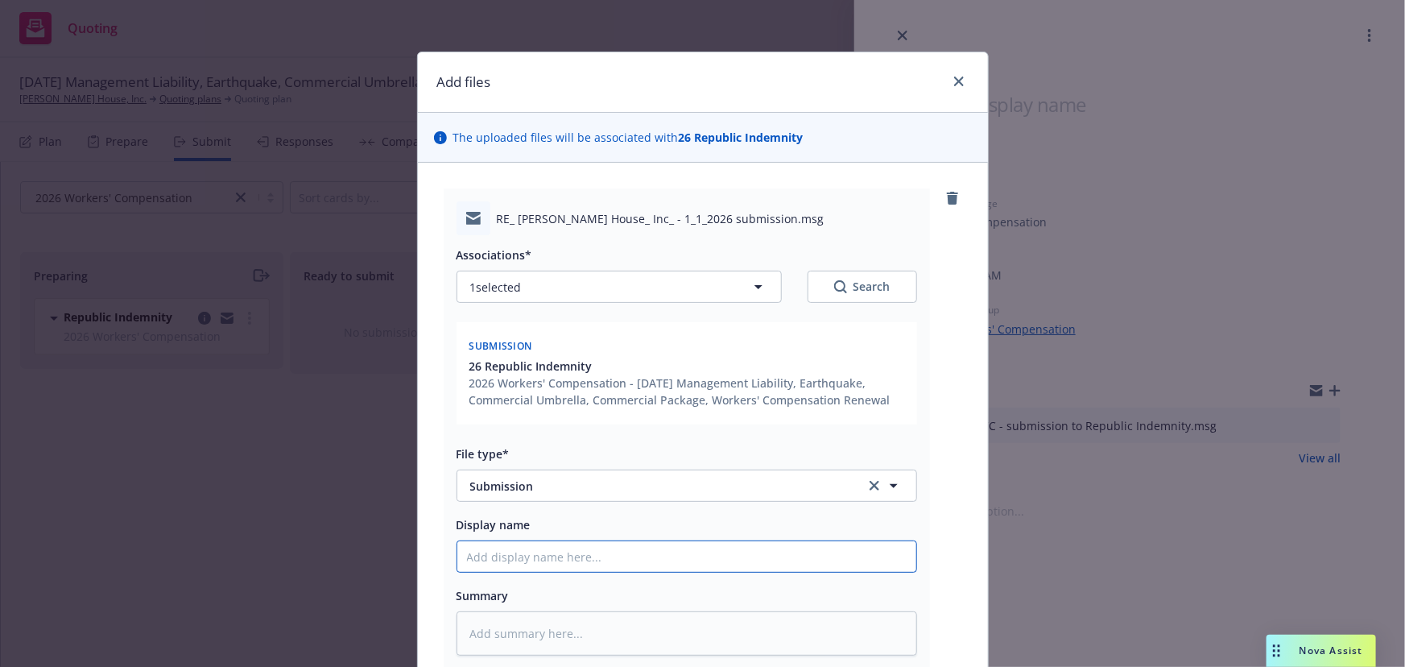
click at [490, 556] on input "Display name" at bounding box center [686, 556] width 459 height 31
type textarea "x"
type input "E"
type textarea "x"
type input "EM"
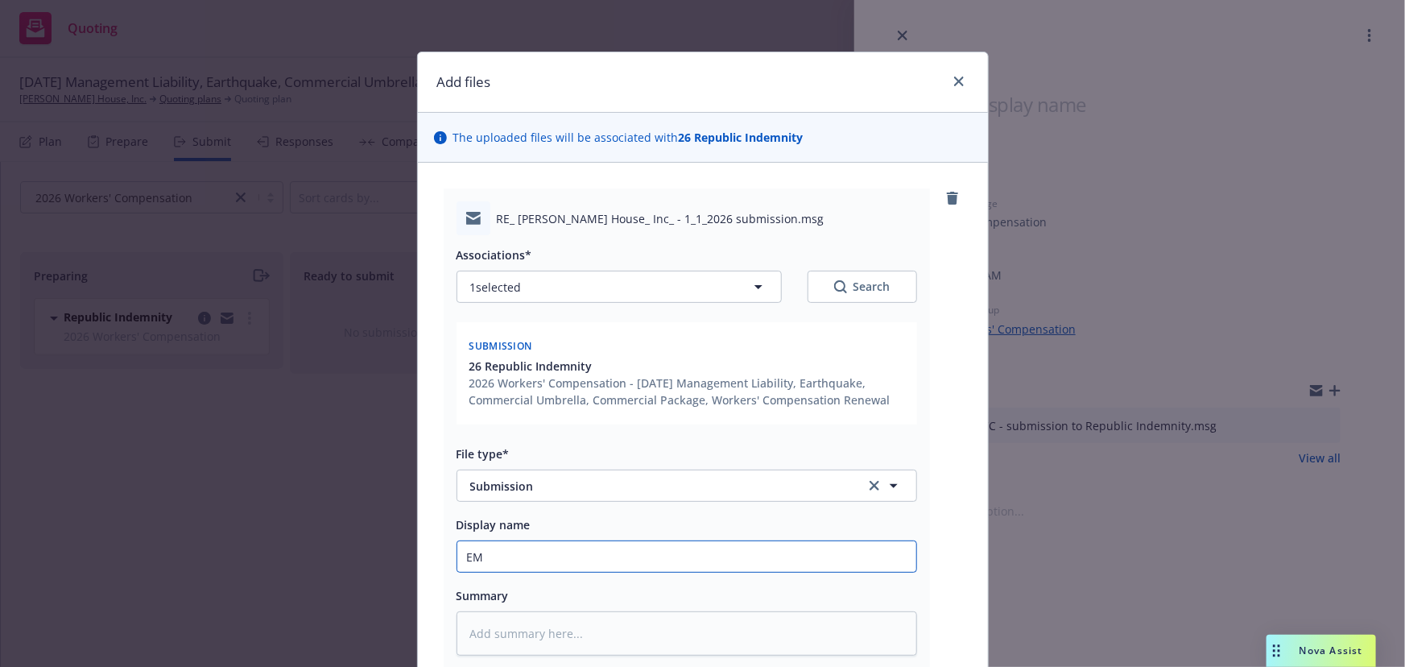
type textarea "x"
type input "EMT"
type textarea "x"
type input "EMTC"
type textarea "x"
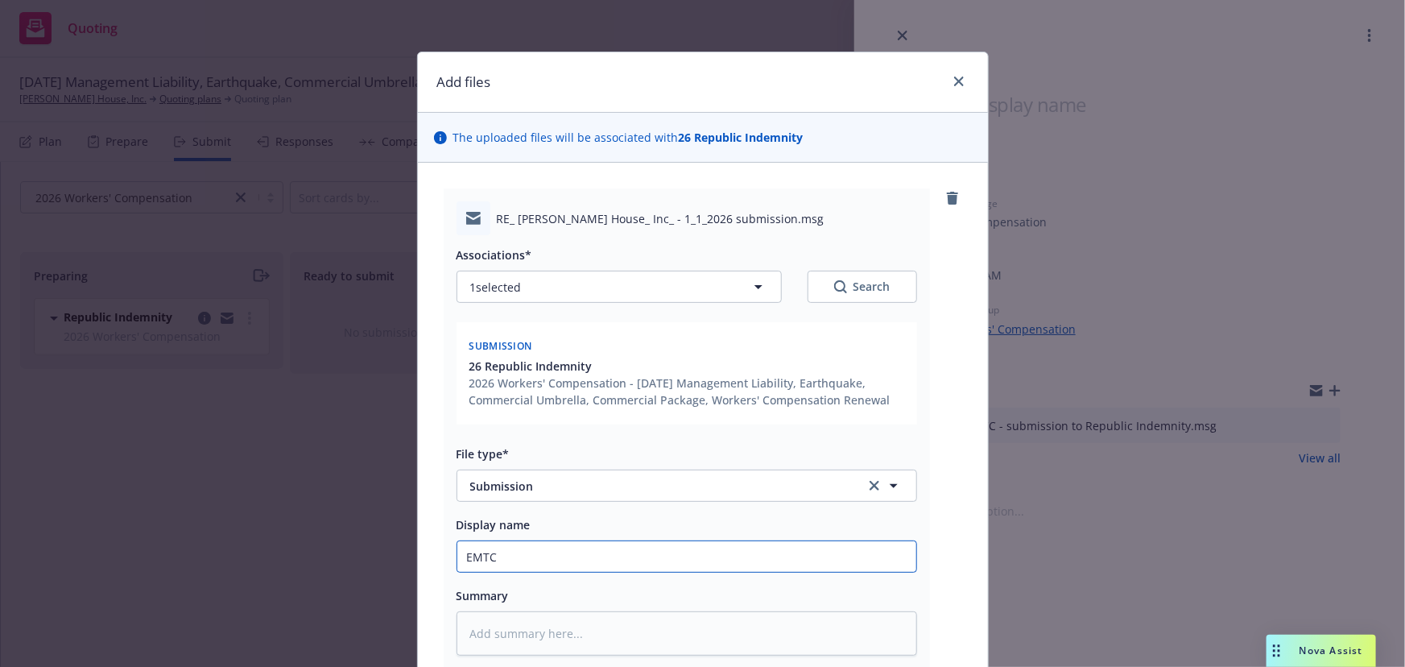
type input "EMTC"
type textarea "x"
type input "EMTC -"
type textarea "x"
type input "EMTC -"
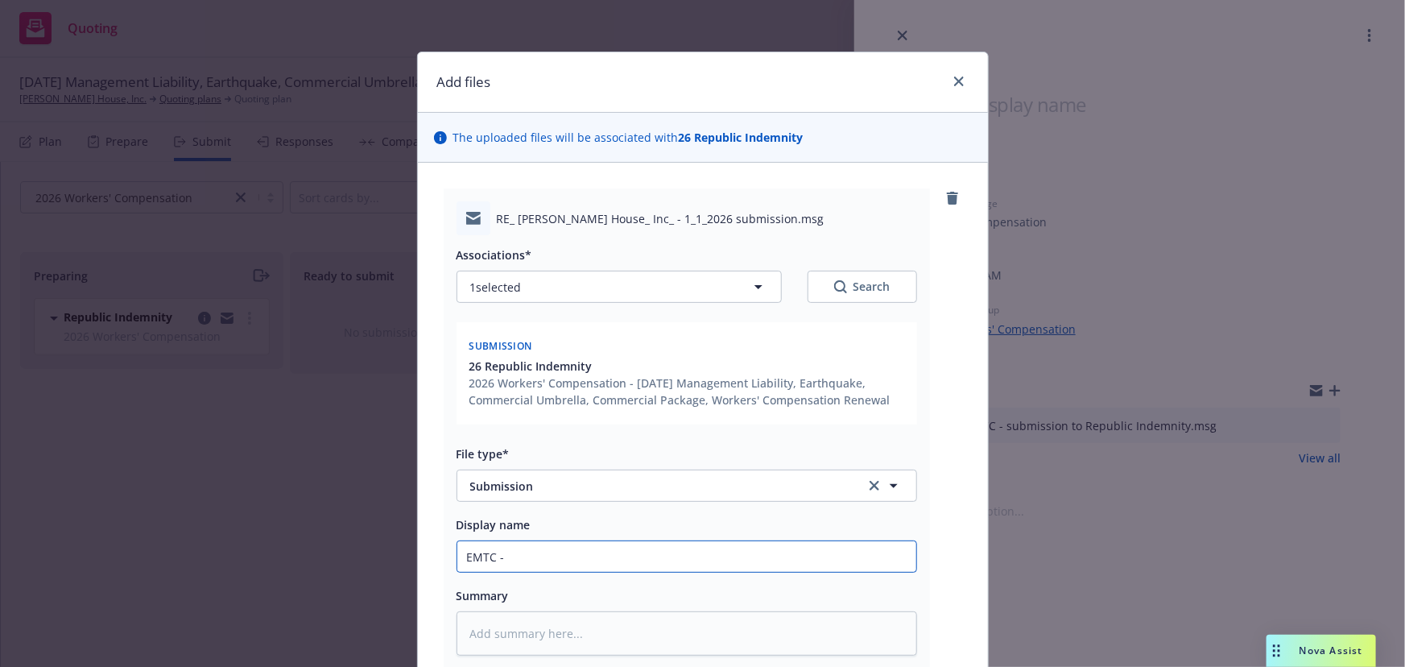
type textarea "x"
type input "EMTC - f"
type textarea "x"
type input "EMTC - fu"
type textarea "x"
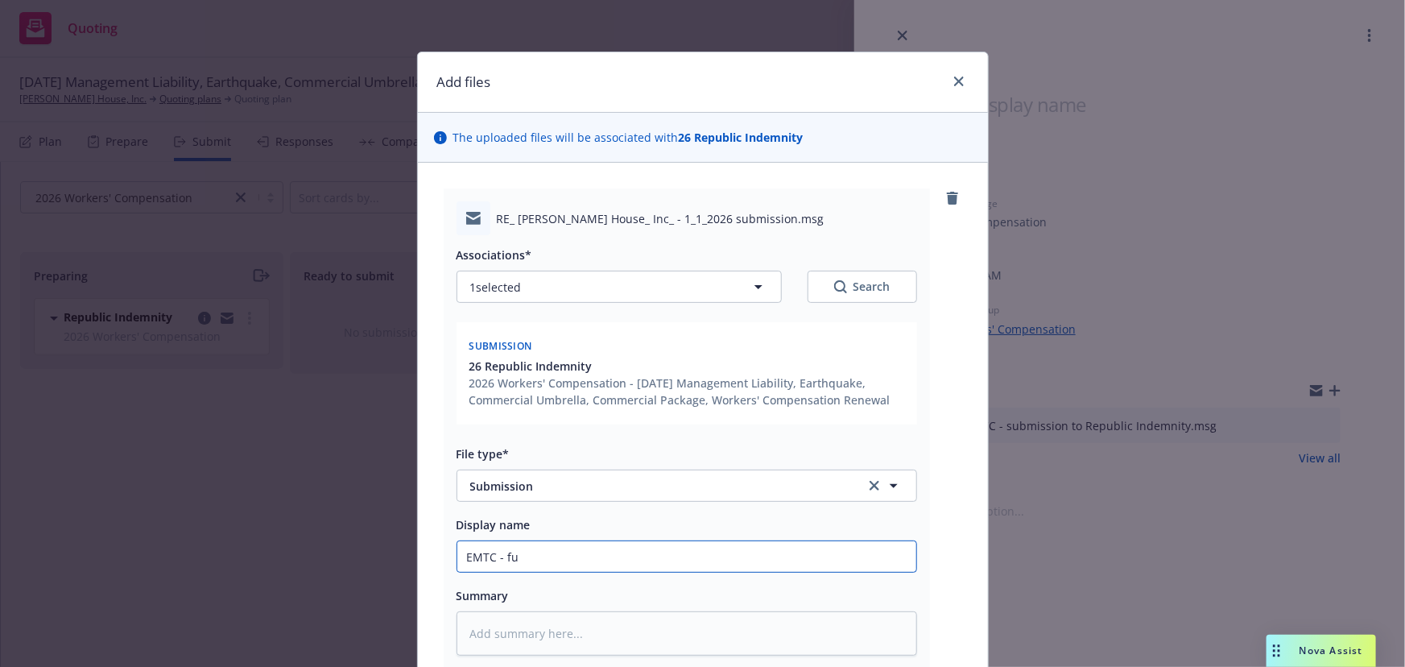
type input "EMTC - ful"
type textarea "x"
type input "EMTC - full"
type textarea "x"
type input "EMTC - full"
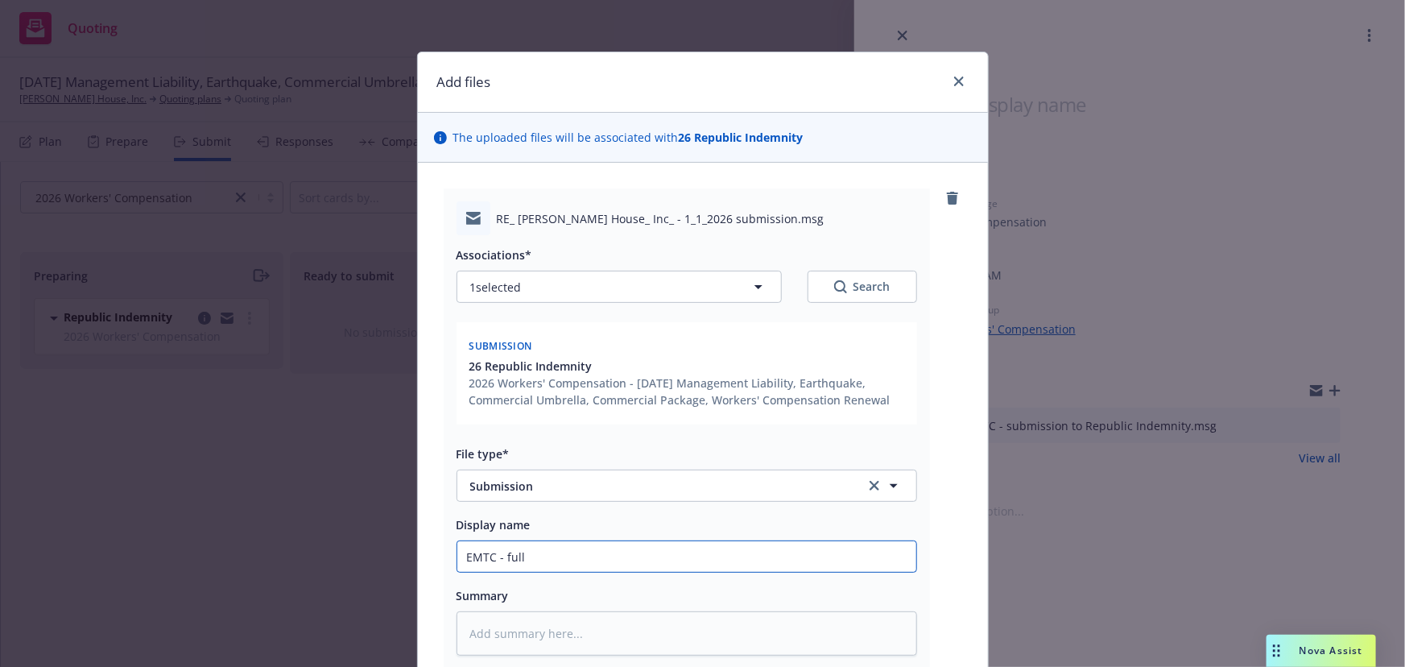
type textarea "x"
type input "EMTC - full s"
type textarea "x"
type input "EMTC - full su"
type textarea "x"
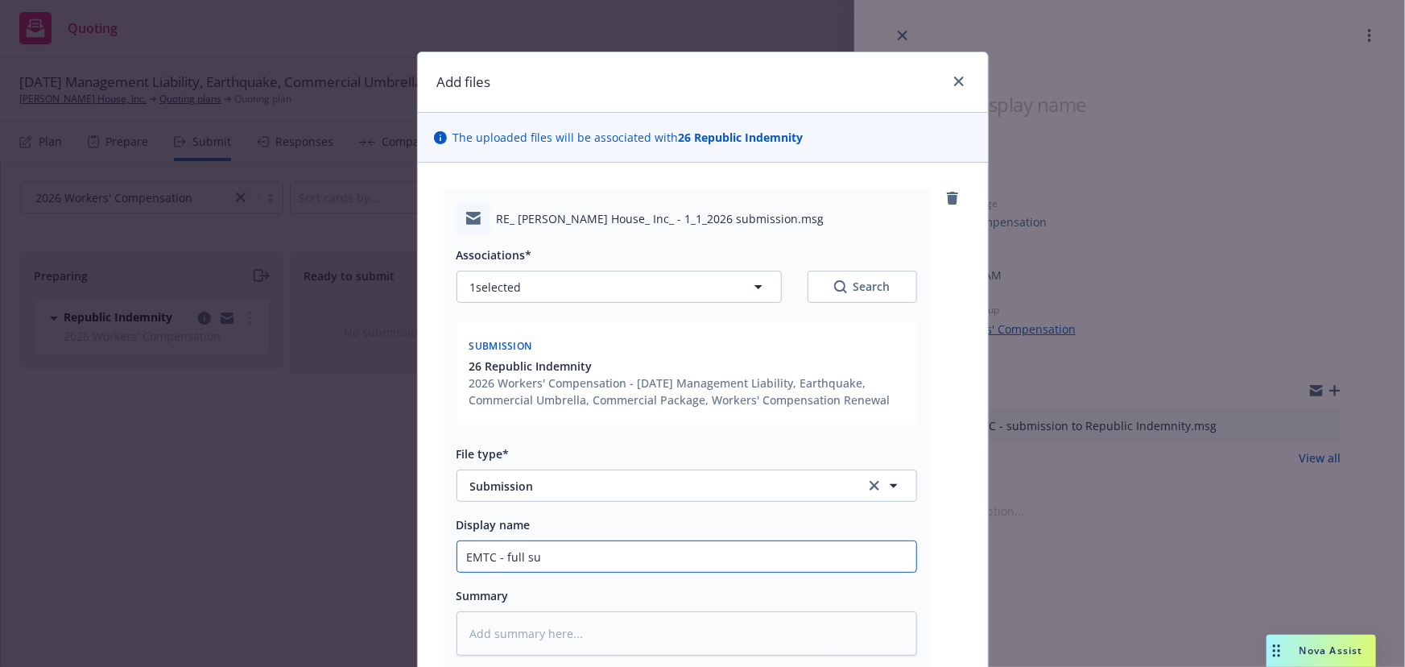
type input "EMTC - full sub"
type textarea "x"
type input "EMTC - full subm"
type textarea "x"
type input "EMTC - full submi"
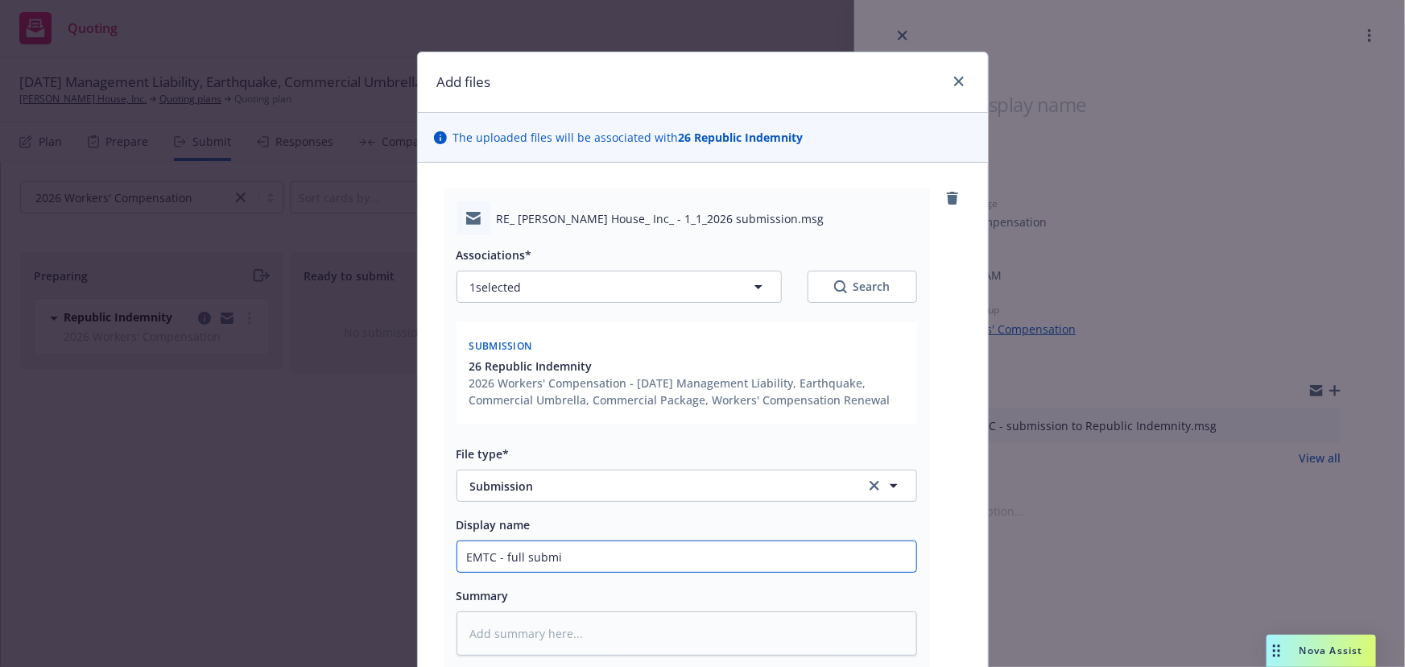
type textarea "x"
type input "EMTC - full submis"
type textarea "x"
type input "EMTC - full submiss"
type textarea "x"
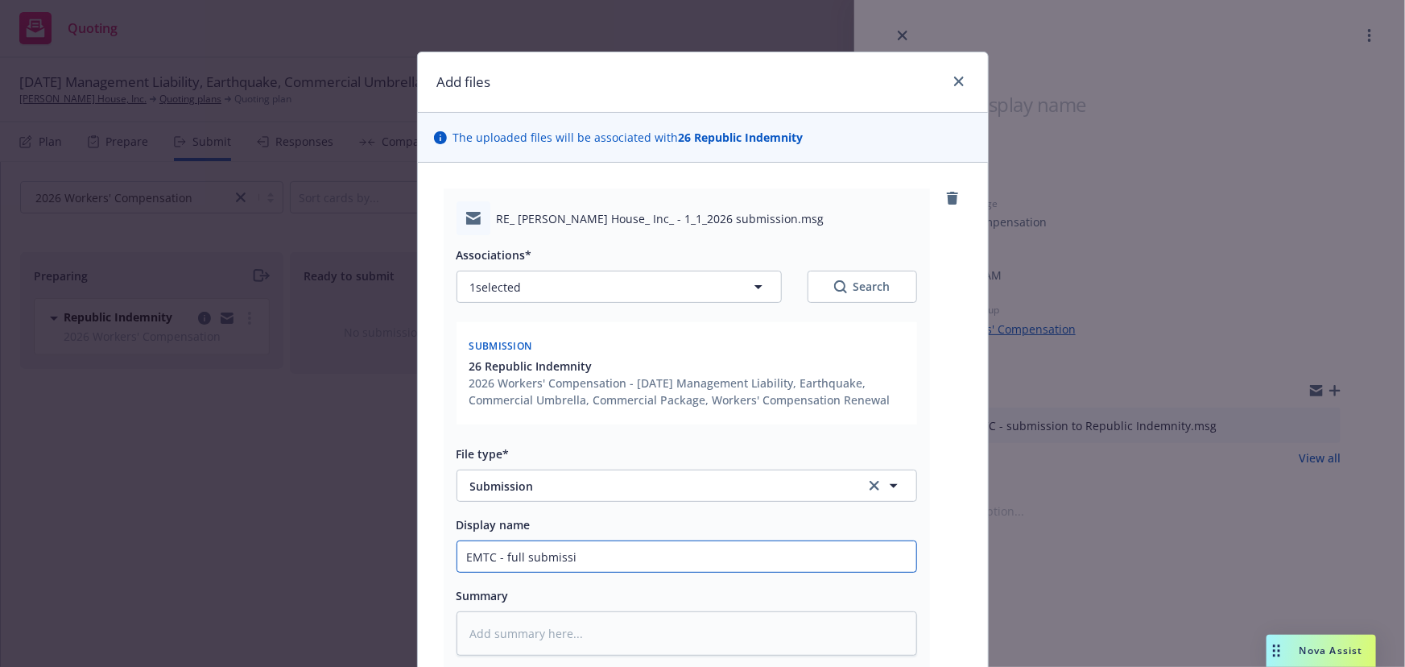
type input "EMTC - full submissio"
type textarea "x"
type input "EMTC - full submission"
type textarea "x"
type input "EMTC - full submission"
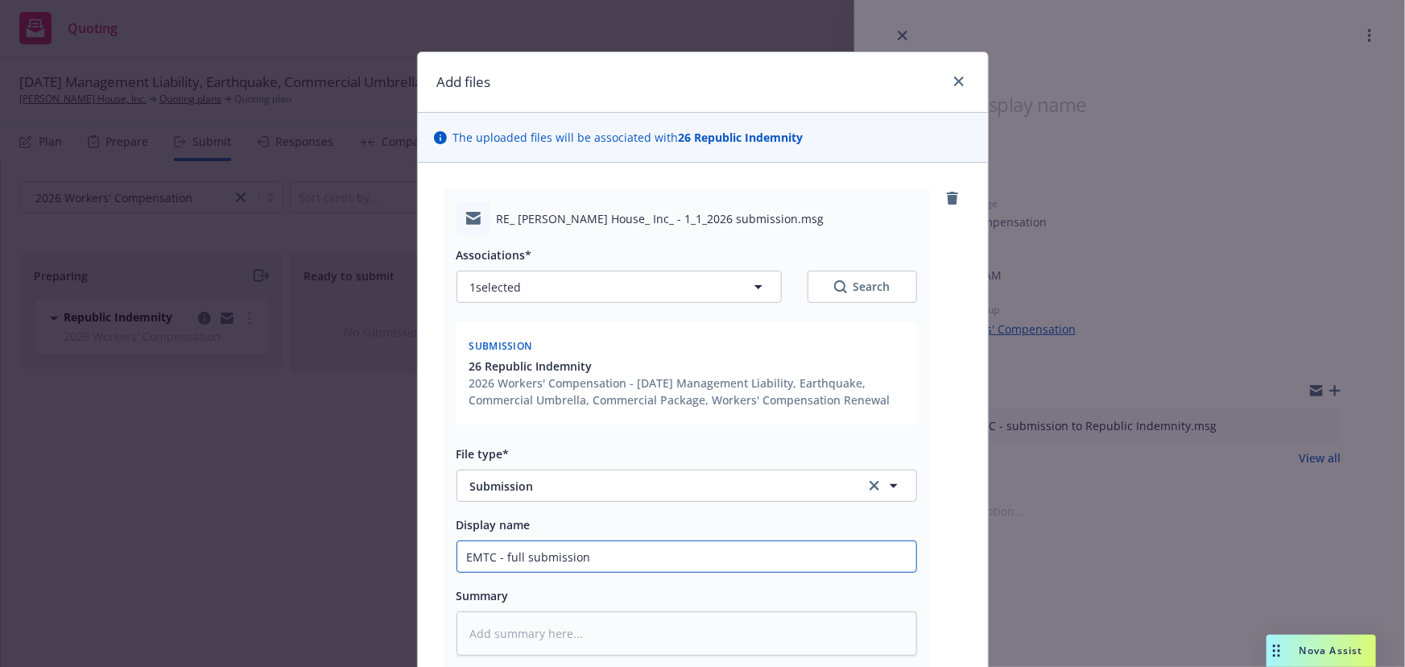
type textarea "x"
type input "EMTC - full submission t"
type textarea "x"
type input "EMTC - full submission to"
type textarea "x"
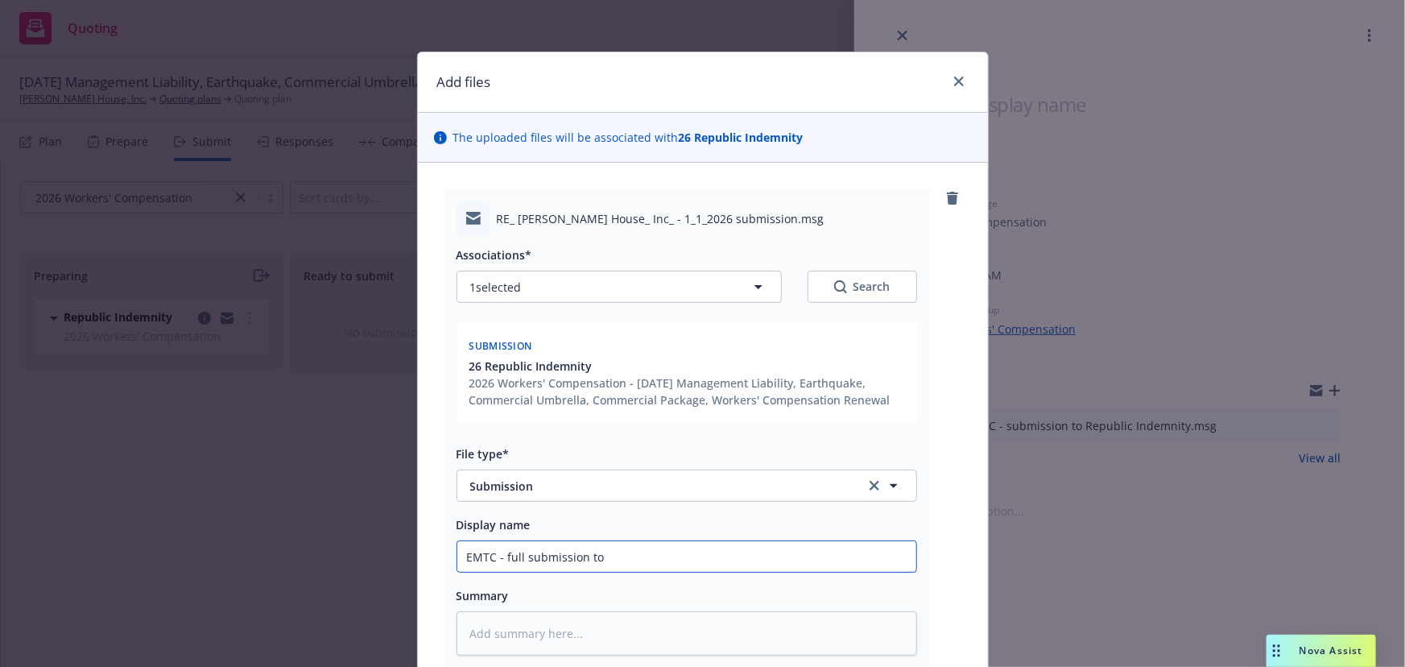
type input "EMTC - full submission to"
type textarea "x"
type input "EMTC - full submission to R"
type textarea "x"
type input "EMTC - full submission to Re"
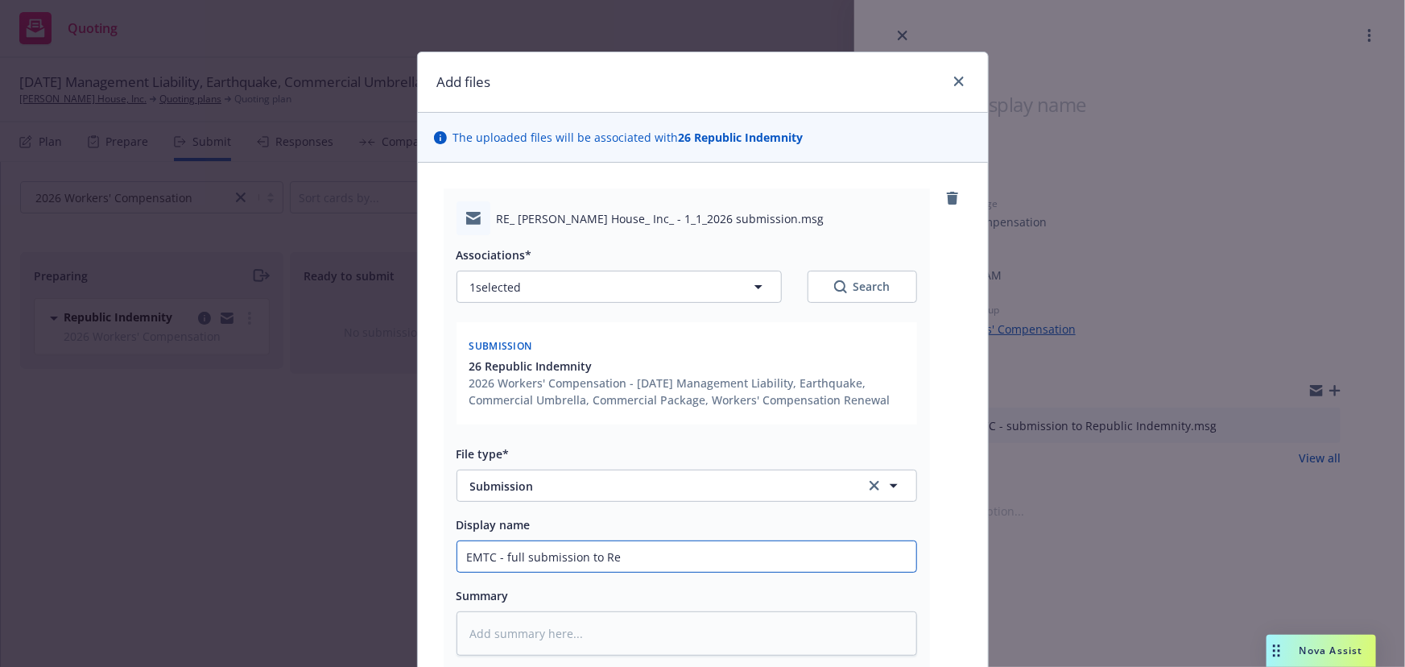
type textarea "x"
type input "EMTC - full submission to Rep"
type textarea "x"
type input "EMTC - full submission to Repu"
type textarea "x"
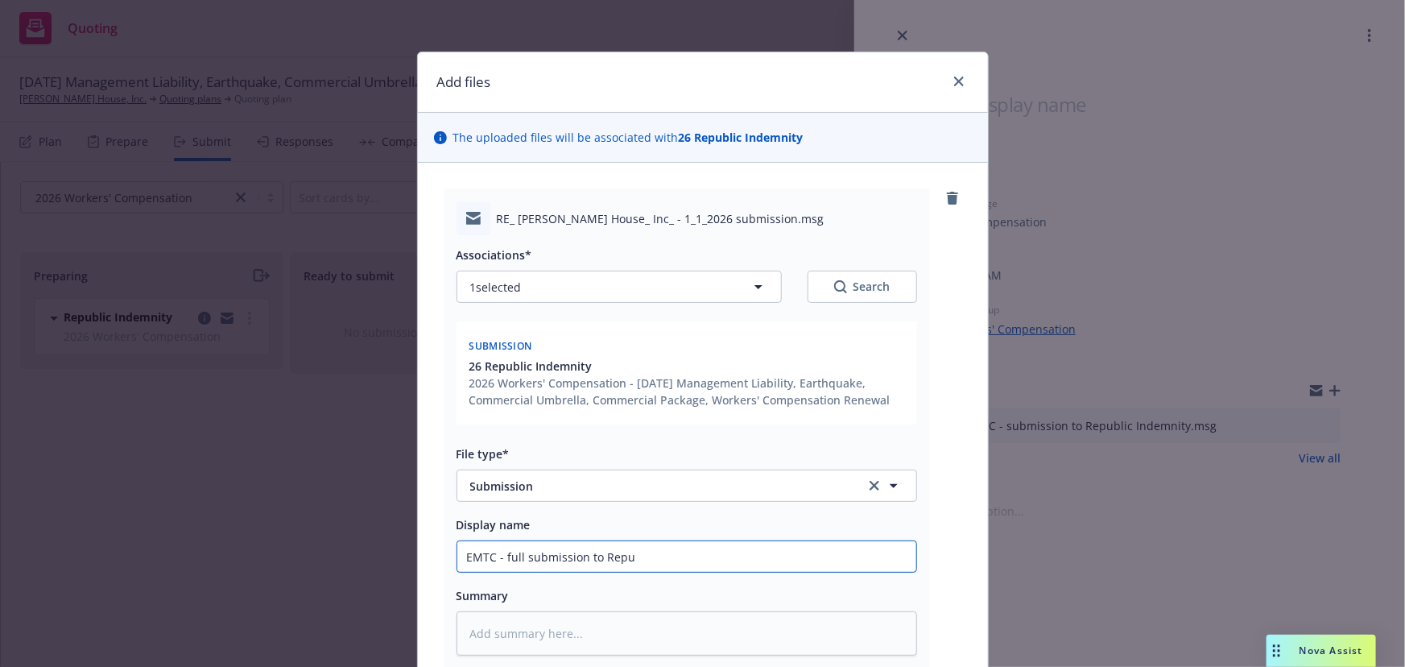
type input "EMTC - full submission to Repub"
type textarea "x"
type input "EMTC - full submission to Republ"
type textarea "x"
type input "EMTC - full submission to Republi"
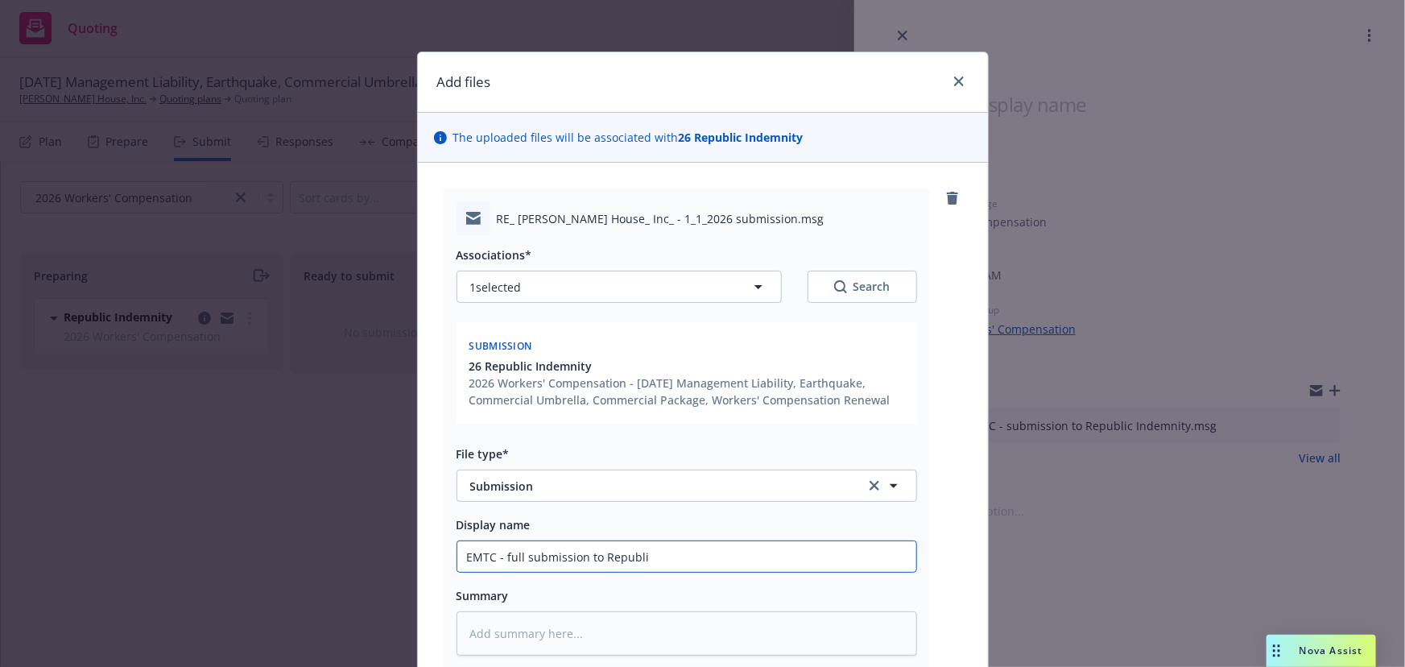
type textarea "x"
type input "EMTC - full submission to Republic"
type textarea "x"
type input "EMTC - full submission to Republic"
type textarea "x"
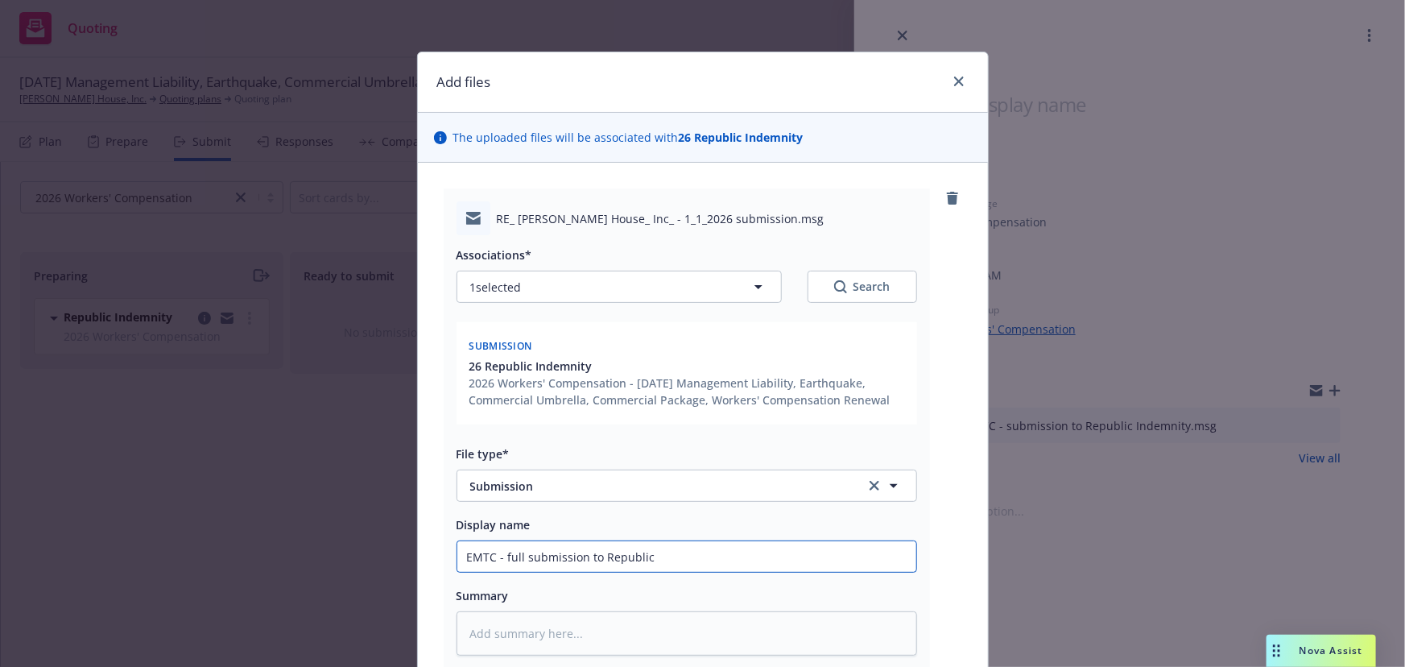
type input "EMTC - full submission to Republic I"
type textarea "x"
type input "EMTC - full submission to Republic In"
type textarea "x"
type input "EMTC - full submission to Republic Ind"
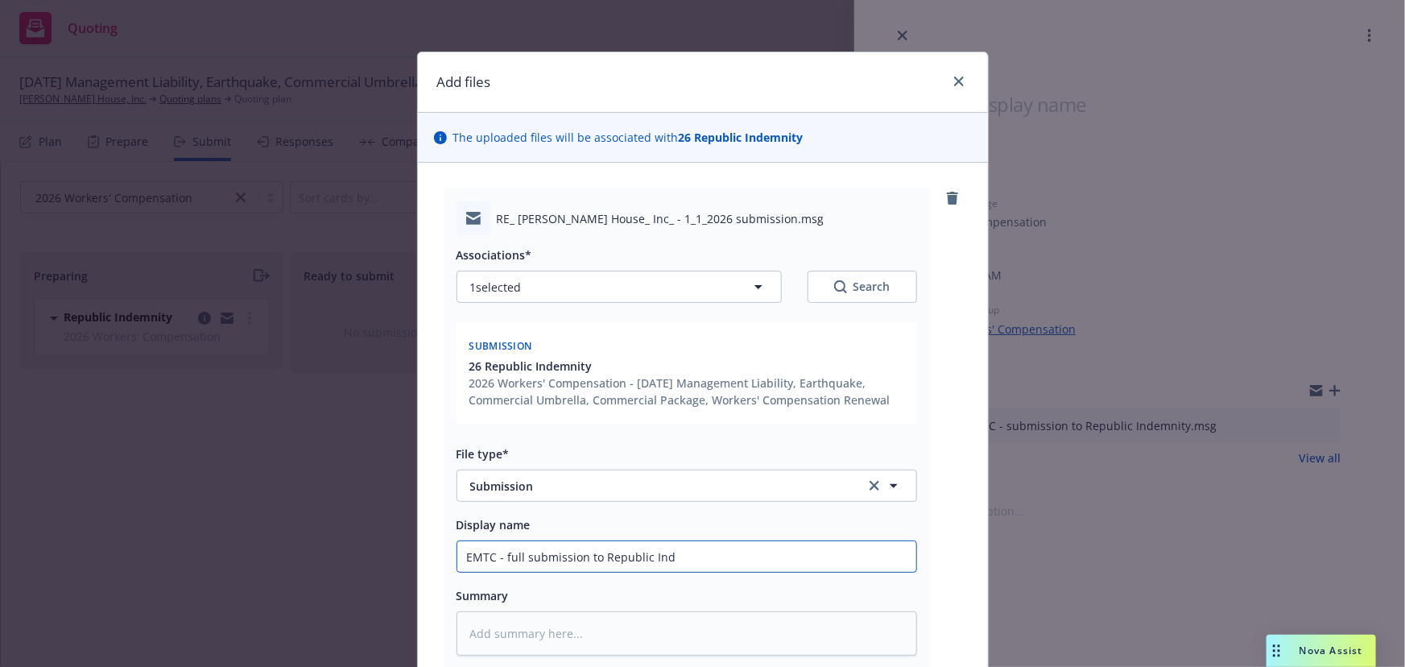
type textarea "x"
type input "EMTC - full submission to Republic [GEOGRAPHIC_DATA]"
type textarea "x"
type input "EMTC - full submission to Republic Indem"
type textarea "x"
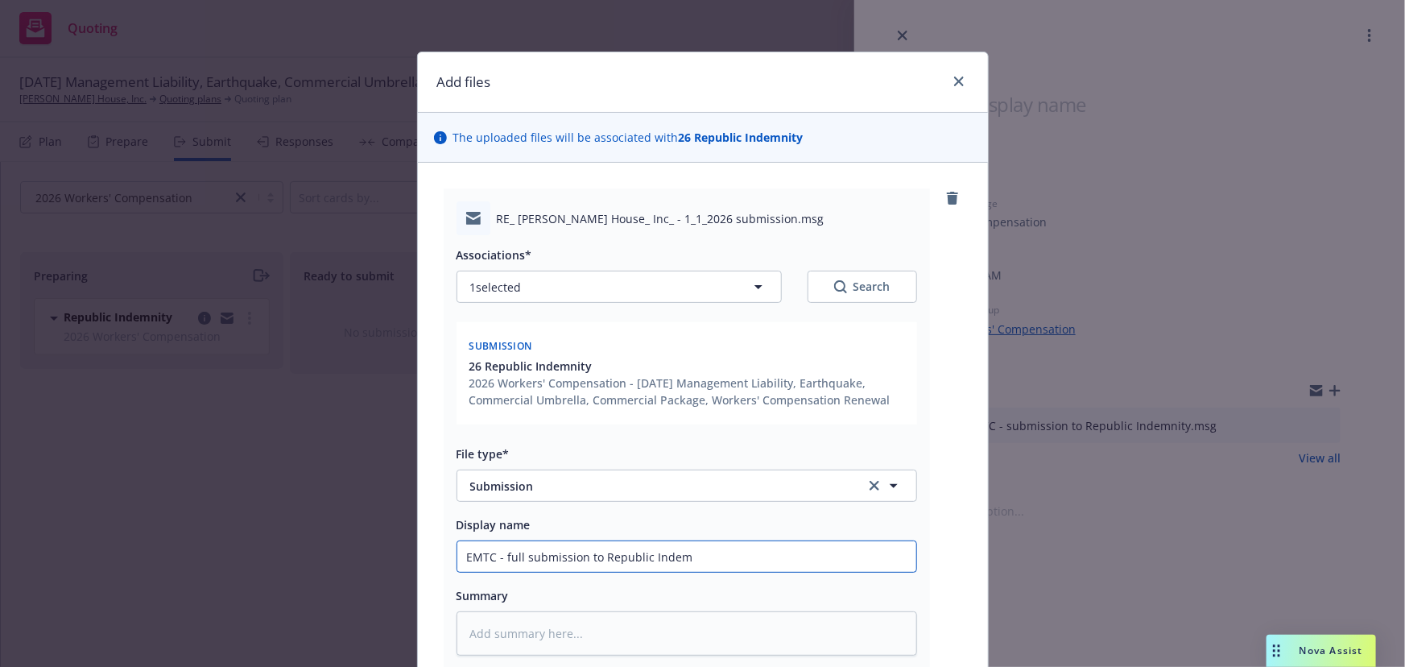
type input "EMTC - full submission to Republic Indemn"
type textarea "x"
type input "EMTC - full submission to Republic Indemni"
type textarea "x"
type input "EMTC - full submission to Republic Indemnit"
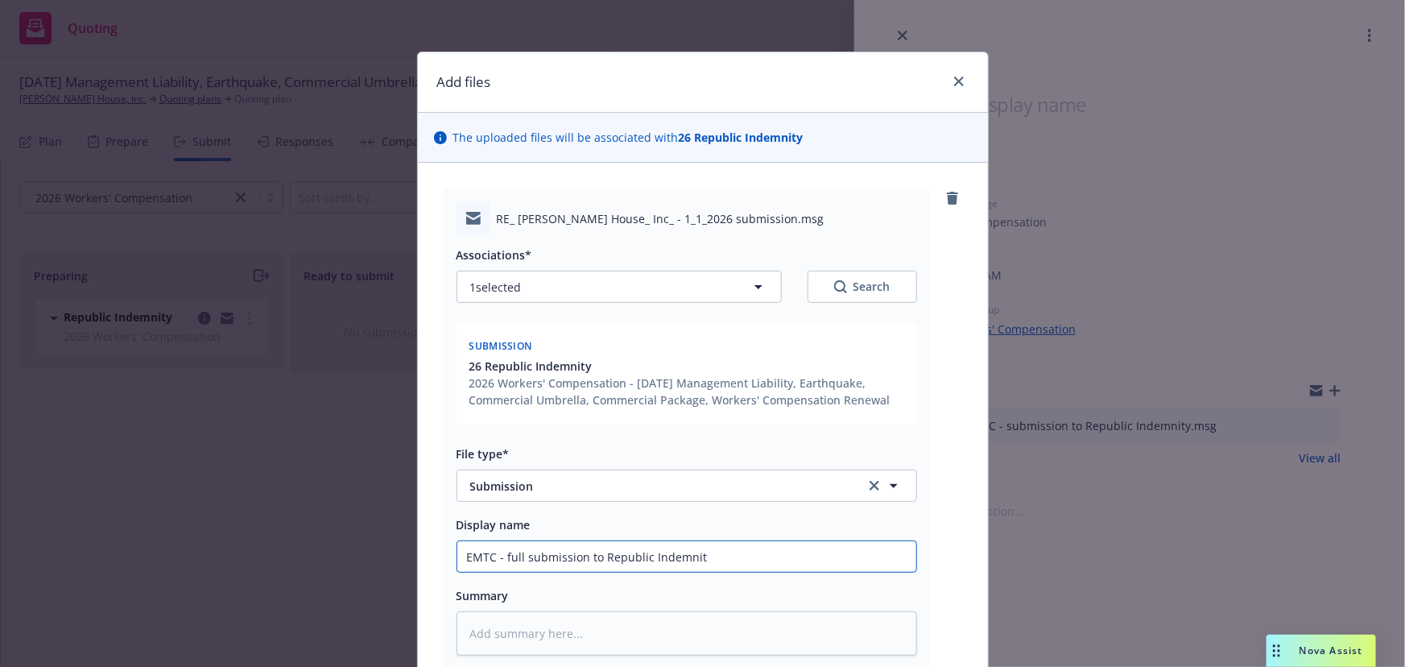
type textarea "x"
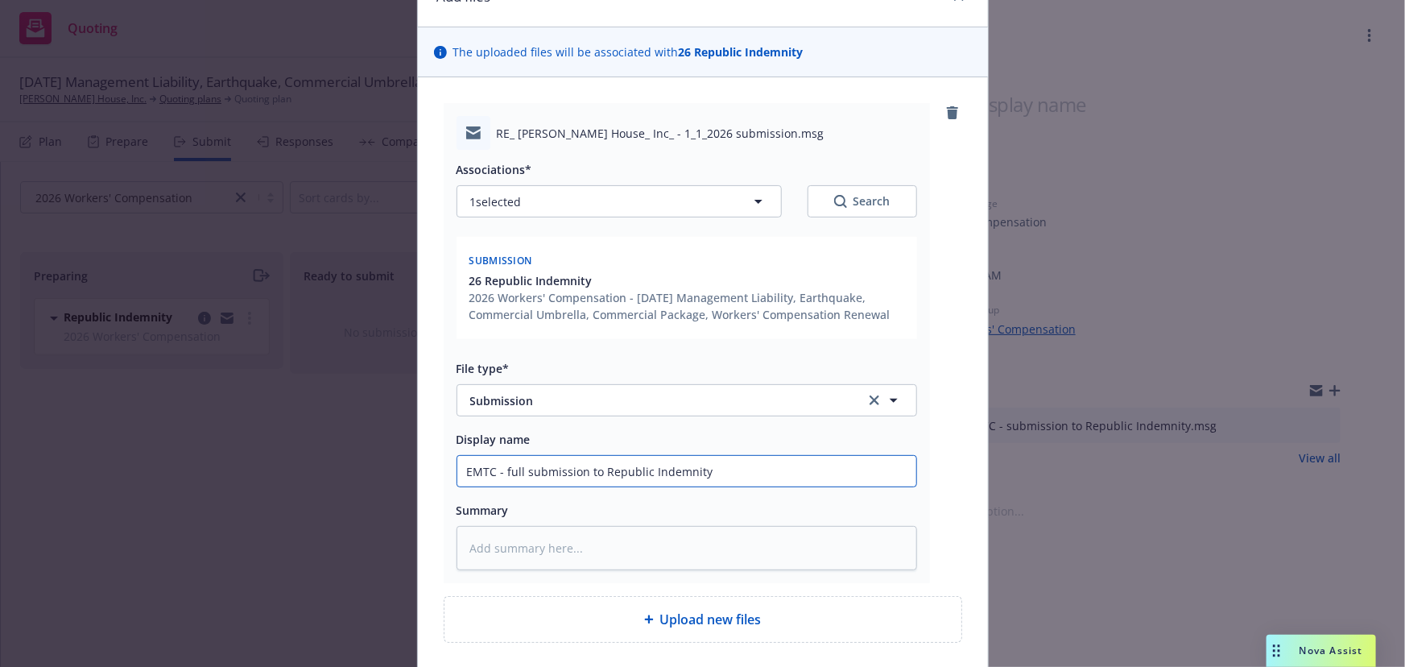
scroll to position [209, 0]
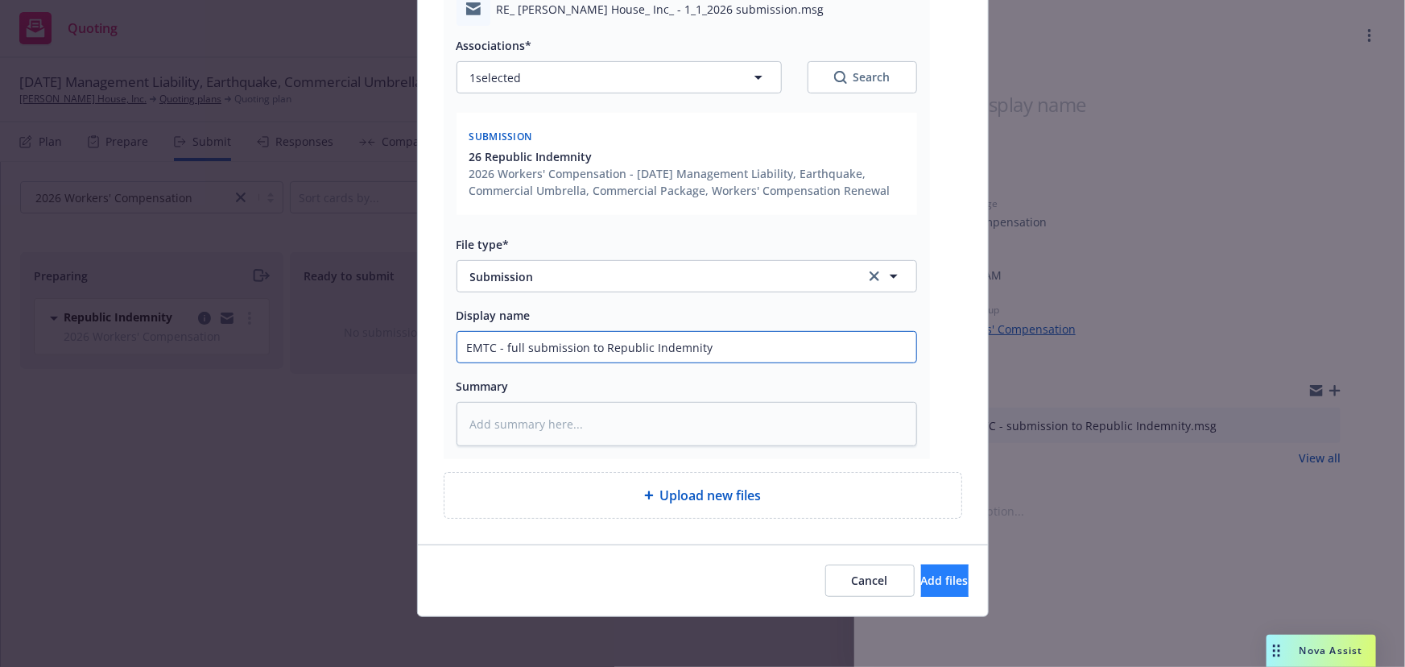
type input "EMTC - full submission to Republic Indemnity"
click at [921, 581] on span "Add files" at bounding box center [945, 580] width 48 height 15
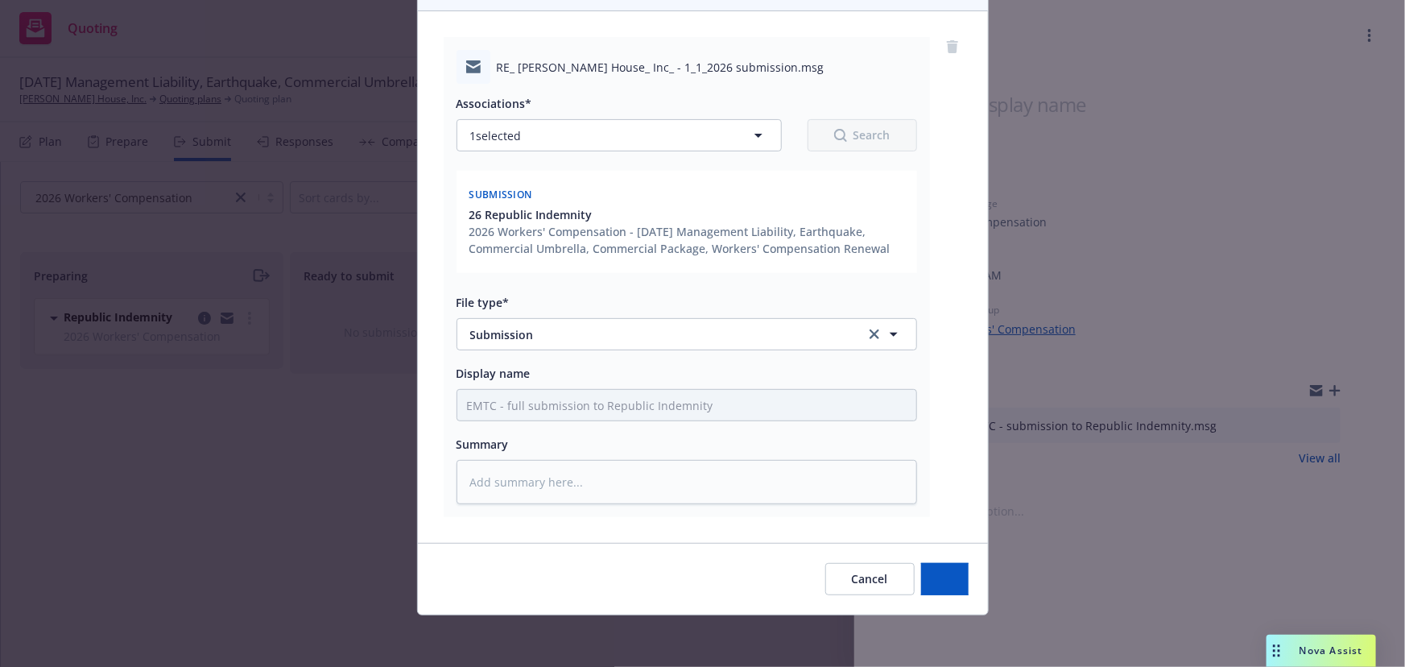
scroll to position [151, 0]
type textarea "x"
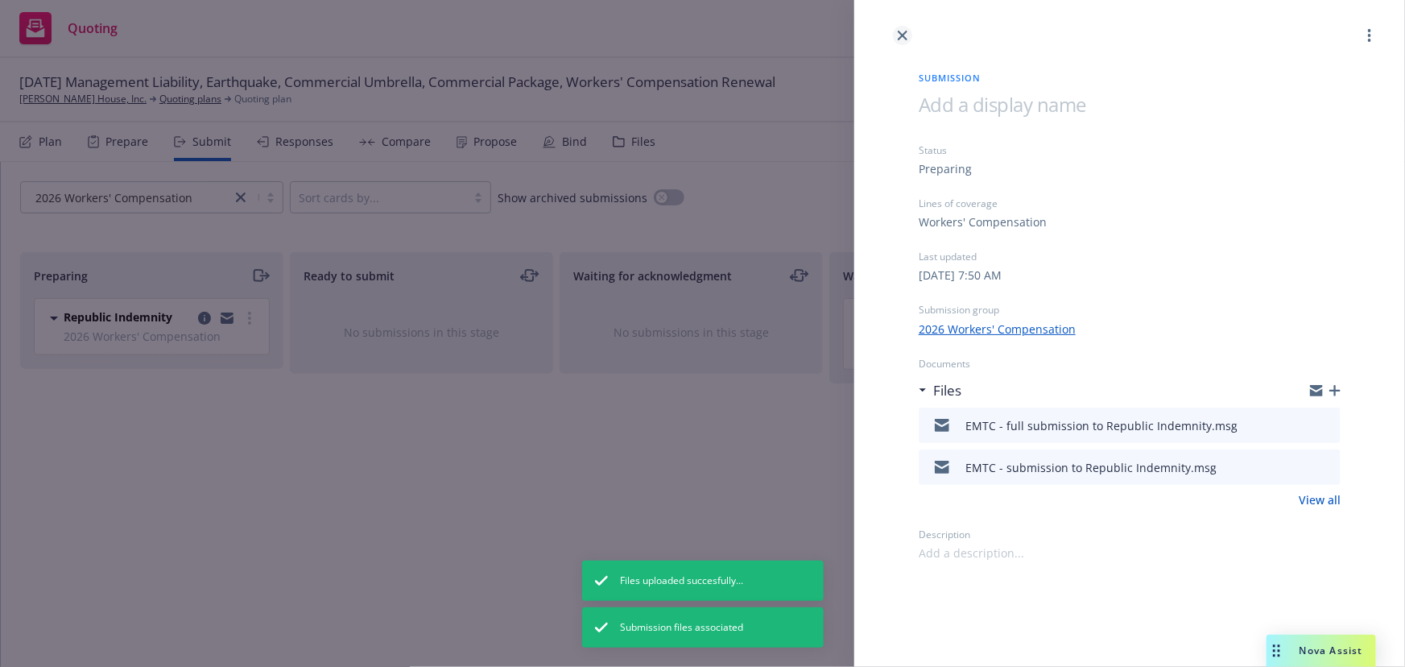
click at [901, 39] on icon "close" at bounding box center [903, 36] width 10 height 10
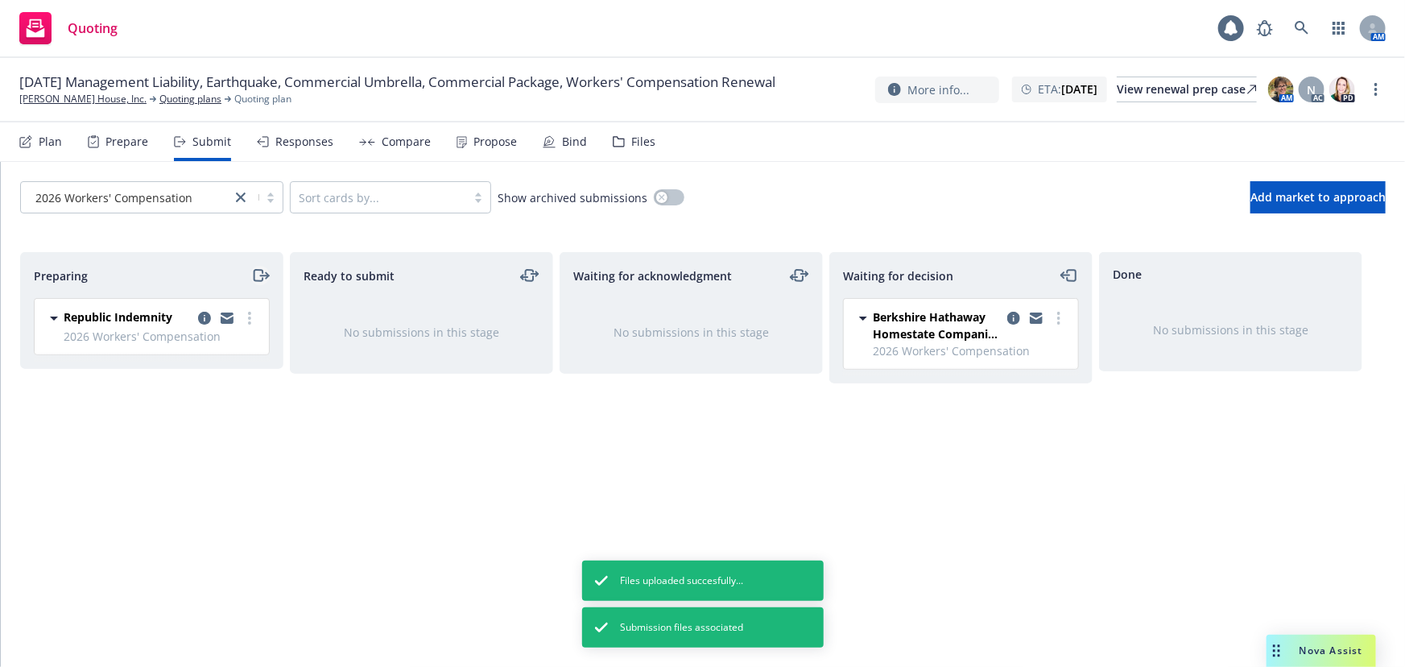
click at [257, 276] on icon "moveRight" at bounding box center [260, 275] width 19 height 19
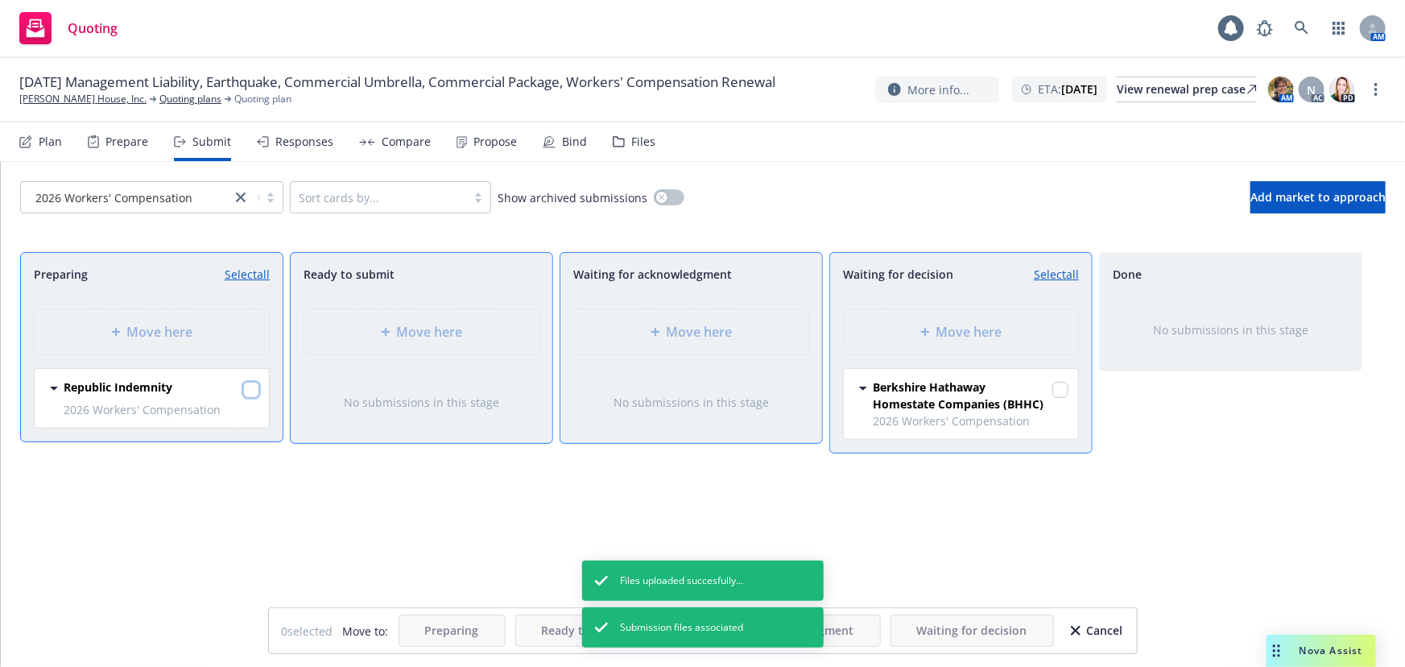
click at [250, 386] on input "checkbox" at bounding box center [251, 390] width 16 height 16
checkbox input "true"
click at [658, 355] on div "Move here" at bounding box center [691, 332] width 262 height 72
click at [671, 336] on span "Move here" at bounding box center [700, 331] width 66 height 19
